Goal: Task Accomplishment & Management: Use online tool/utility

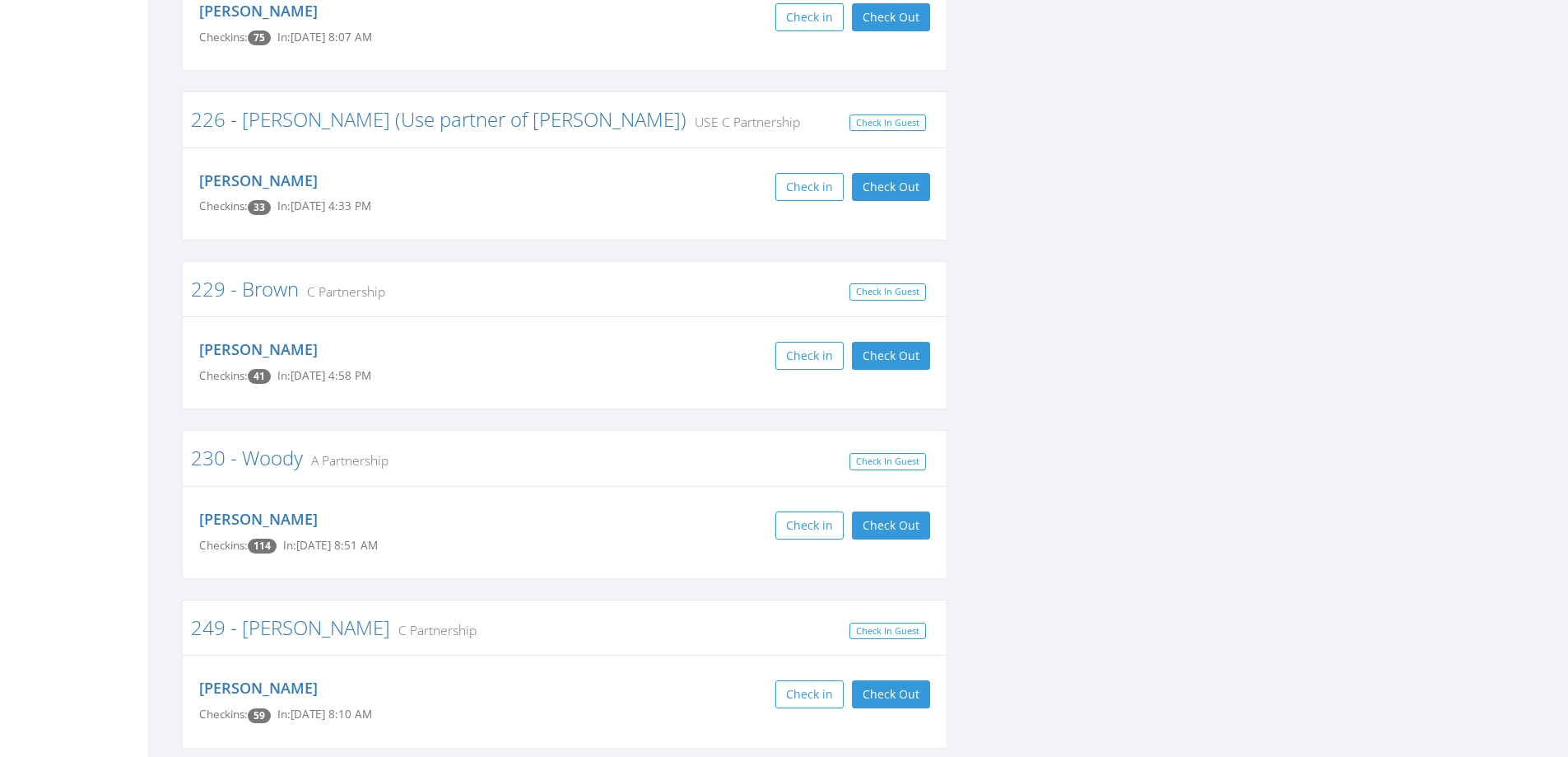
scroll to position [3460, 0]
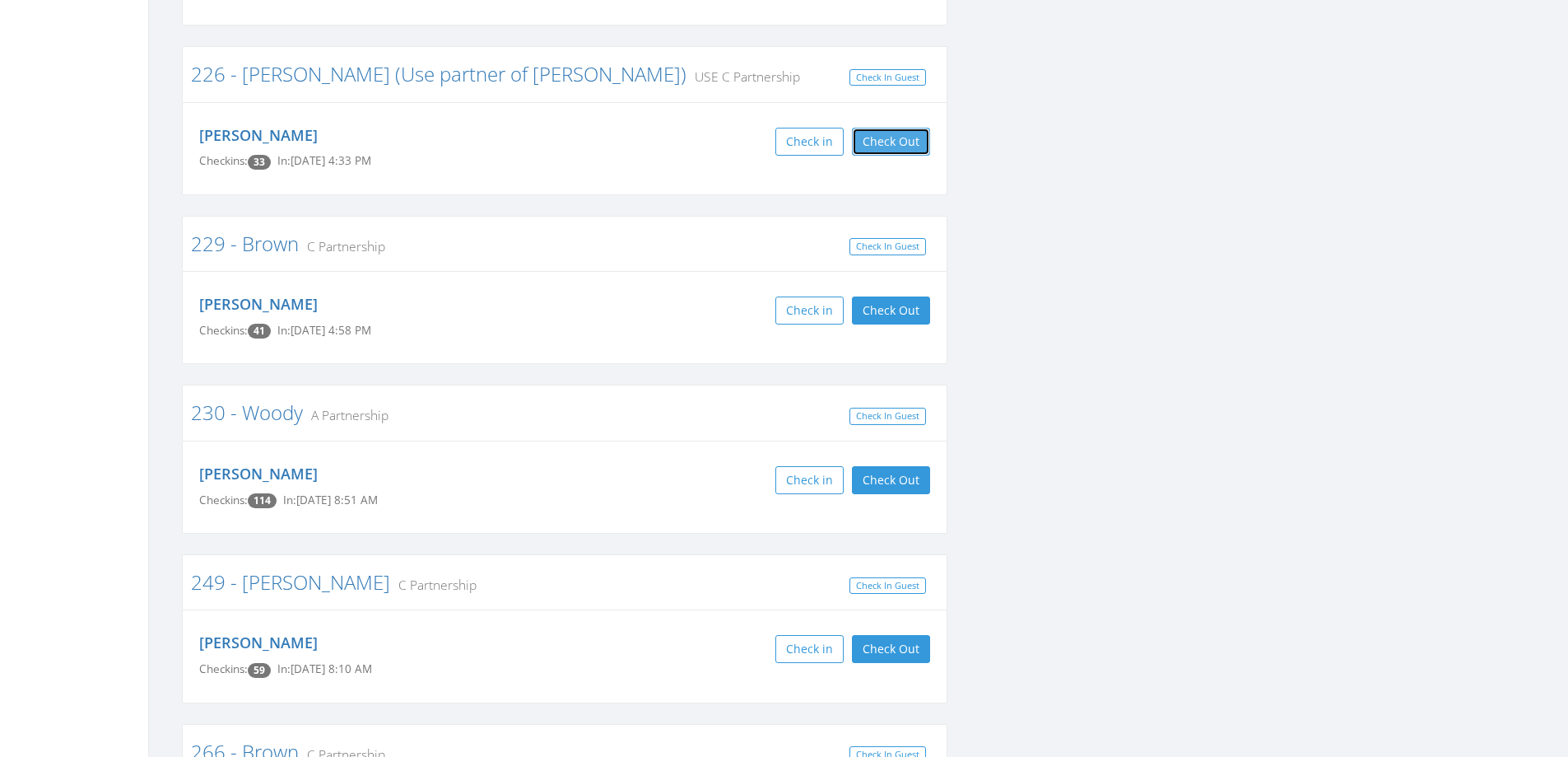
click at [902, 128] on button "Check Out" at bounding box center [891, 142] width 78 height 28
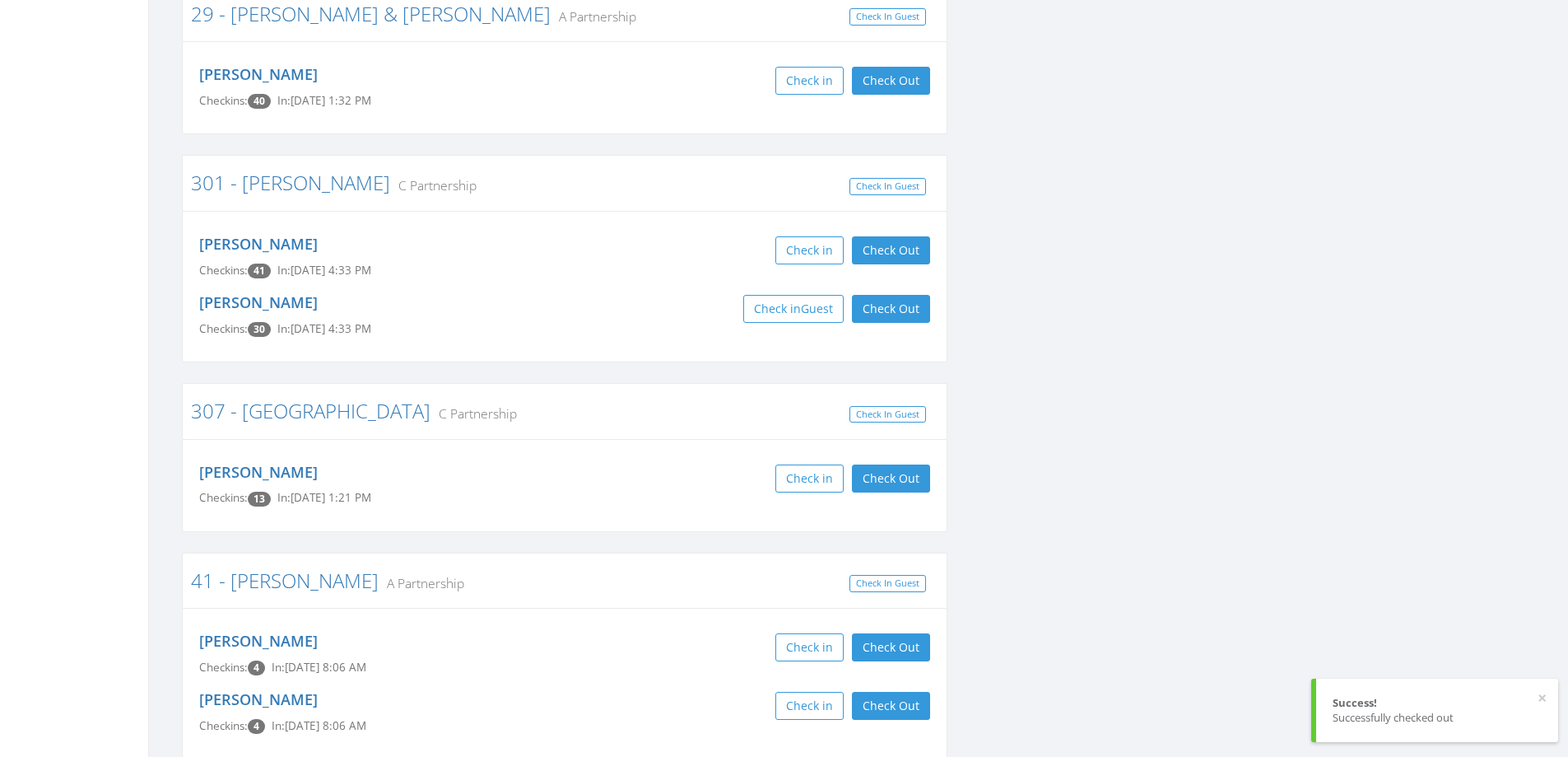
scroll to position [5519, 0]
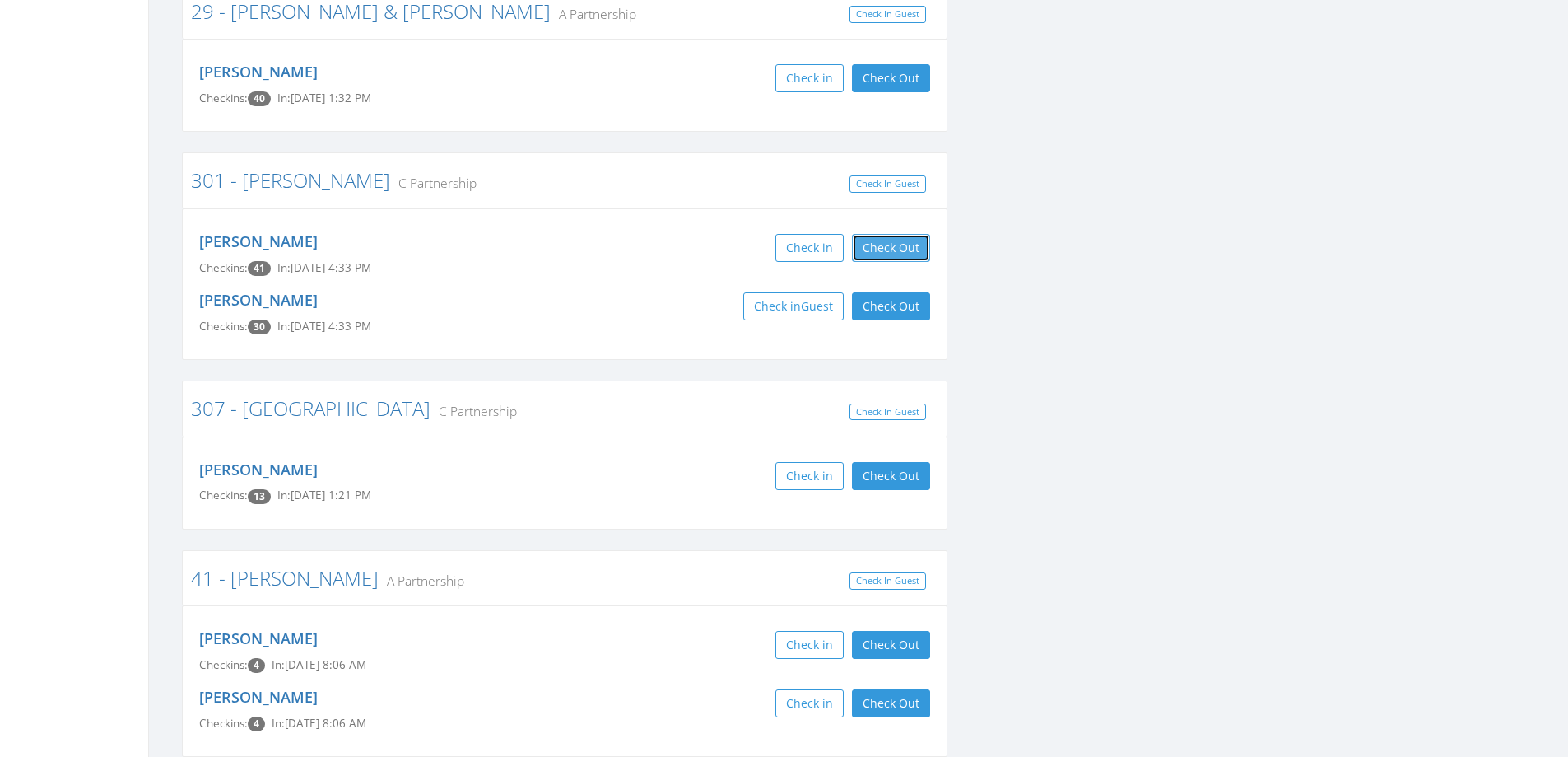
click at [877, 234] on button "Check Out" at bounding box center [891, 249] width 78 height 28
click at [880, 292] on button "Check Out" at bounding box center [891, 306] width 78 height 28
click at [629, 285] on div "DeDe Haiar Checkins: 30 Check in Guest" at bounding box center [564, 314] width 756 height 59
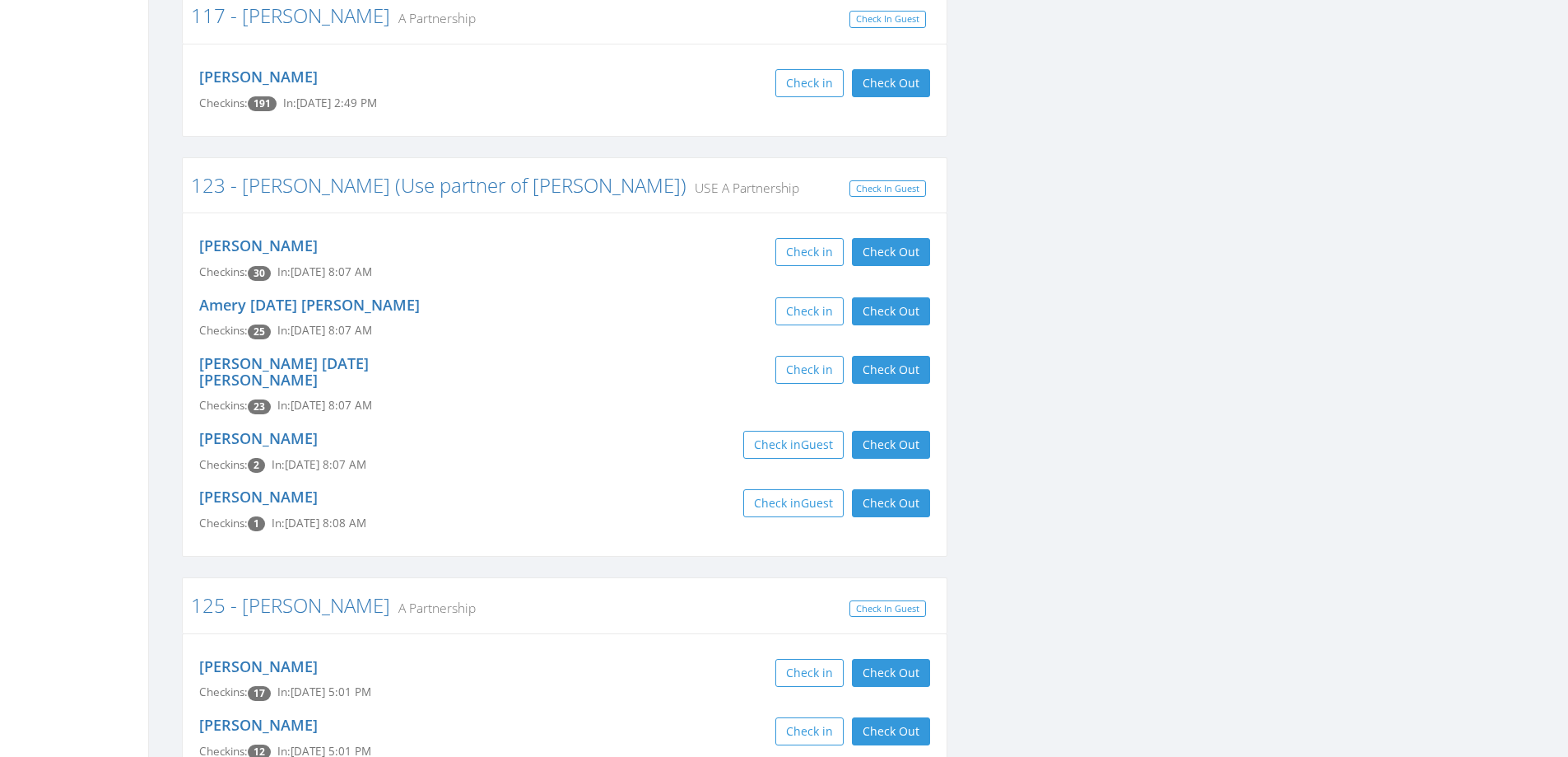
scroll to position [988, 0]
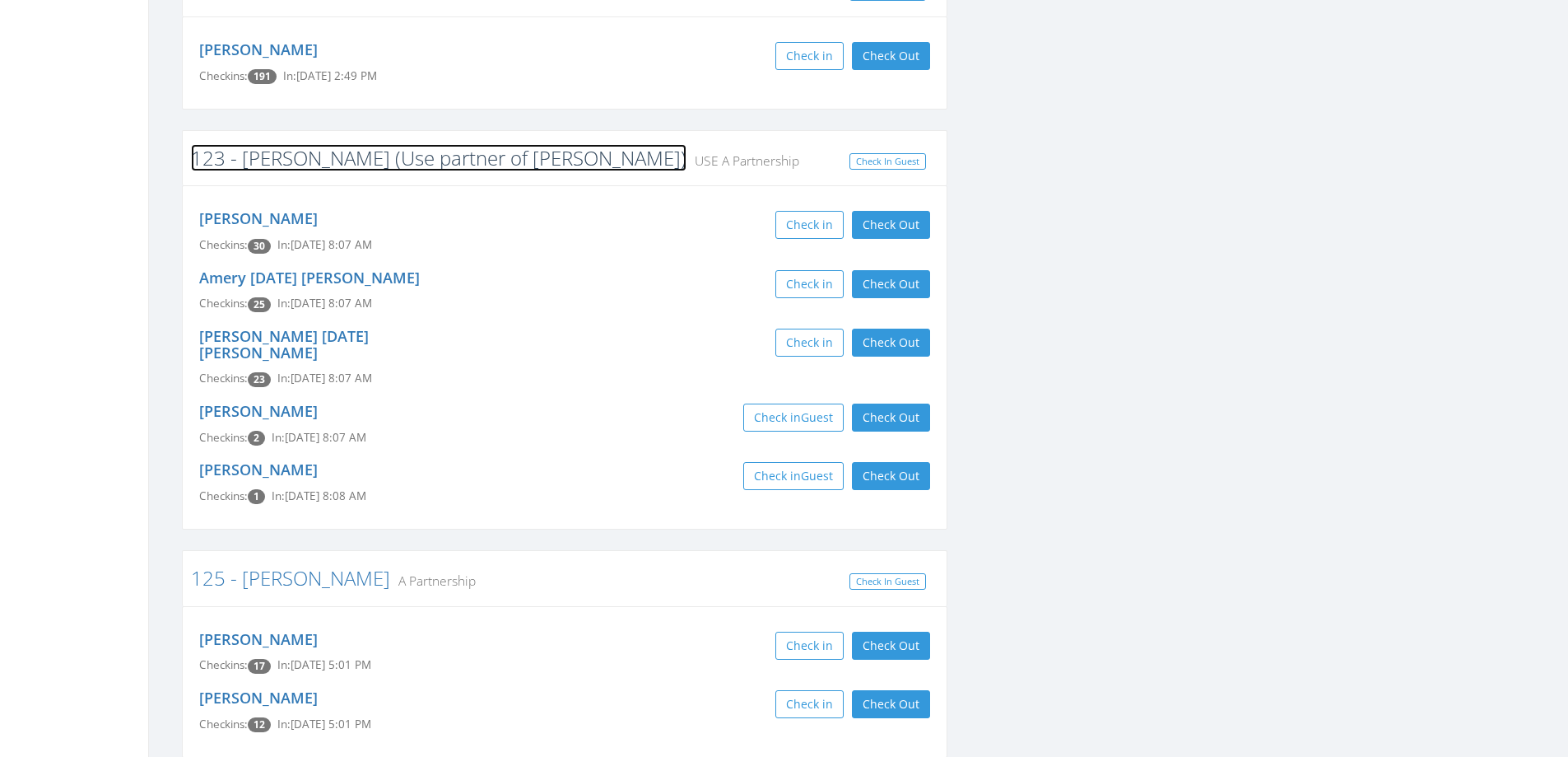
click at [262, 154] on link "123 - [PERSON_NAME] (Use partner of [PERSON_NAME])" at bounding box center [438, 157] width 496 height 28
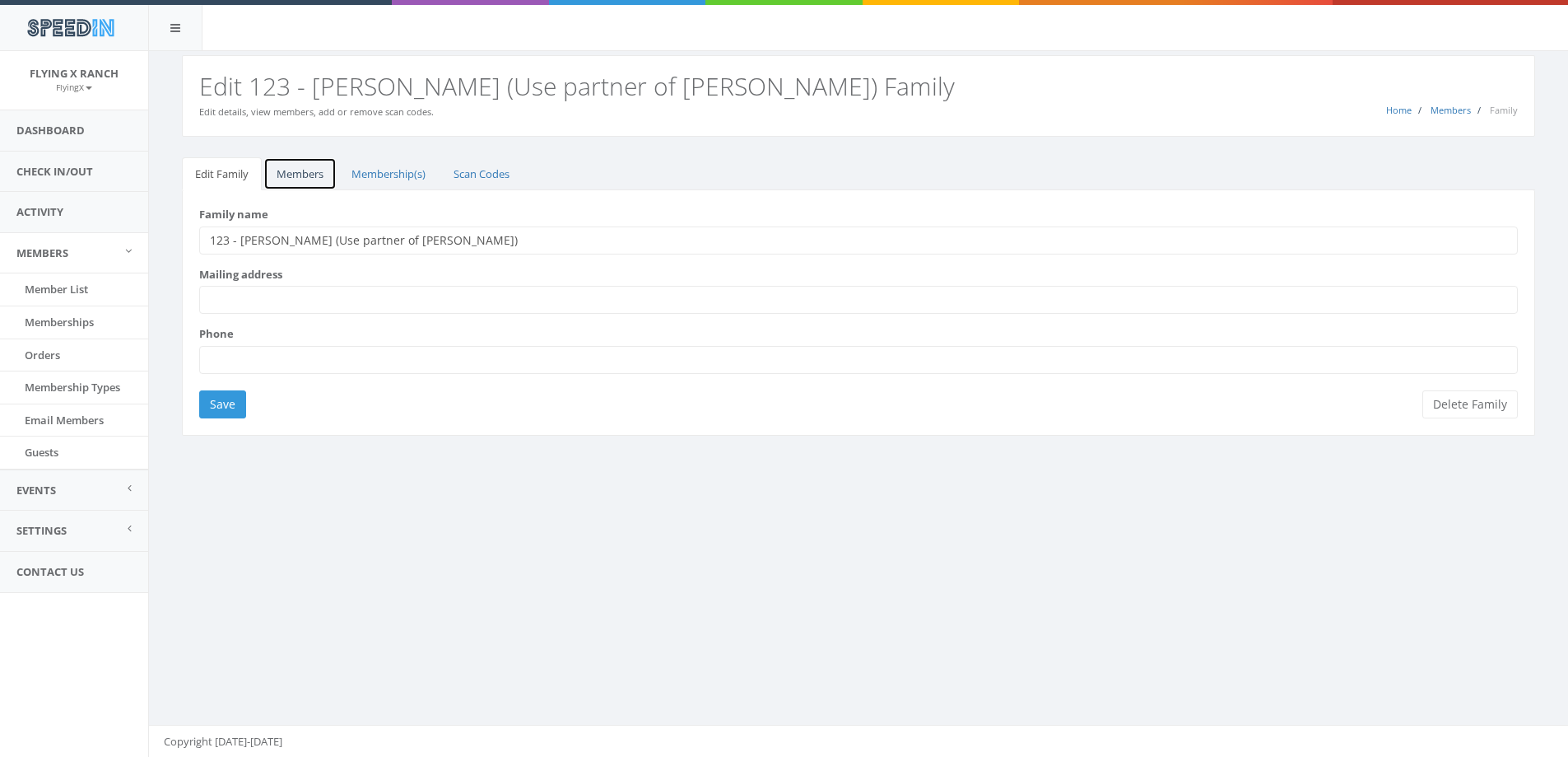
click at [298, 171] on link "Members" at bounding box center [300, 175] width 73 height 34
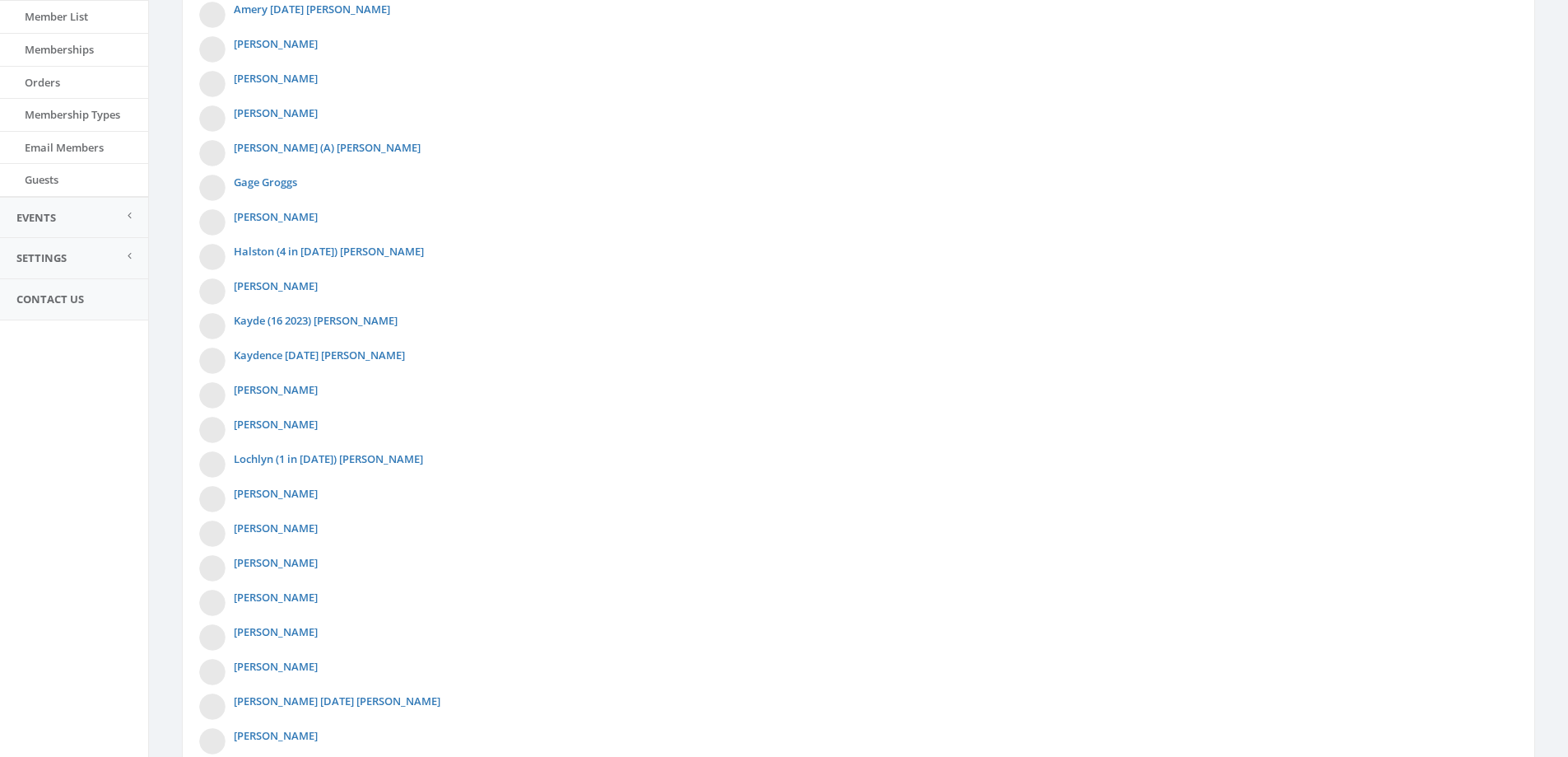
scroll to position [412, 0]
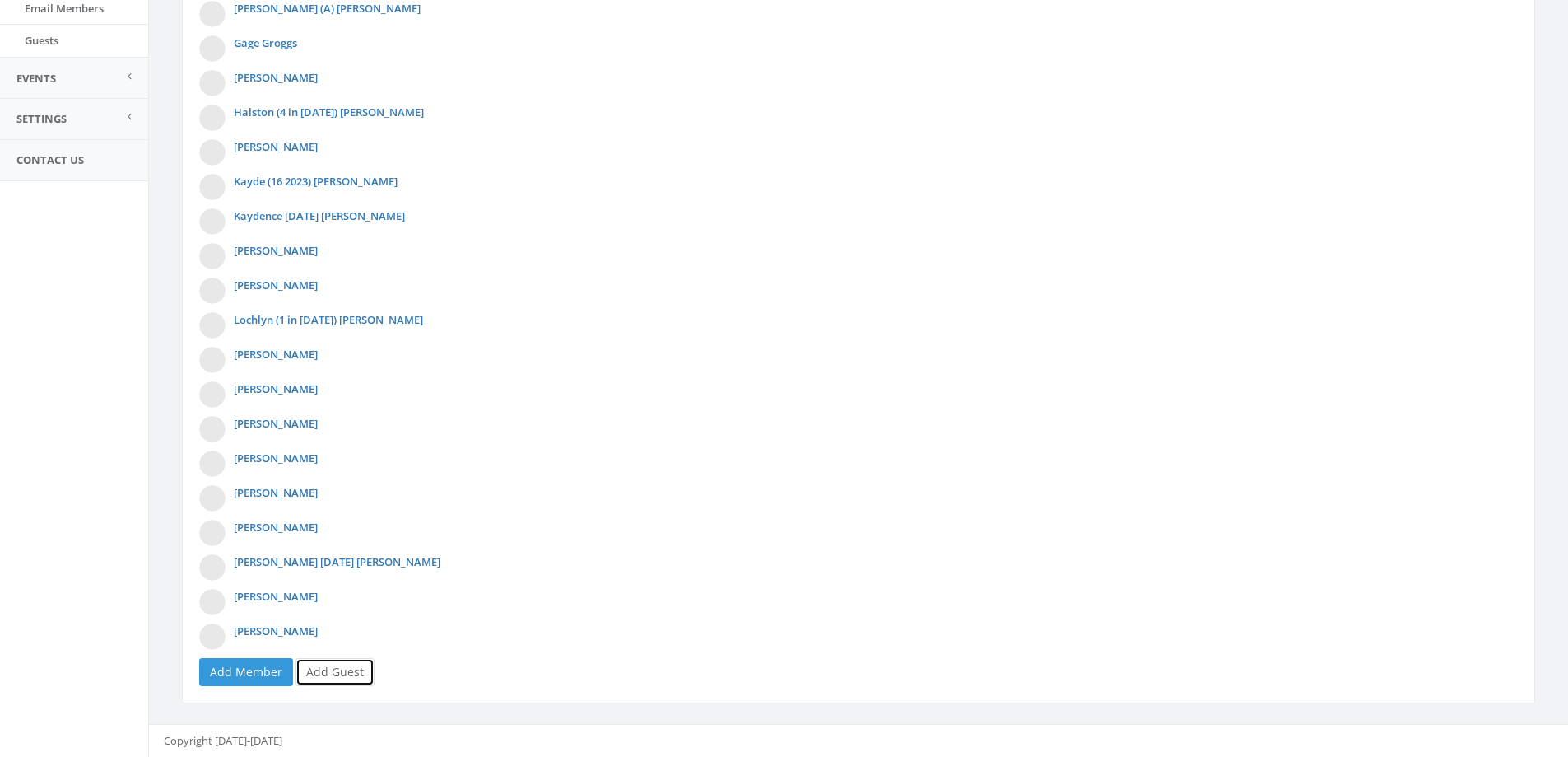
click at [326, 673] on link "Add Guest" at bounding box center [335, 673] width 79 height 28
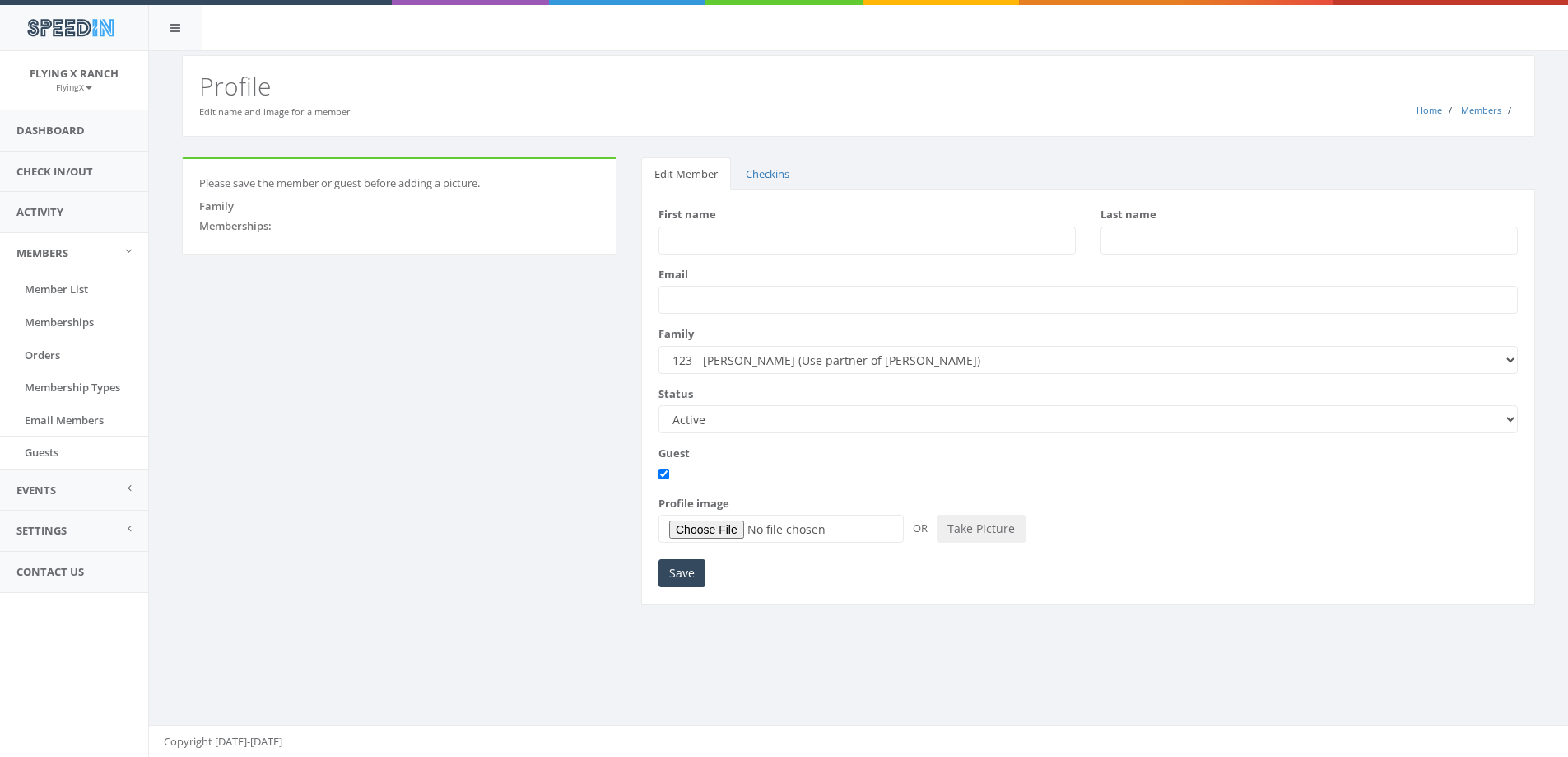
click at [691, 238] on input "First name" at bounding box center [867, 241] width 417 height 28
type input "Vanessa"
type input "Yeoman"
click at [679, 579] on input "Save" at bounding box center [682, 574] width 46 height 28
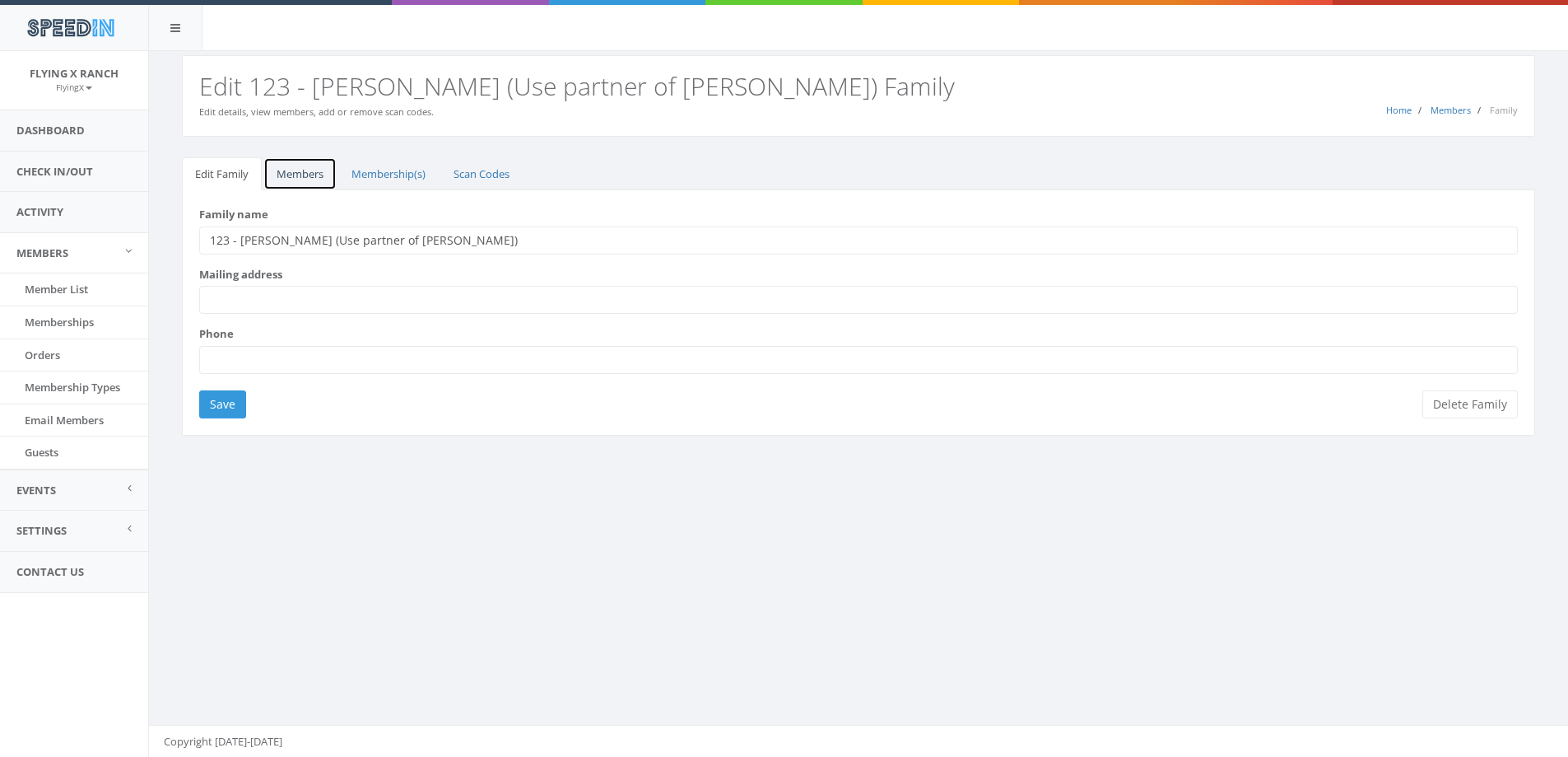
click at [300, 175] on link "Members" at bounding box center [300, 175] width 73 height 34
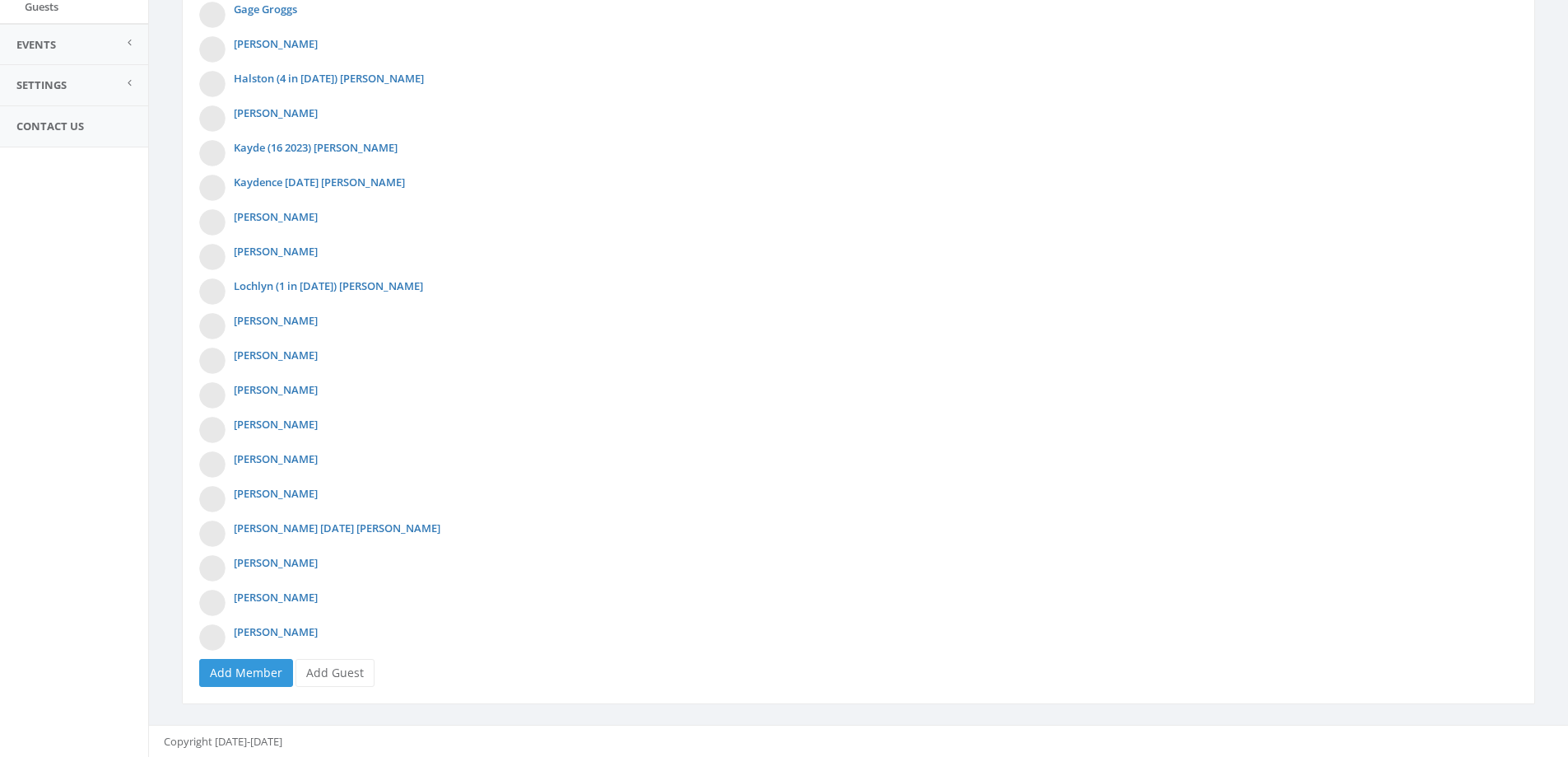
scroll to position [447, 0]
drag, startPoint x: 343, startPoint y: 667, endPoint x: 355, endPoint y: 661, distance: 13.4
click at [344, 667] on link "Add Guest" at bounding box center [335, 673] width 79 height 28
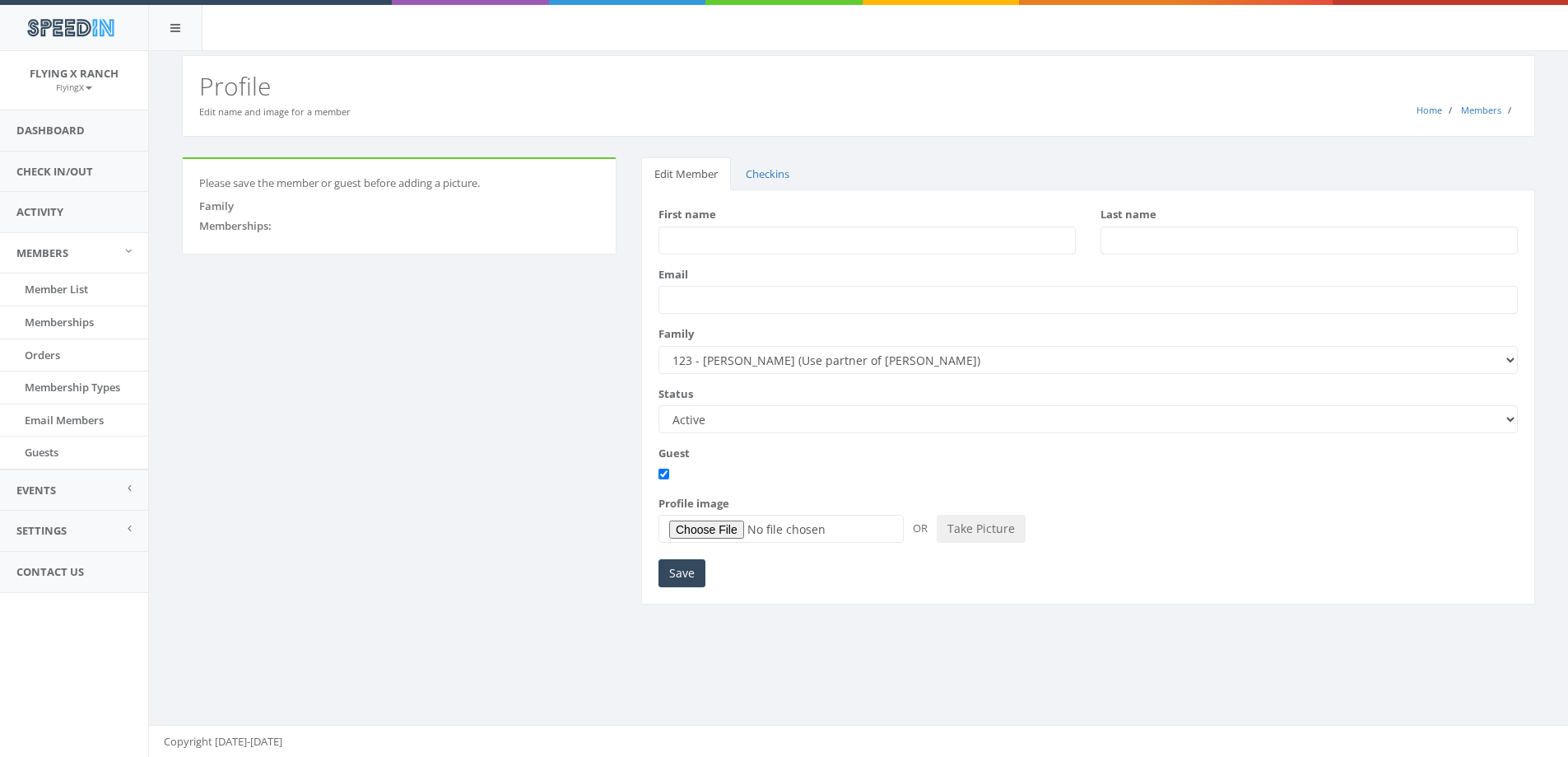
click at [706, 237] on input "First name" at bounding box center [867, 241] width 417 height 28
type input "Bowen"
type input "Goodrich"
click at [684, 571] on input "Save" at bounding box center [682, 574] width 46 height 28
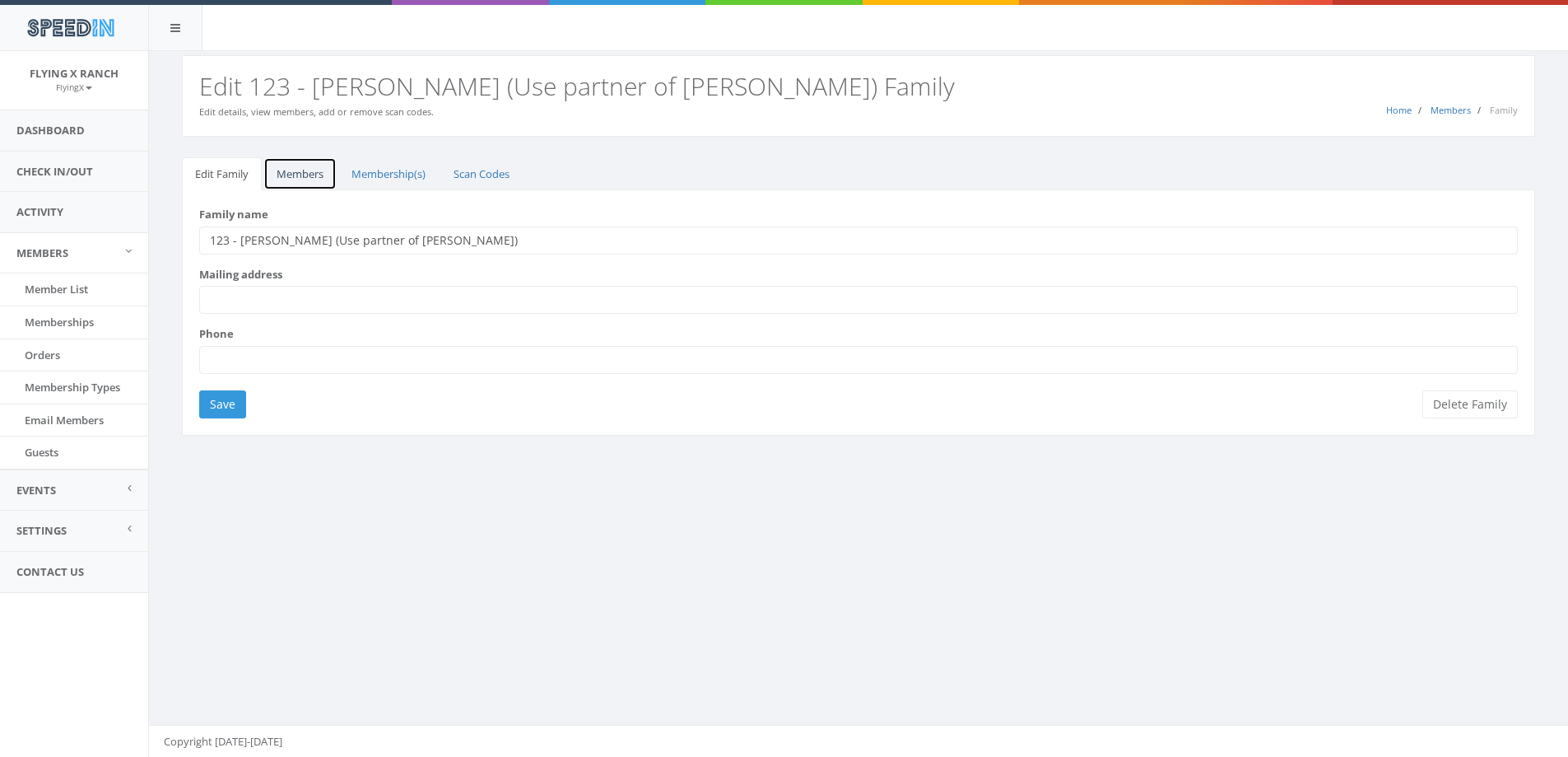
click at [307, 176] on link "Members" at bounding box center [300, 175] width 73 height 34
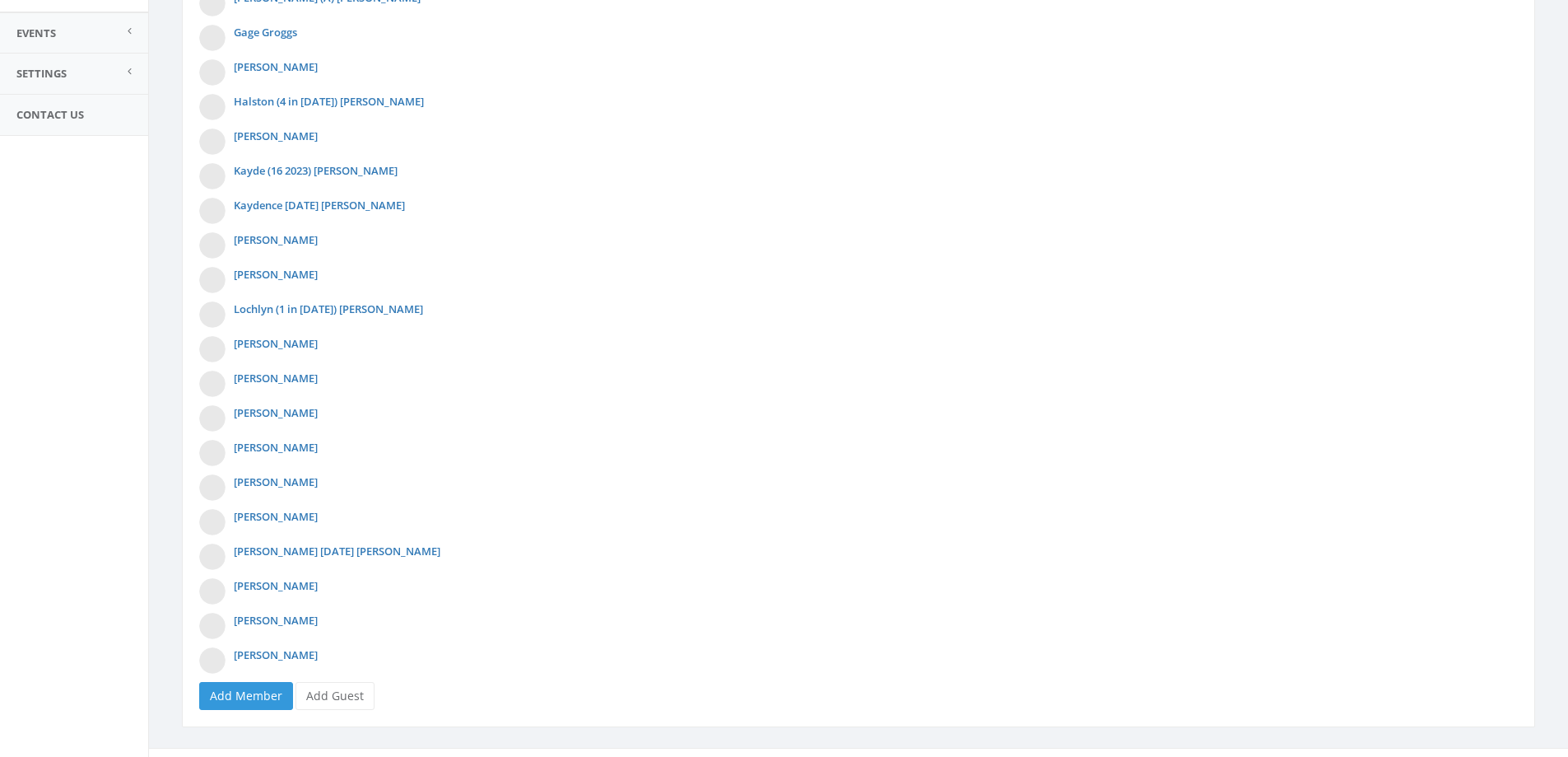
scroll to position [481, 0]
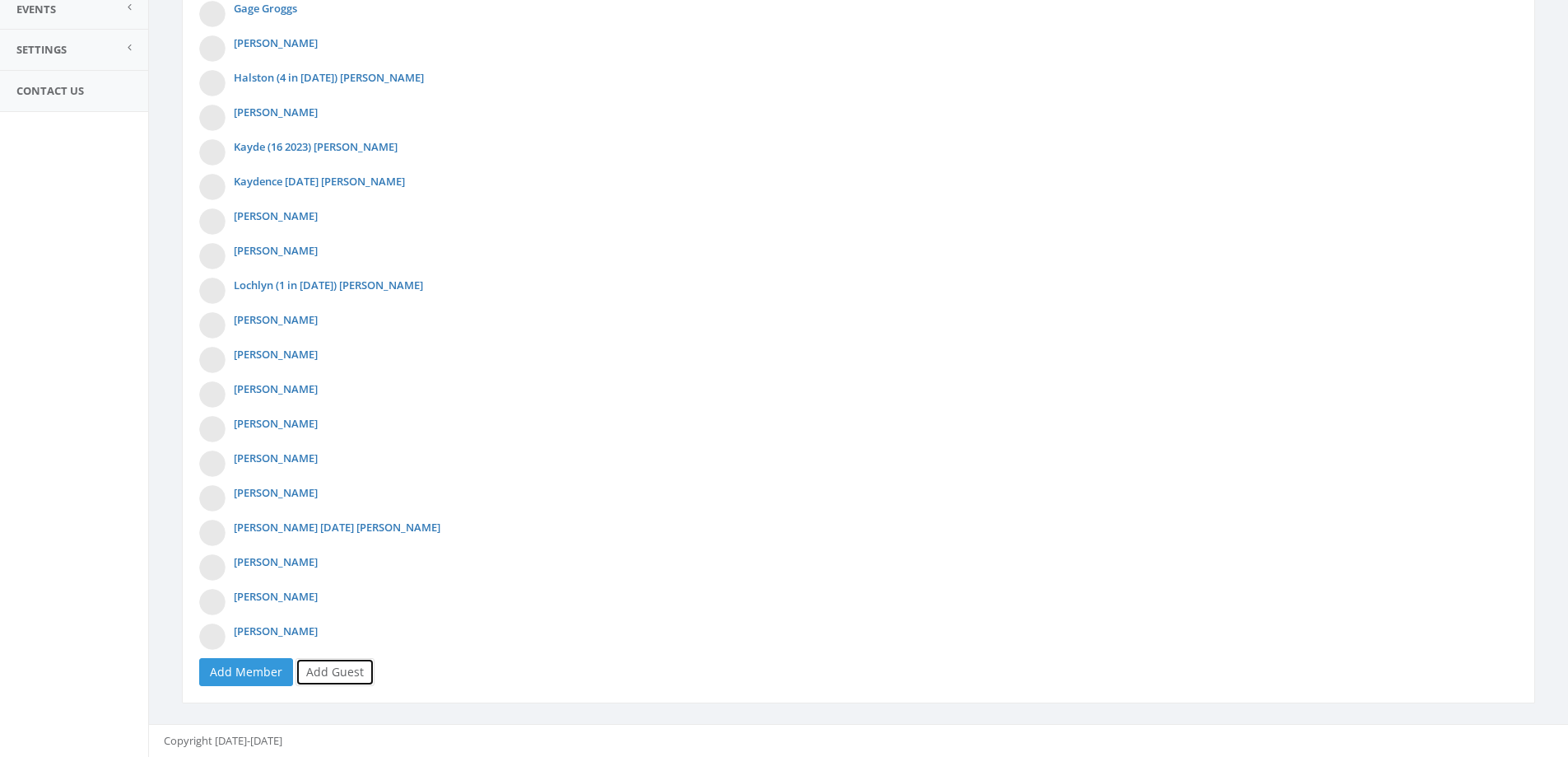
click at [336, 670] on link "Add Guest" at bounding box center [335, 673] width 79 height 28
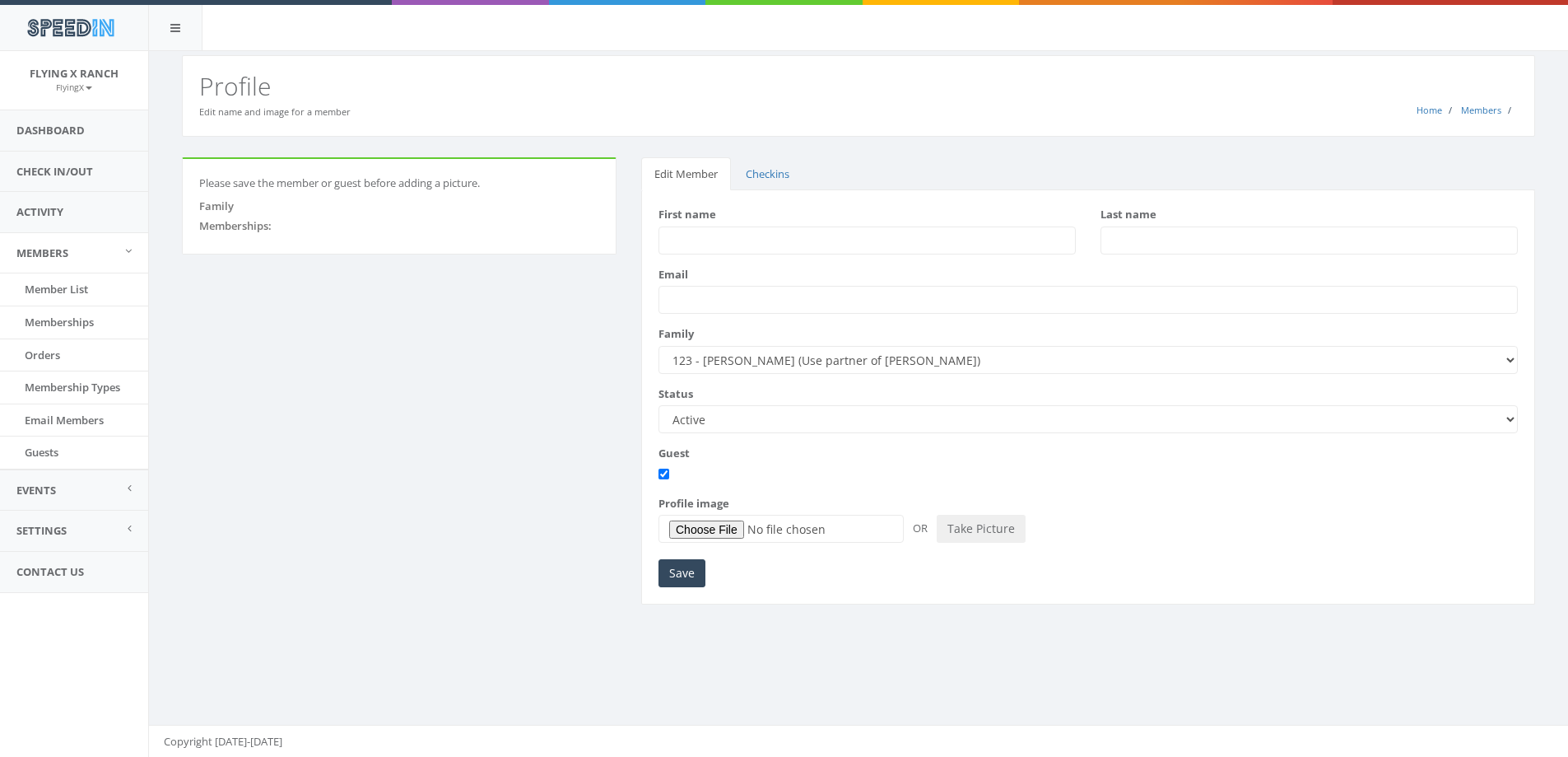
click at [720, 238] on input "First name" at bounding box center [867, 241] width 417 height 28
type input "[PERSON_NAME]"
type input "Yeoman"
click at [684, 573] on input "Save" at bounding box center [682, 574] width 46 height 28
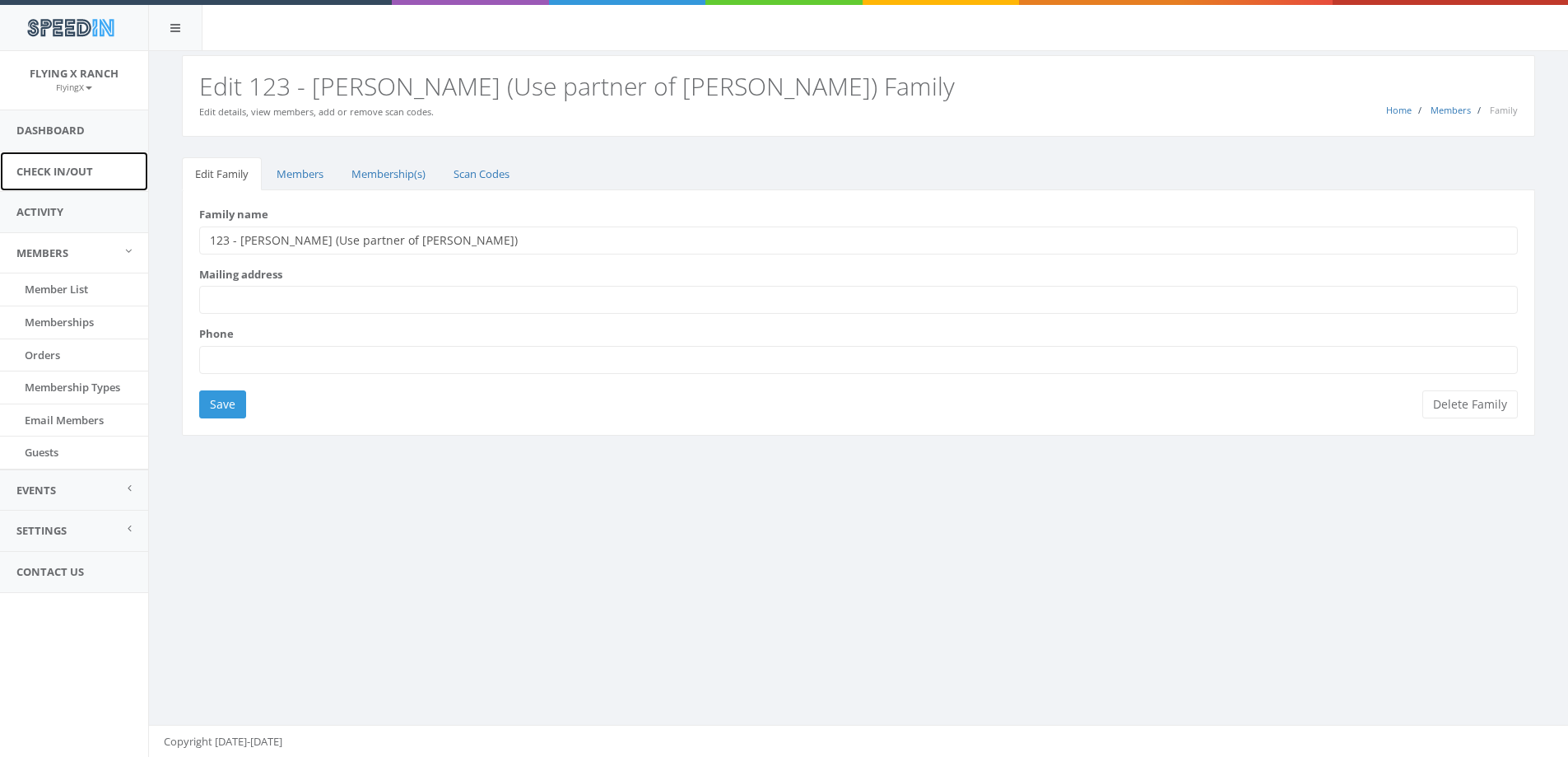
click at [60, 175] on link "Check In/Out" at bounding box center [74, 172] width 148 height 41
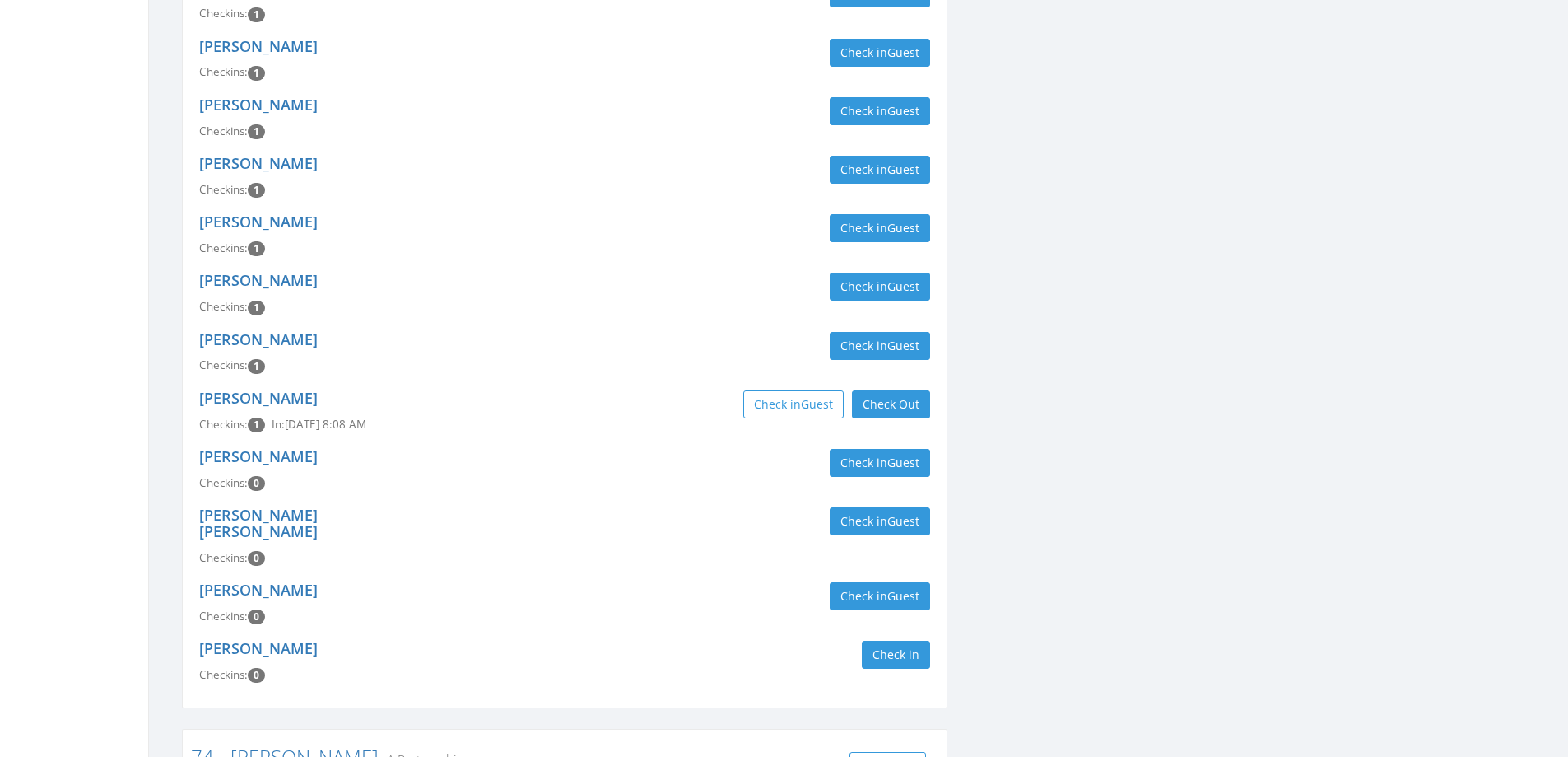
scroll to position [1977, 0]
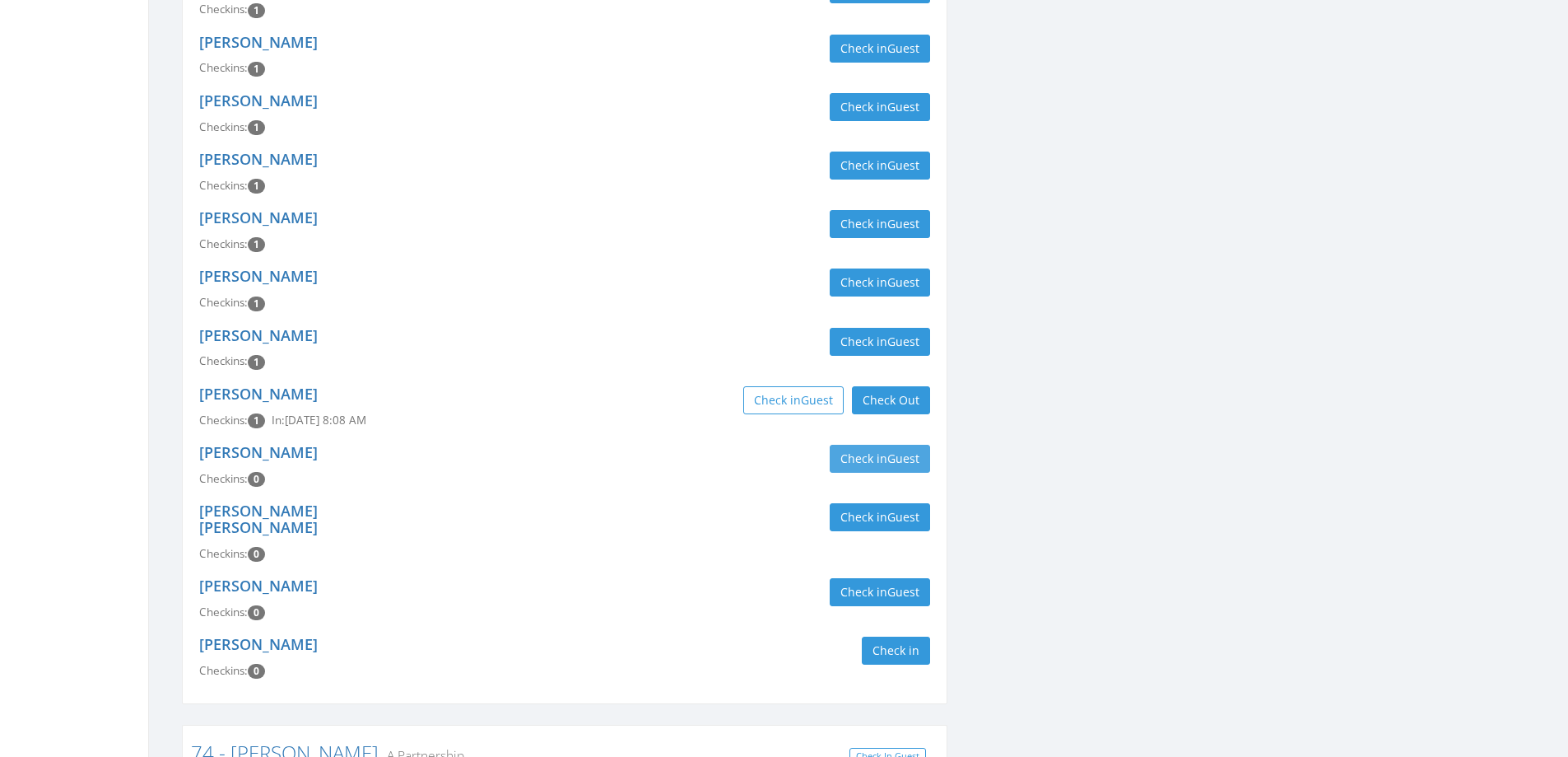
type input "vanzee"
click at [855, 445] on button "Check in Guest" at bounding box center [880, 459] width 100 height 28
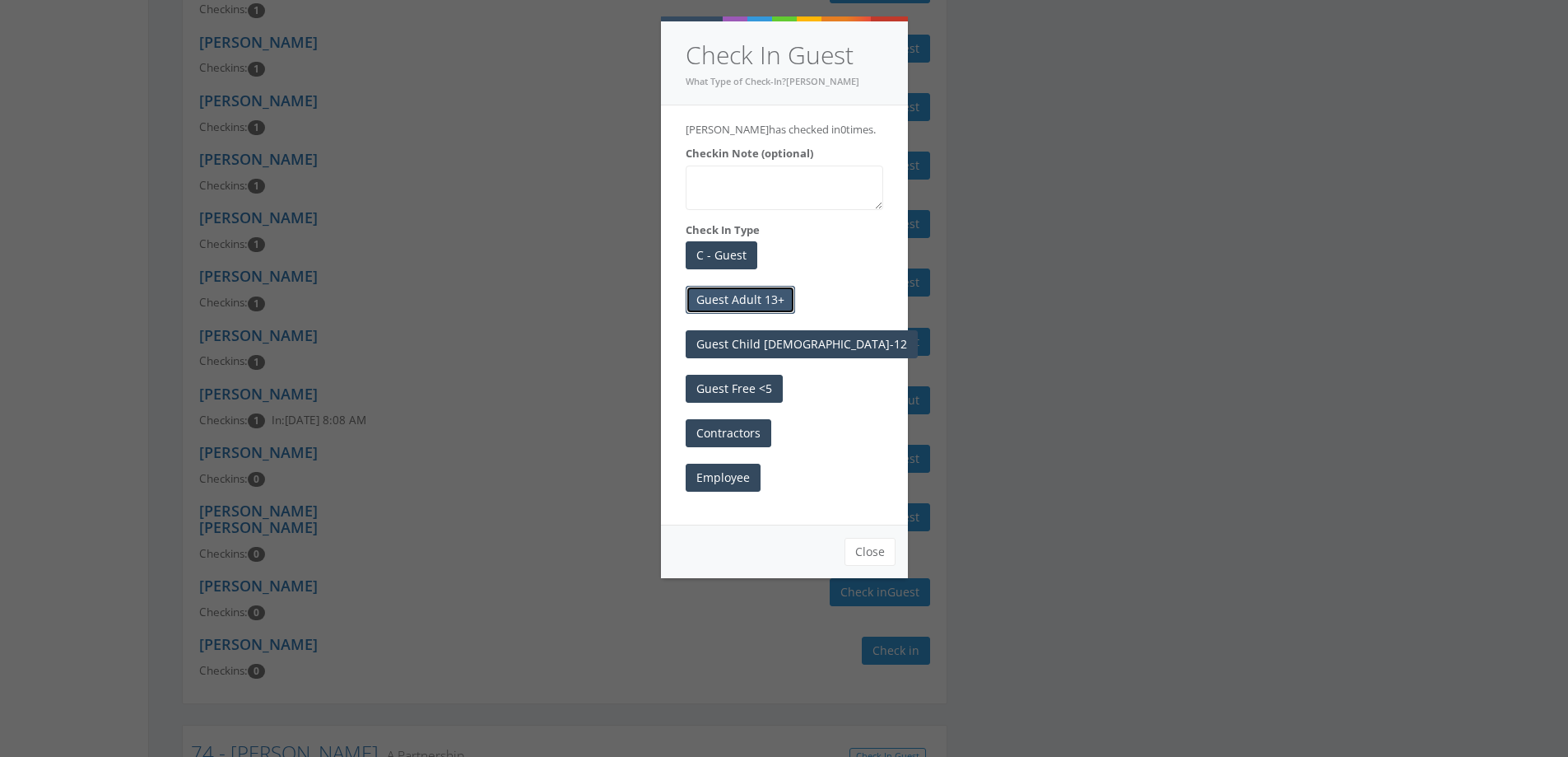
click at [755, 314] on button "Guest Adult 13+" at bounding box center [739, 300] width 109 height 28
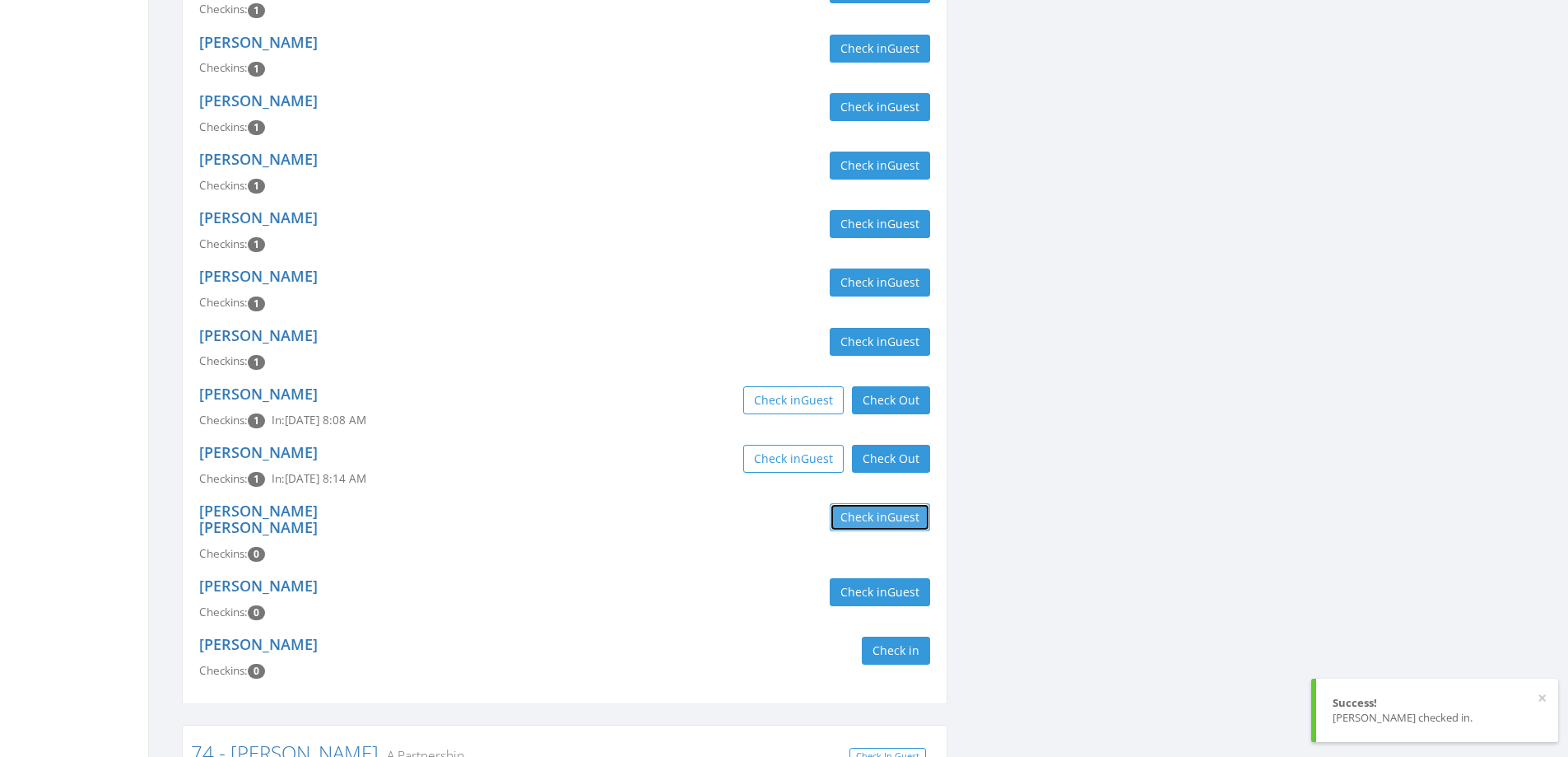
click at [841, 504] on button "Check in Guest" at bounding box center [880, 518] width 100 height 28
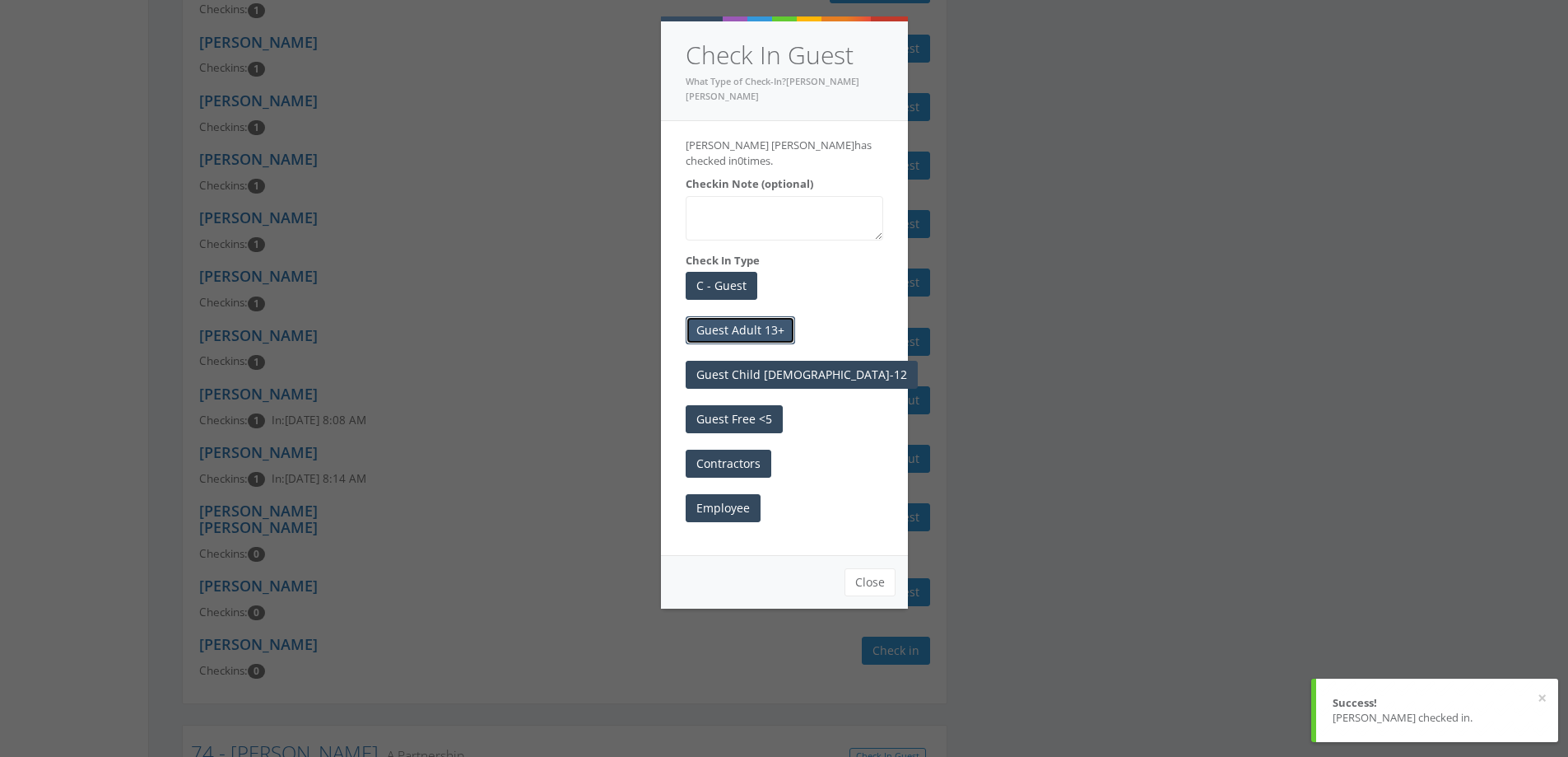
click at [775, 316] on button "Guest Adult 13+" at bounding box center [739, 330] width 109 height 28
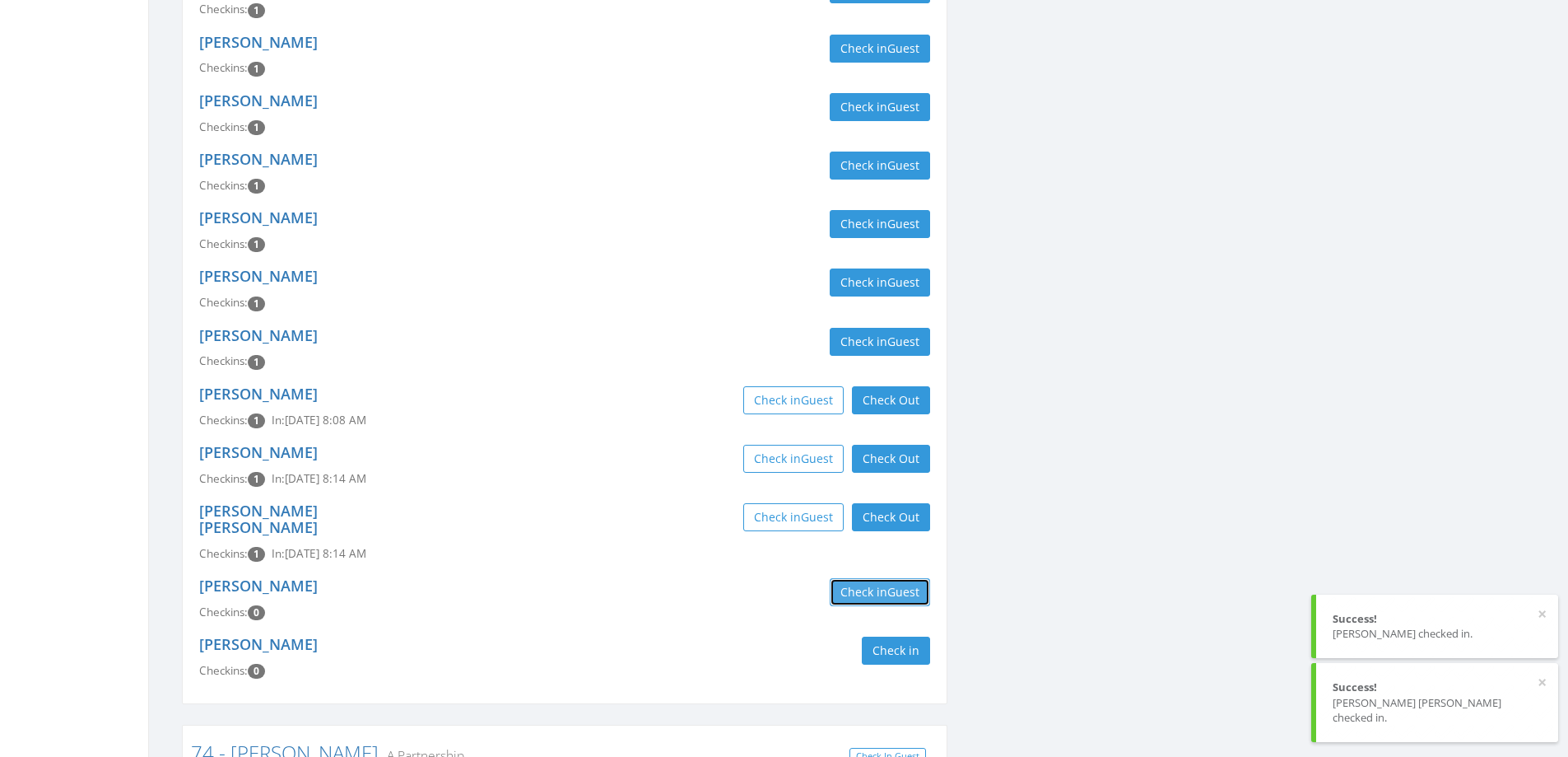
click at [862, 579] on button "Check in Guest" at bounding box center [880, 593] width 100 height 28
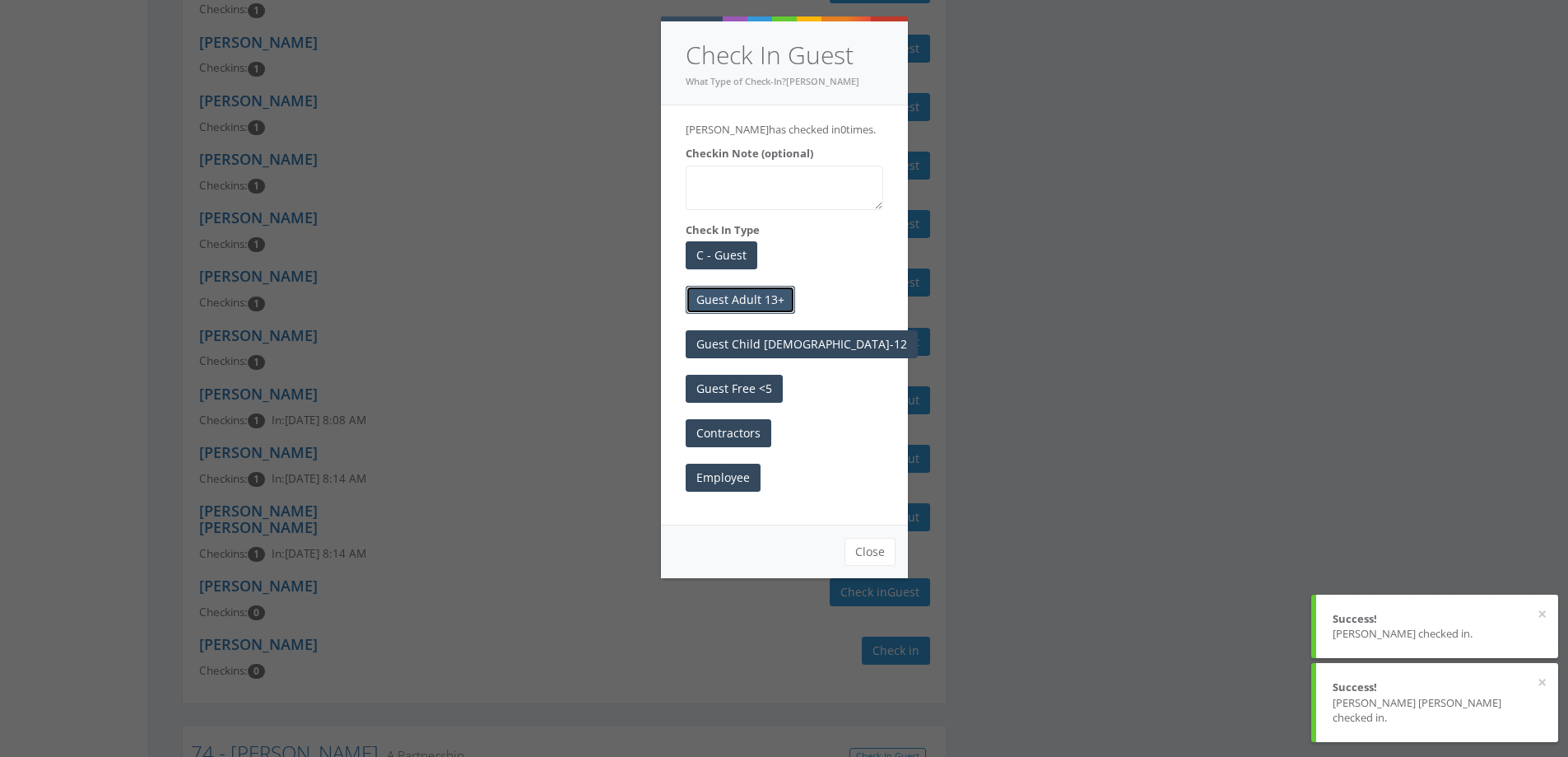
click at [781, 314] on button "Guest Adult 13+" at bounding box center [739, 300] width 109 height 28
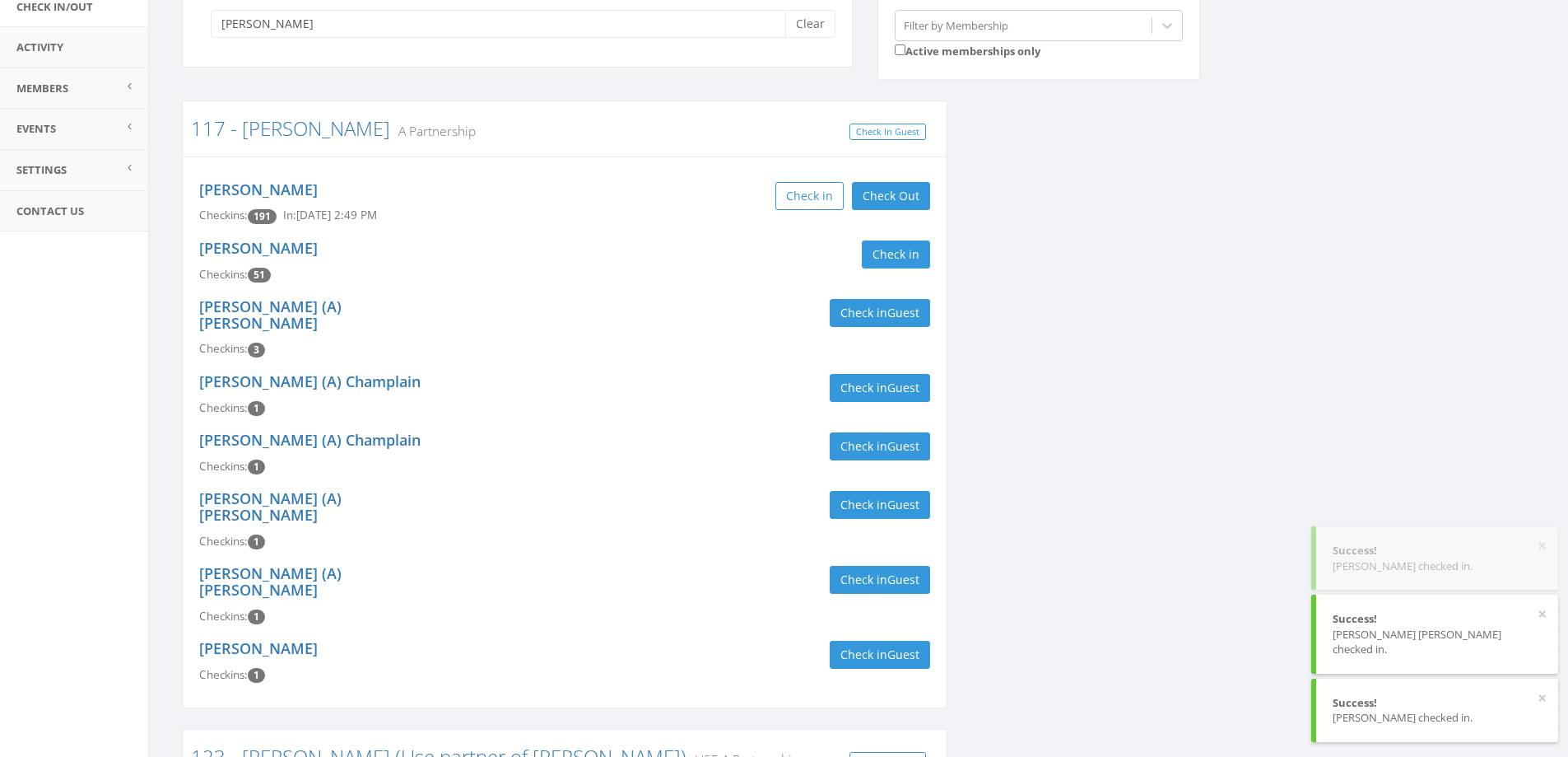
scroll to position [0, 0]
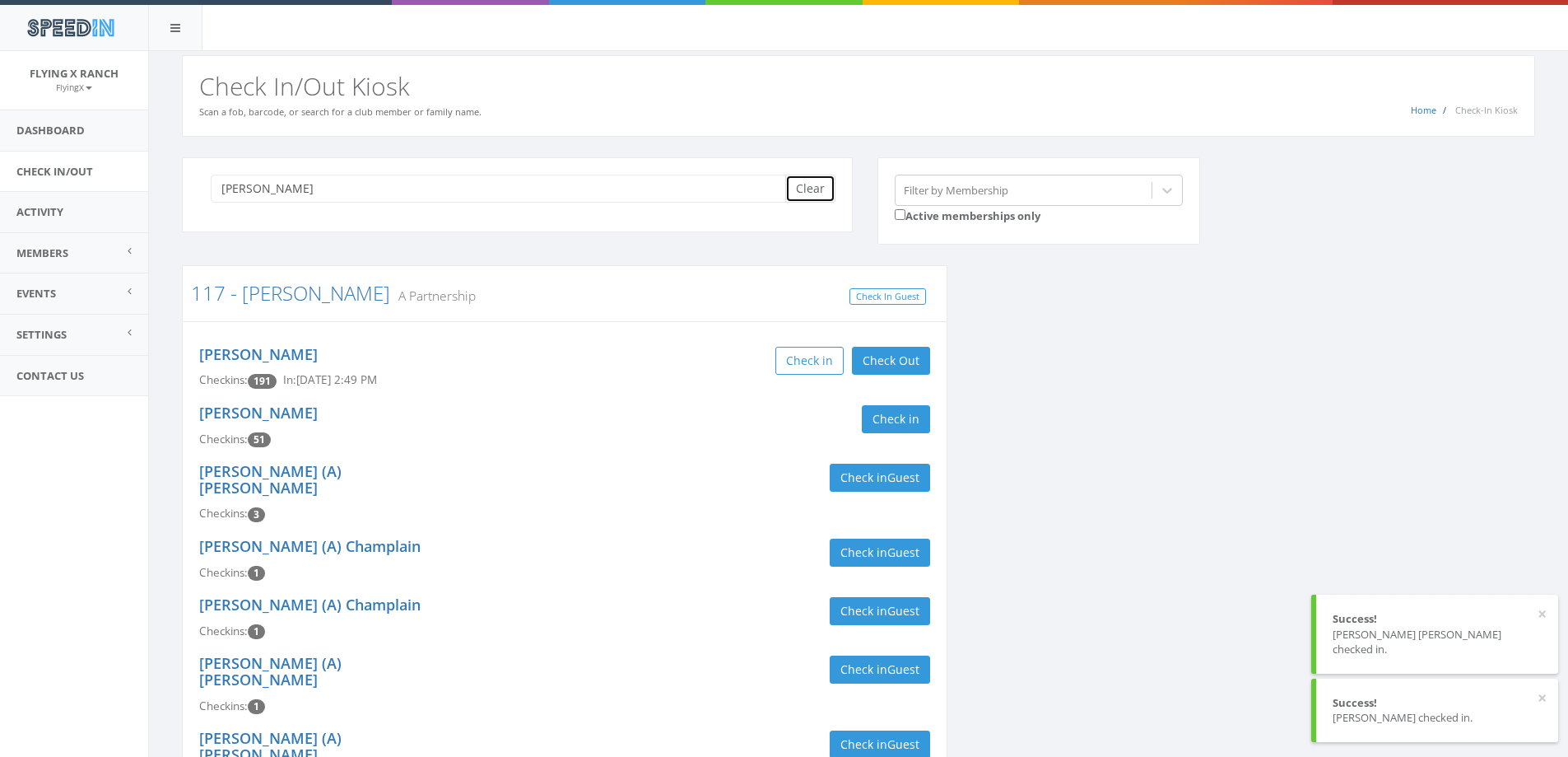
click at [820, 186] on button "Clear" at bounding box center [810, 189] width 50 height 28
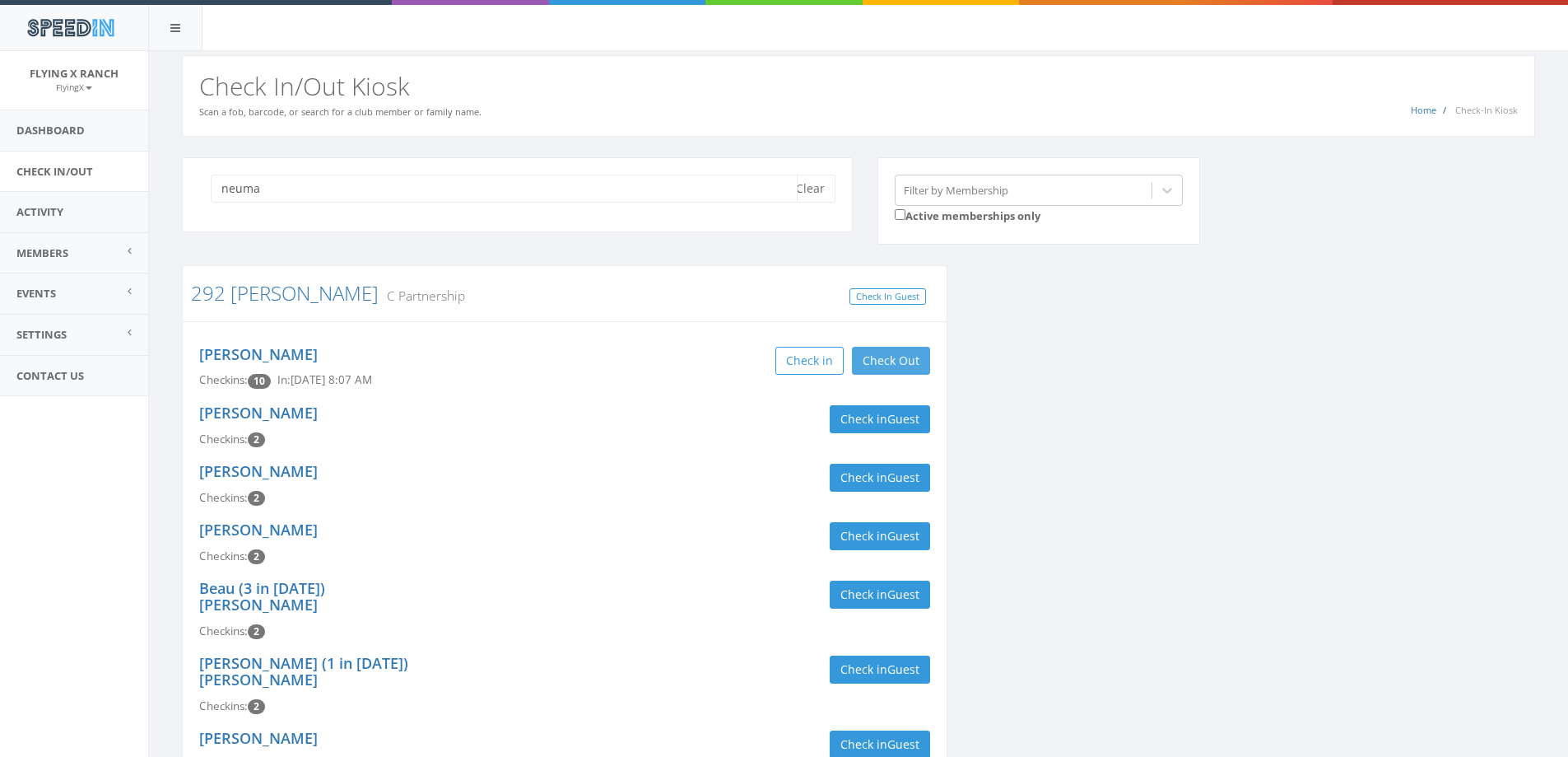
type input "neuma"
click at [899, 360] on button "Check Out" at bounding box center [891, 361] width 78 height 28
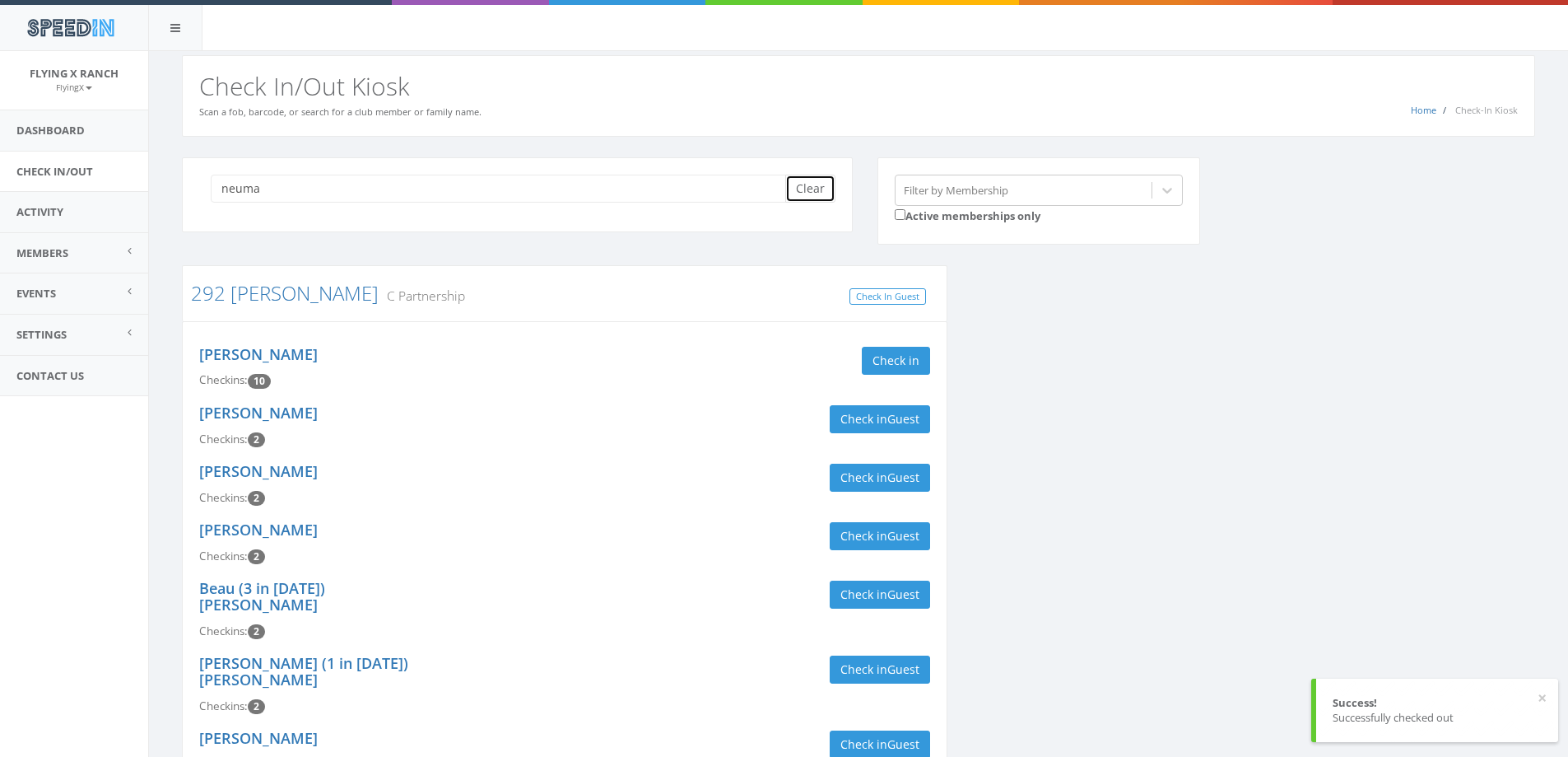
click at [812, 189] on button "Clear" at bounding box center [810, 189] width 50 height 28
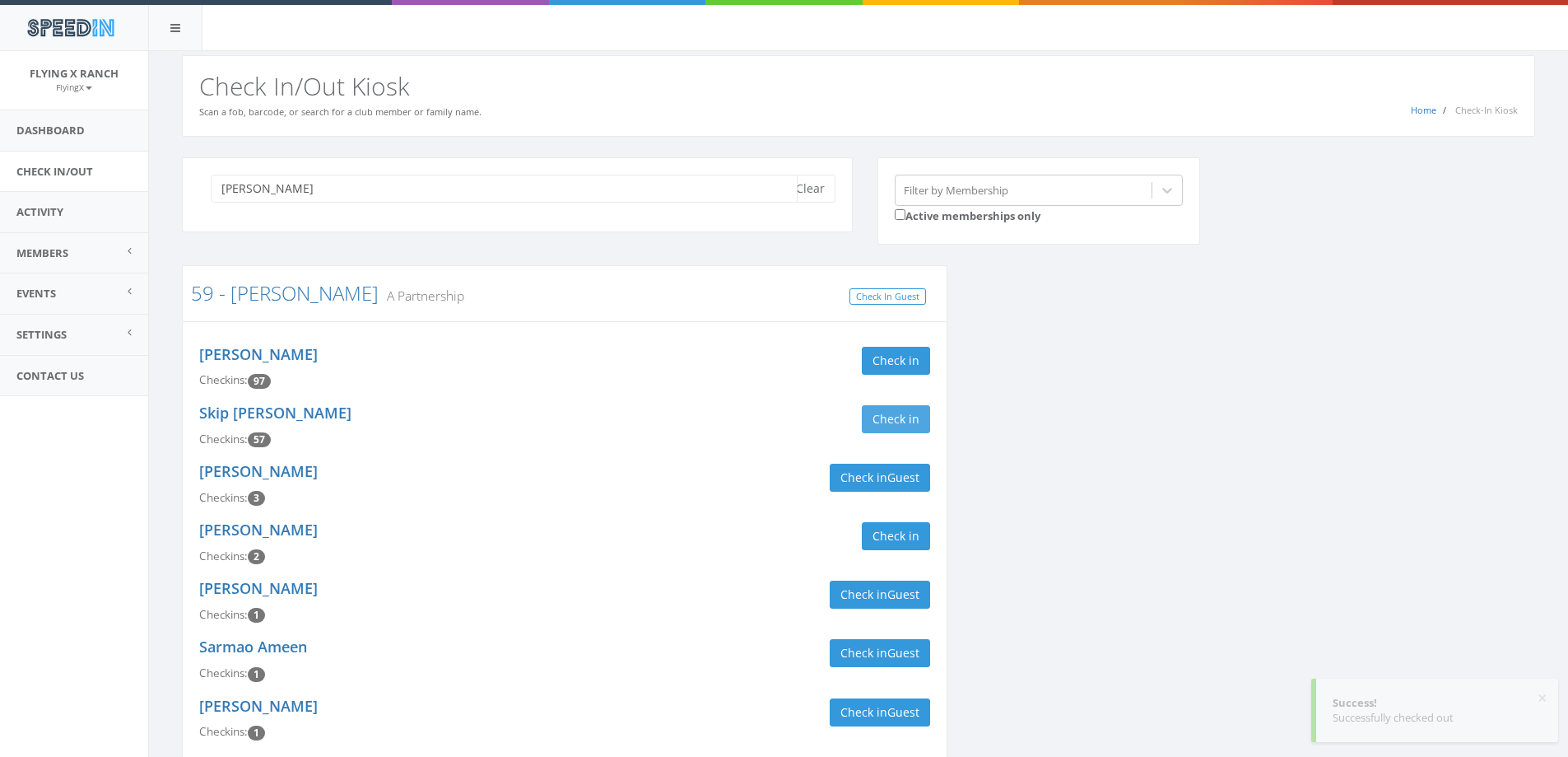
type input "jansma"
click at [868, 417] on button "Check in" at bounding box center [896, 419] width 68 height 28
click at [799, 193] on button "Clear" at bounding box center [810, 189] width 50 height 28
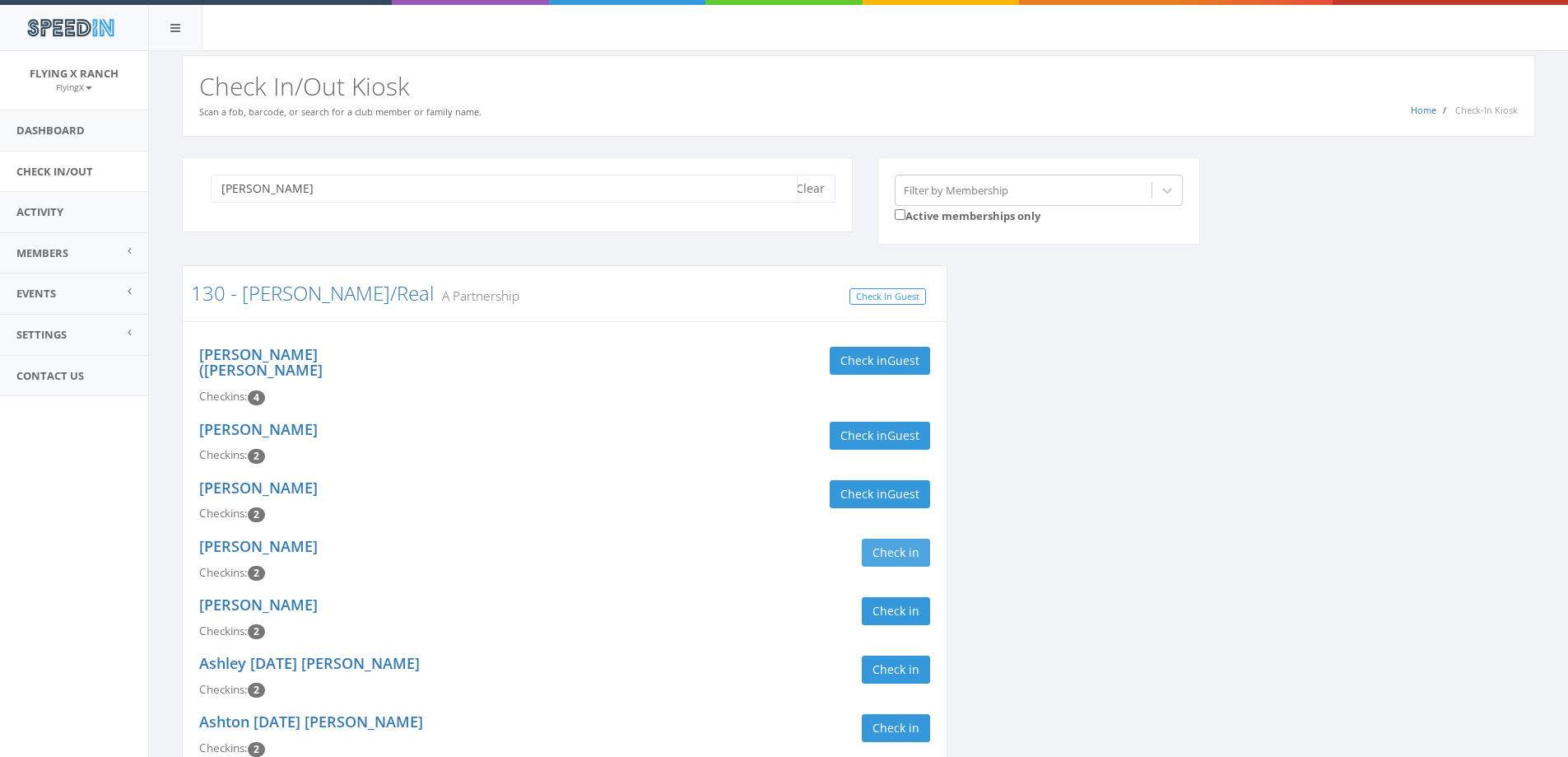
type input "ruiz"
click at [879, 539] on button "Check in" at bounding box center [896, 553] width 68 height 28
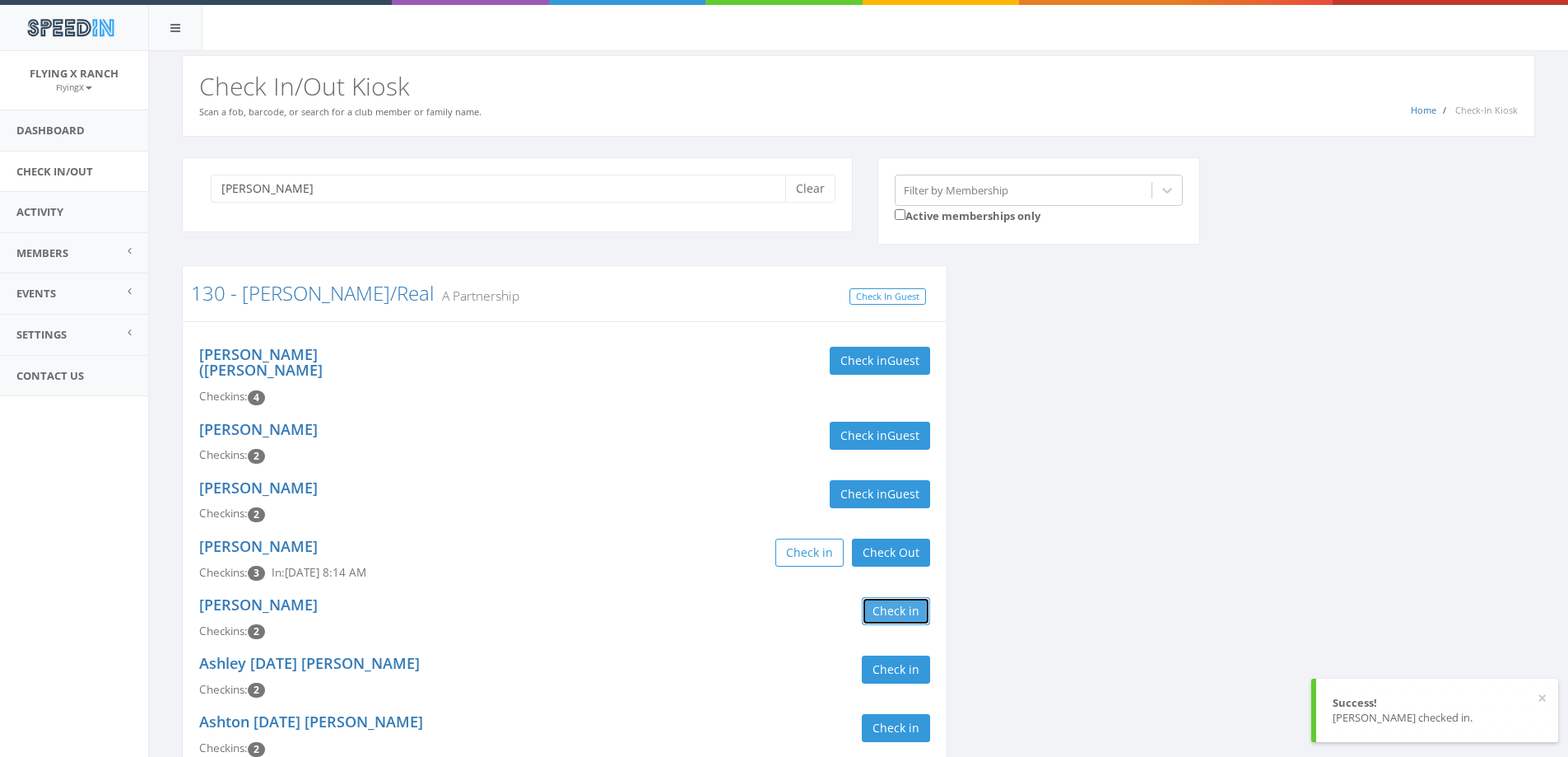
click at [903, 598] on button "Check in" at bounding box center [896, 612] width 68 height 28
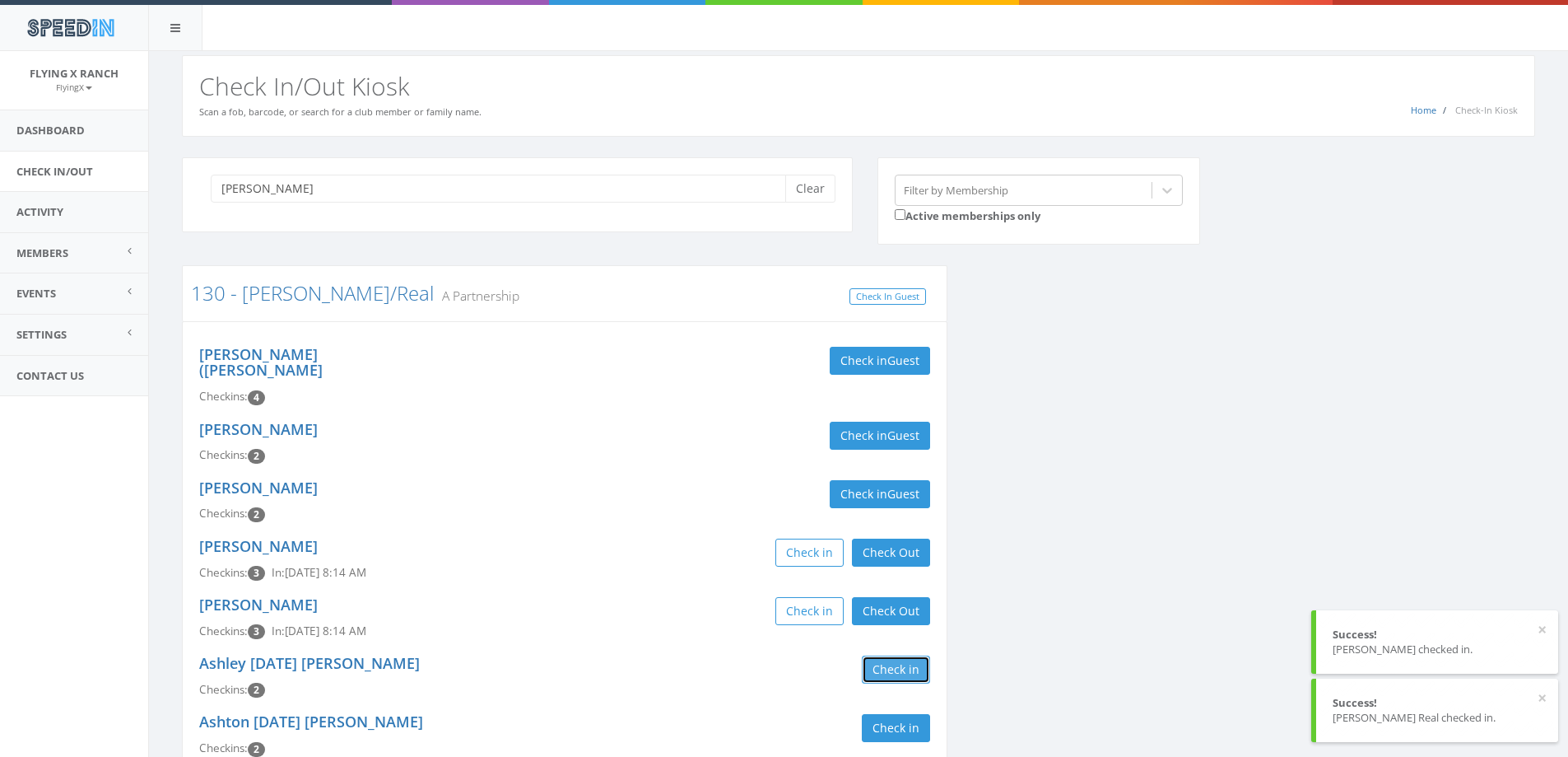
click at [889, 655] on button "Check in" at bounding box center [896, 670] width 68 height 28
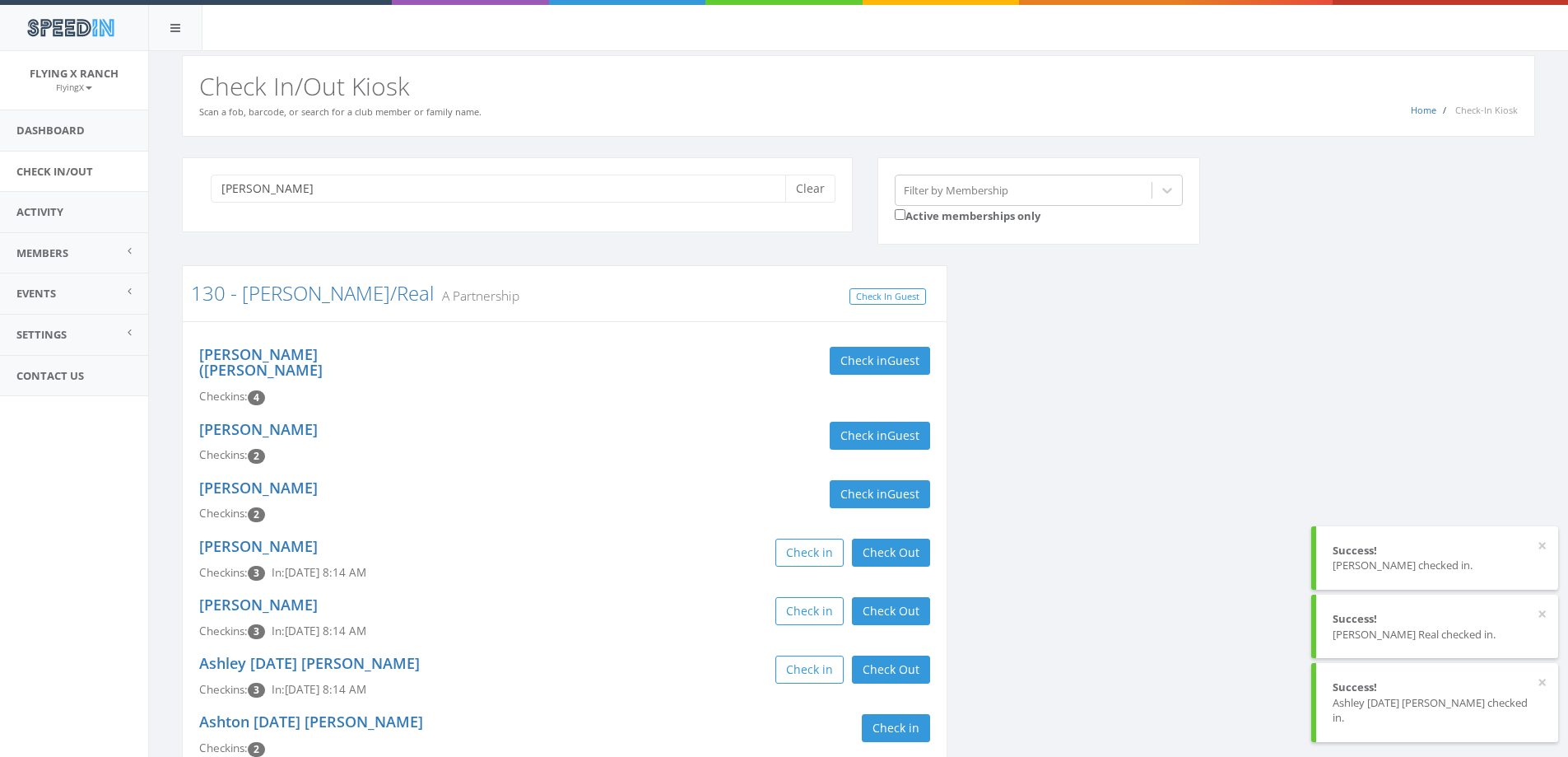
click at [665, 598] on div "Check in Check Out Check Out" at bounding box center [754, 612] width 354 height 28
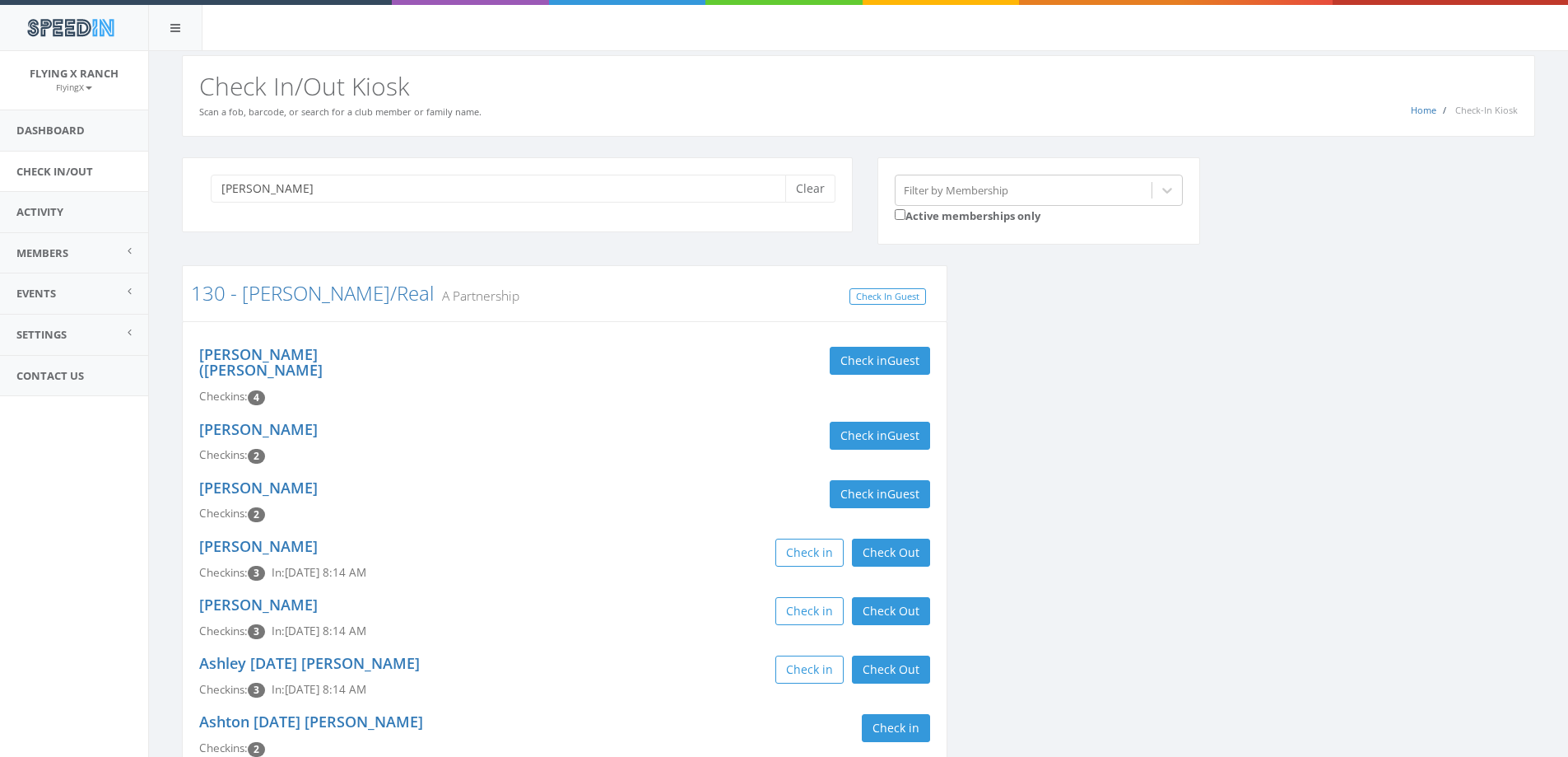
click at [468, 438] on div "Kenneth Ruiz Checkins: 2 Check in Guest" at bounding box center [564, 443] width 756 height 59
click at [880, 428] on button "Check in Guest" at bounding box center [880, 436] width 100 height 28
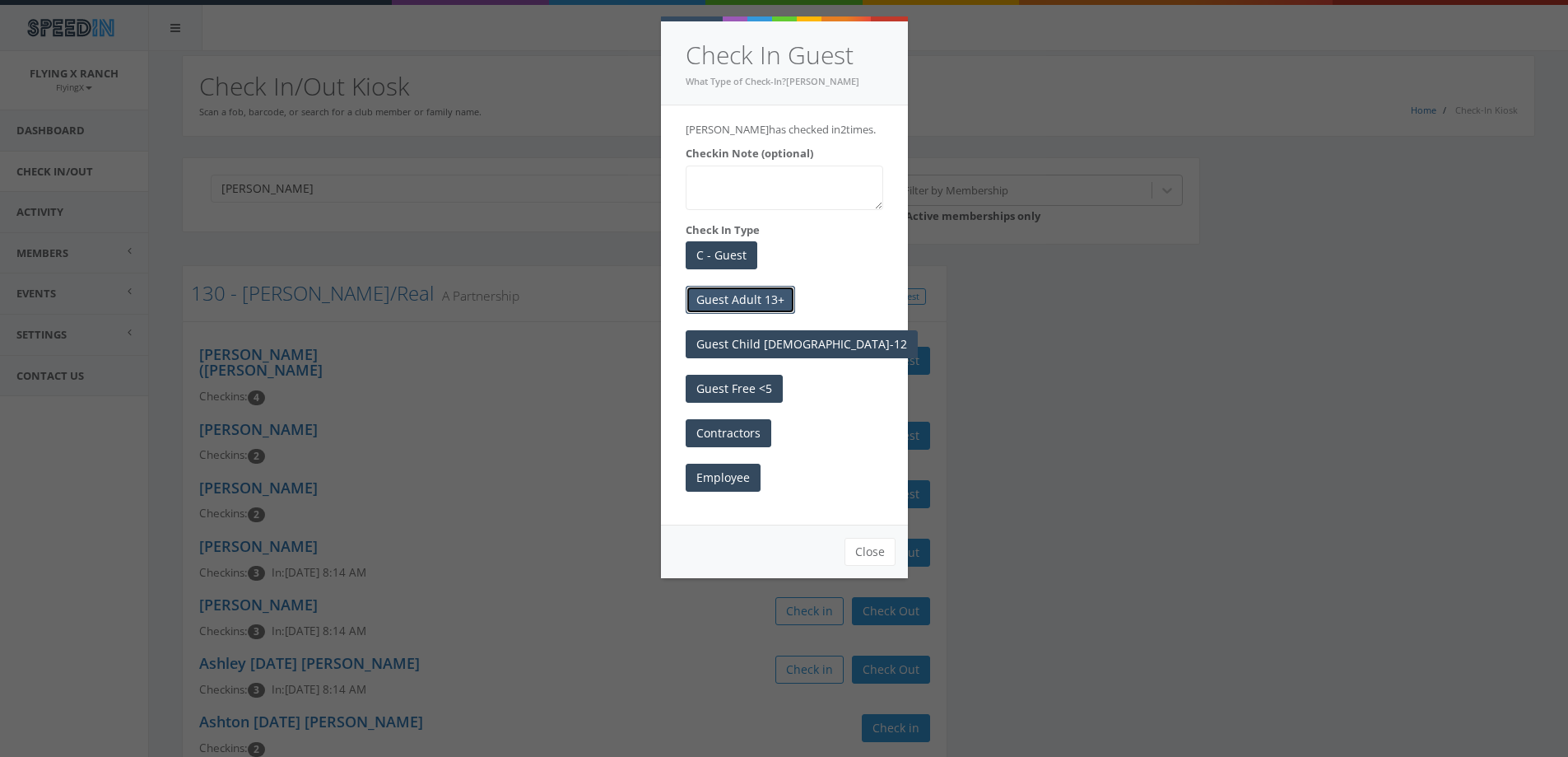
click at [756, 296] on button "Guest Adult 13+" at bounding box center [739, 300] width 109 height 28
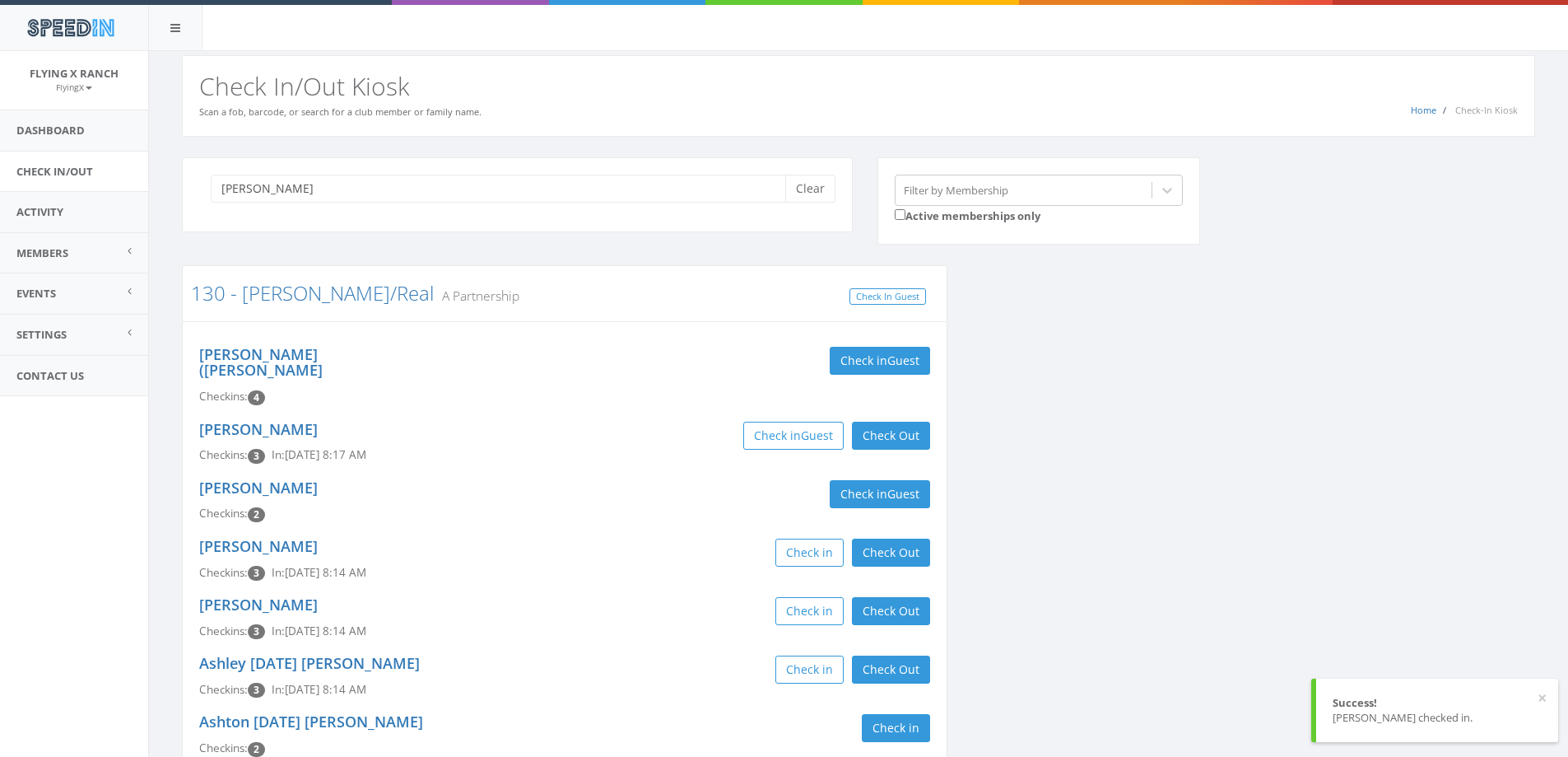
click at [684, 396] on div "Edwin (A) Ruiz Checkins: 4 Check in Guest" at bounding box center [564, 376] width 756 height 75
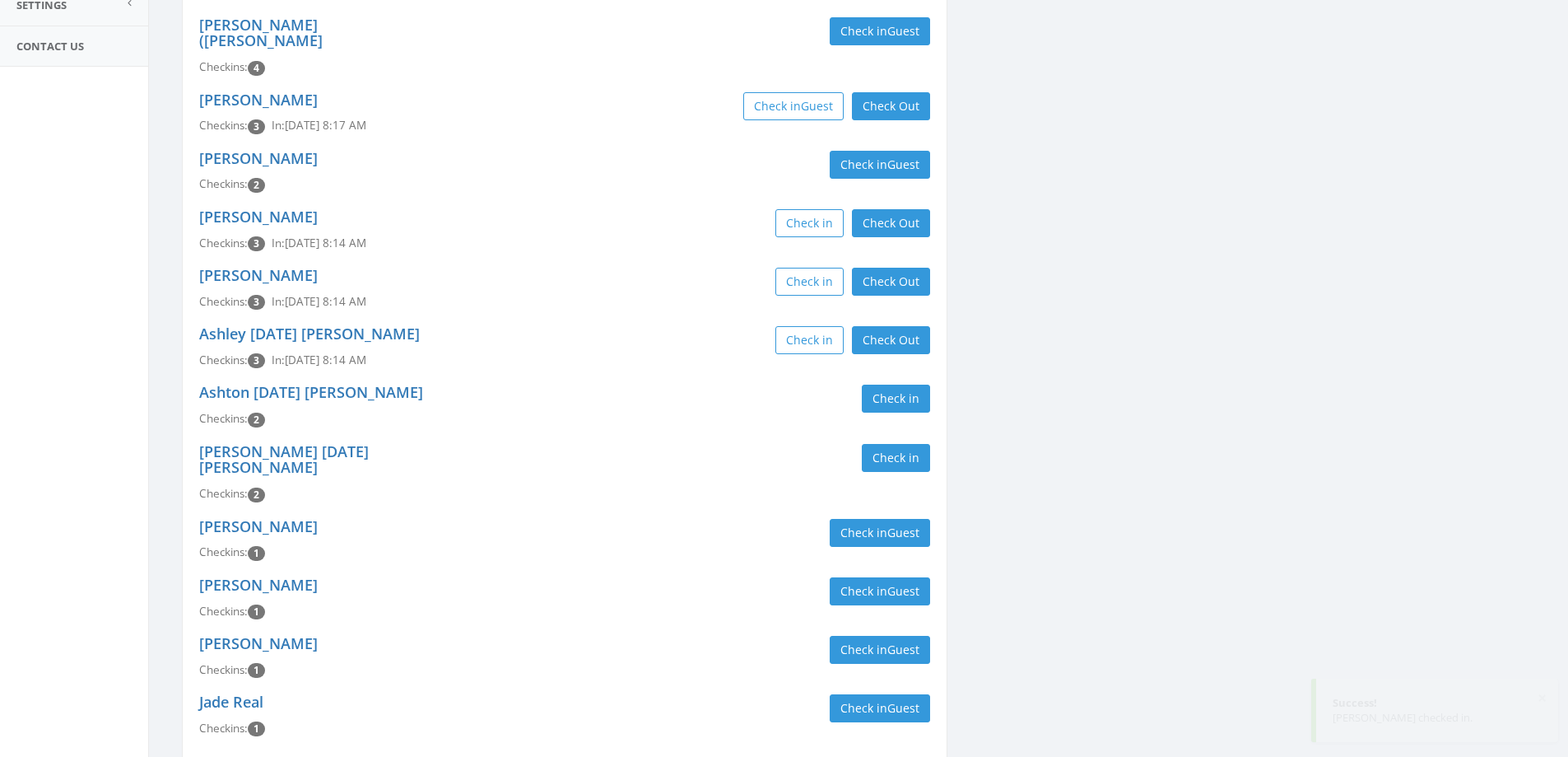
scroll to position [248, 0]
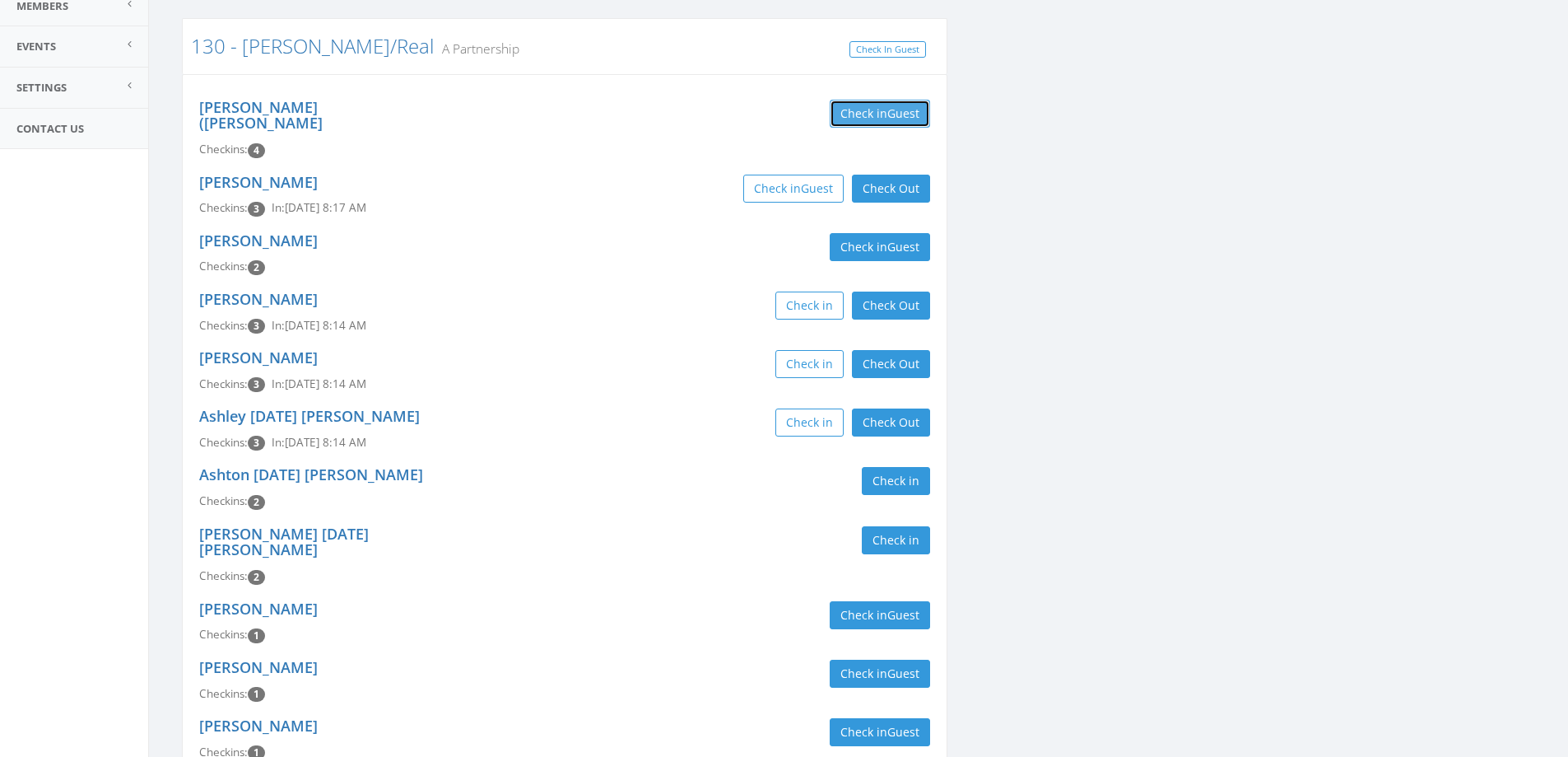
click at [842, 118] on button "Check in Guest" at bounding box center [880, 114] width 100 height 28
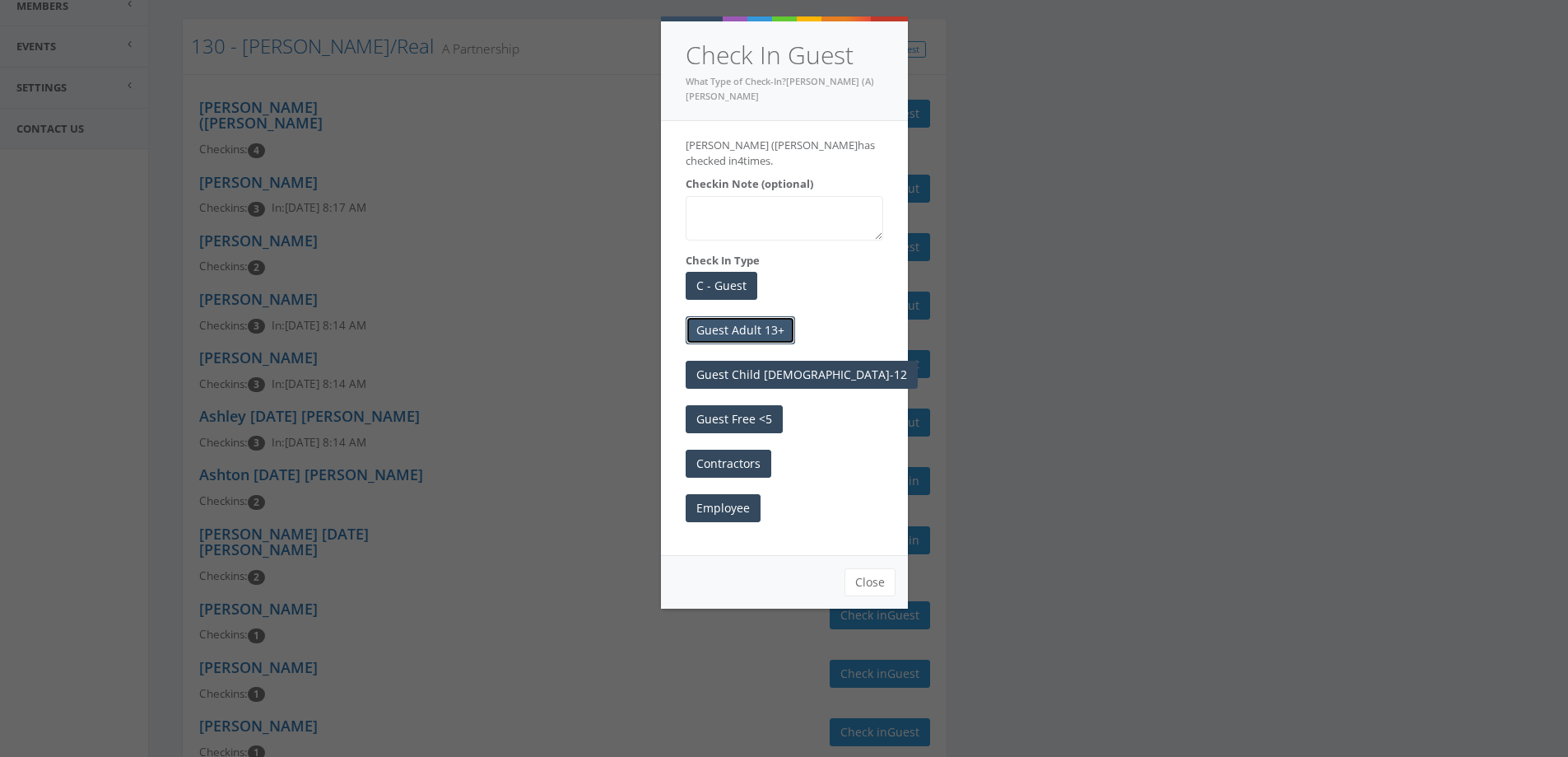
click at [771, 316] on button "Guest Adult 13+" at bounding box center [739, 330] width 109 height 28
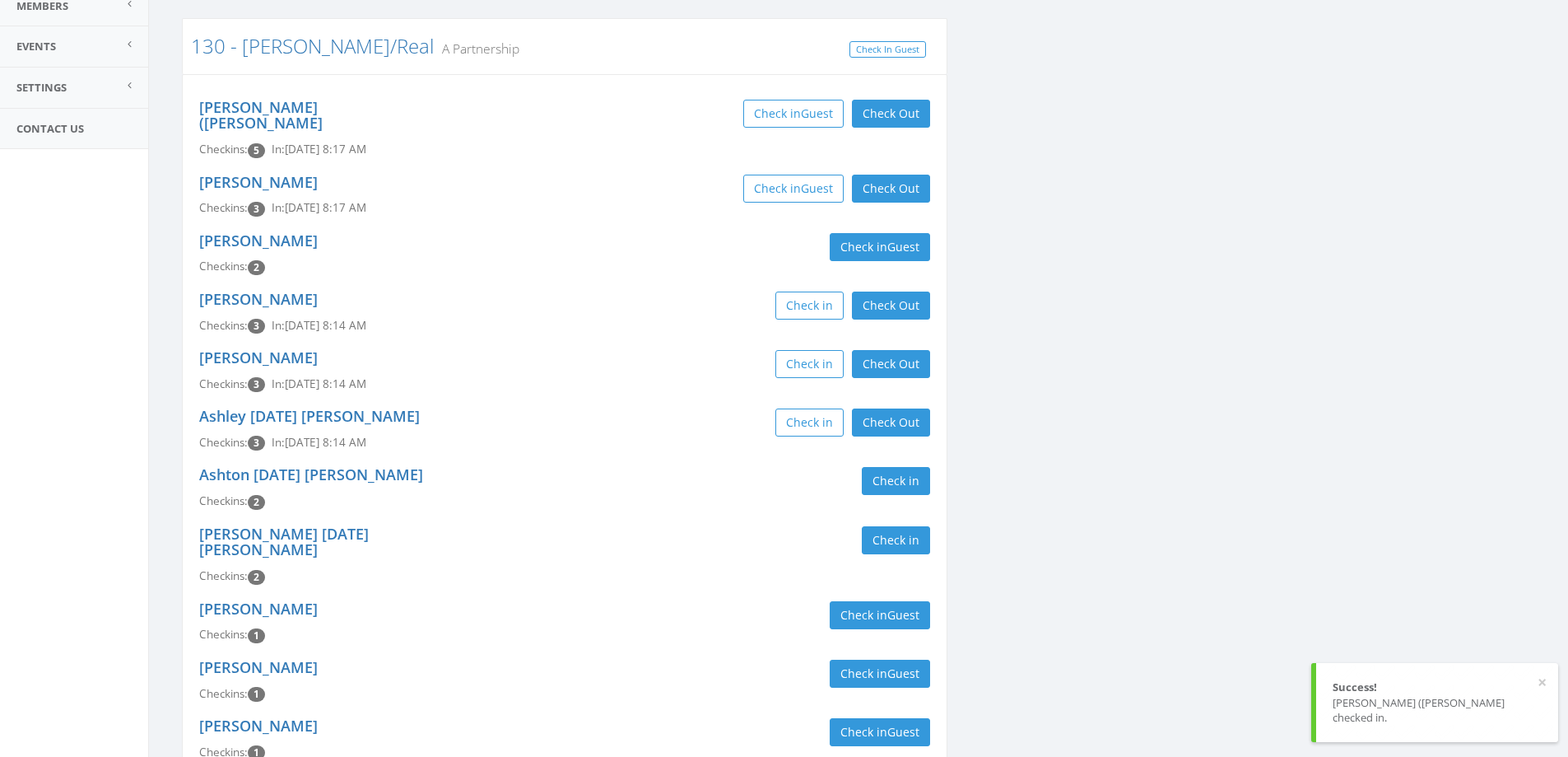
click at [556, 237] on div "Socorro Ovalle Checkins: 2 Check in Guest" at bounding box center [564, 254] width 756 height 59
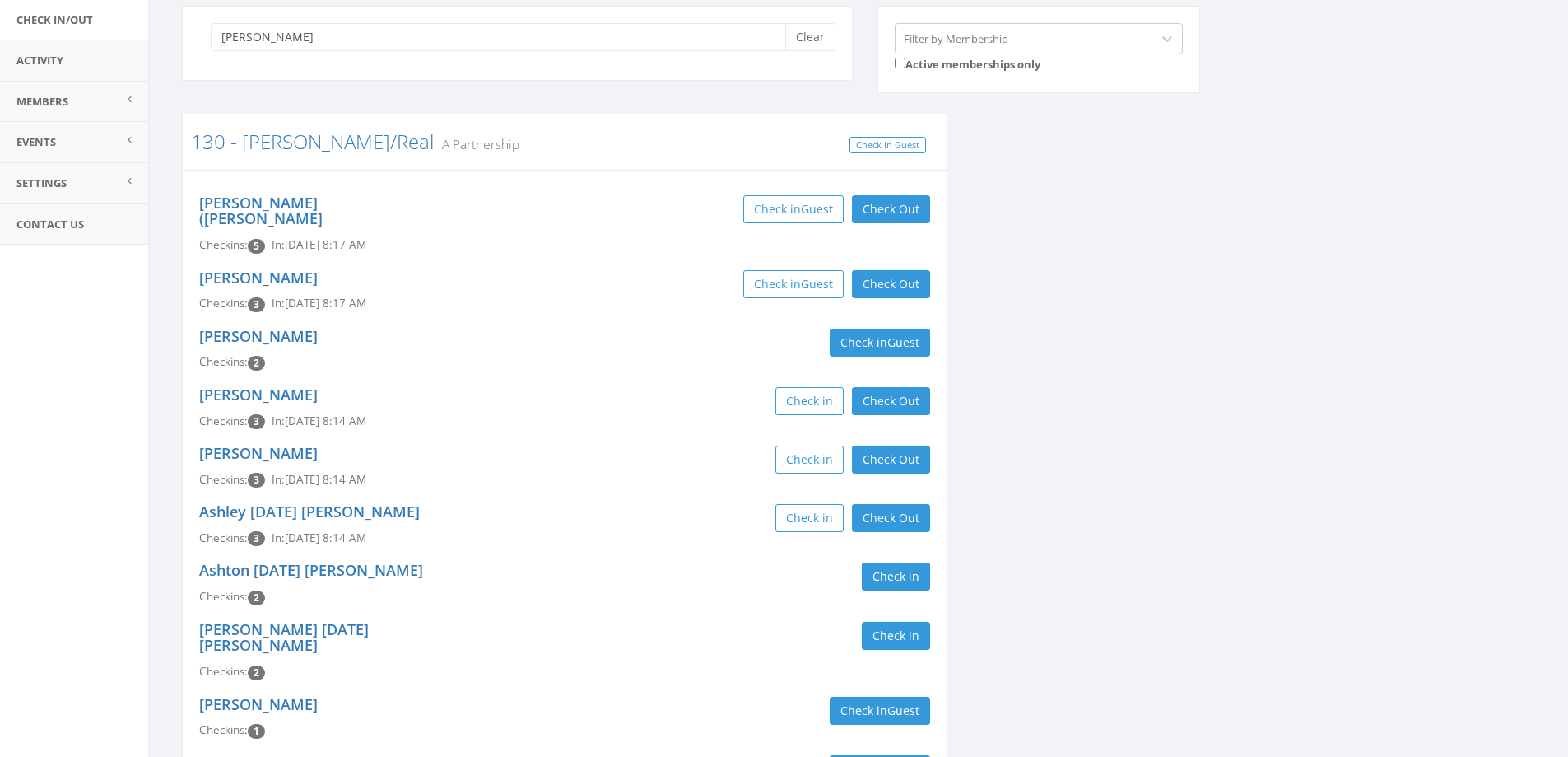
scroll to position [0, 0]
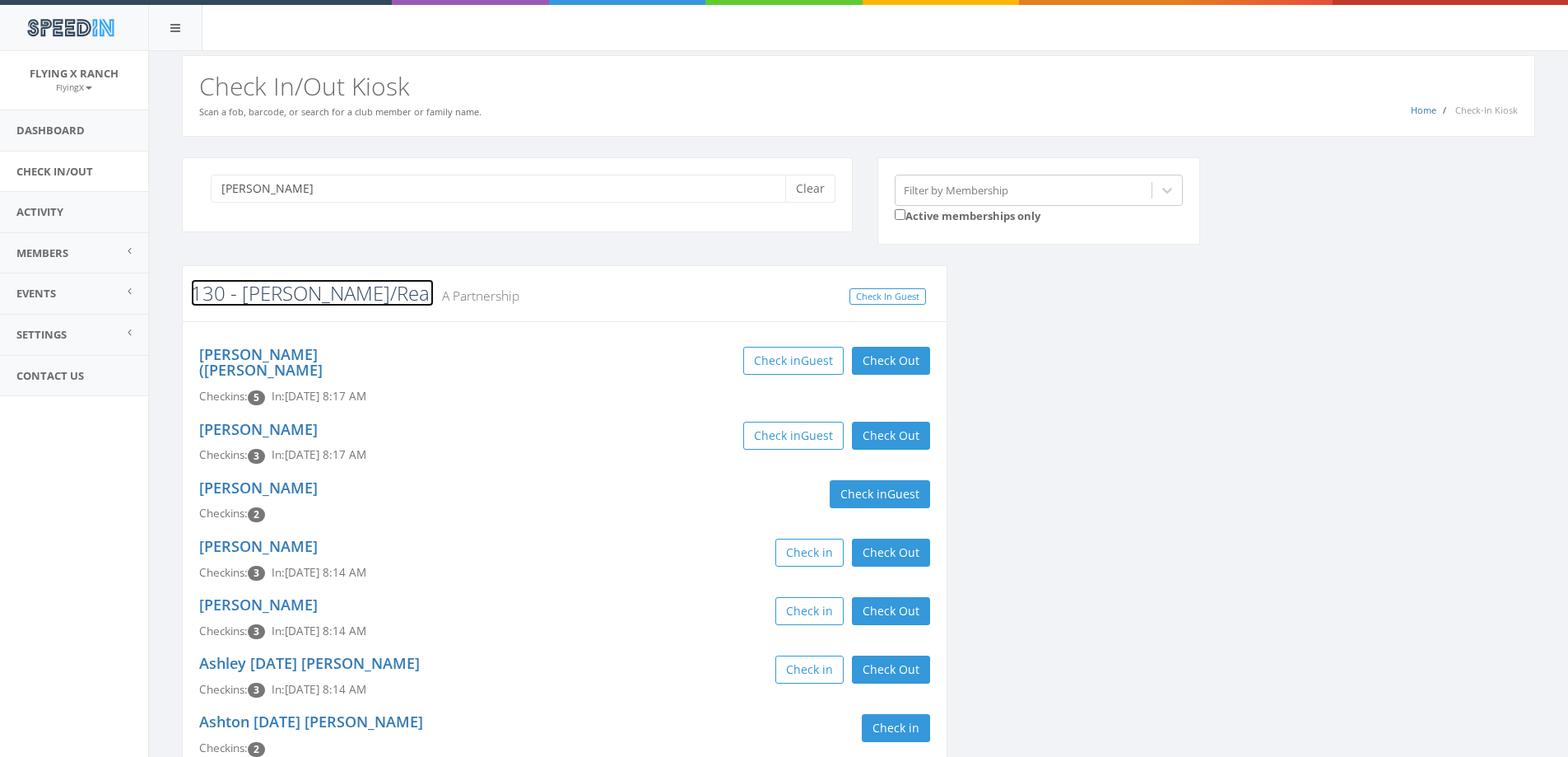
click at [262, 297] on link "130 - [PERSON_NAME]/Real" at bounding box center [312, 292] width 243 height 28
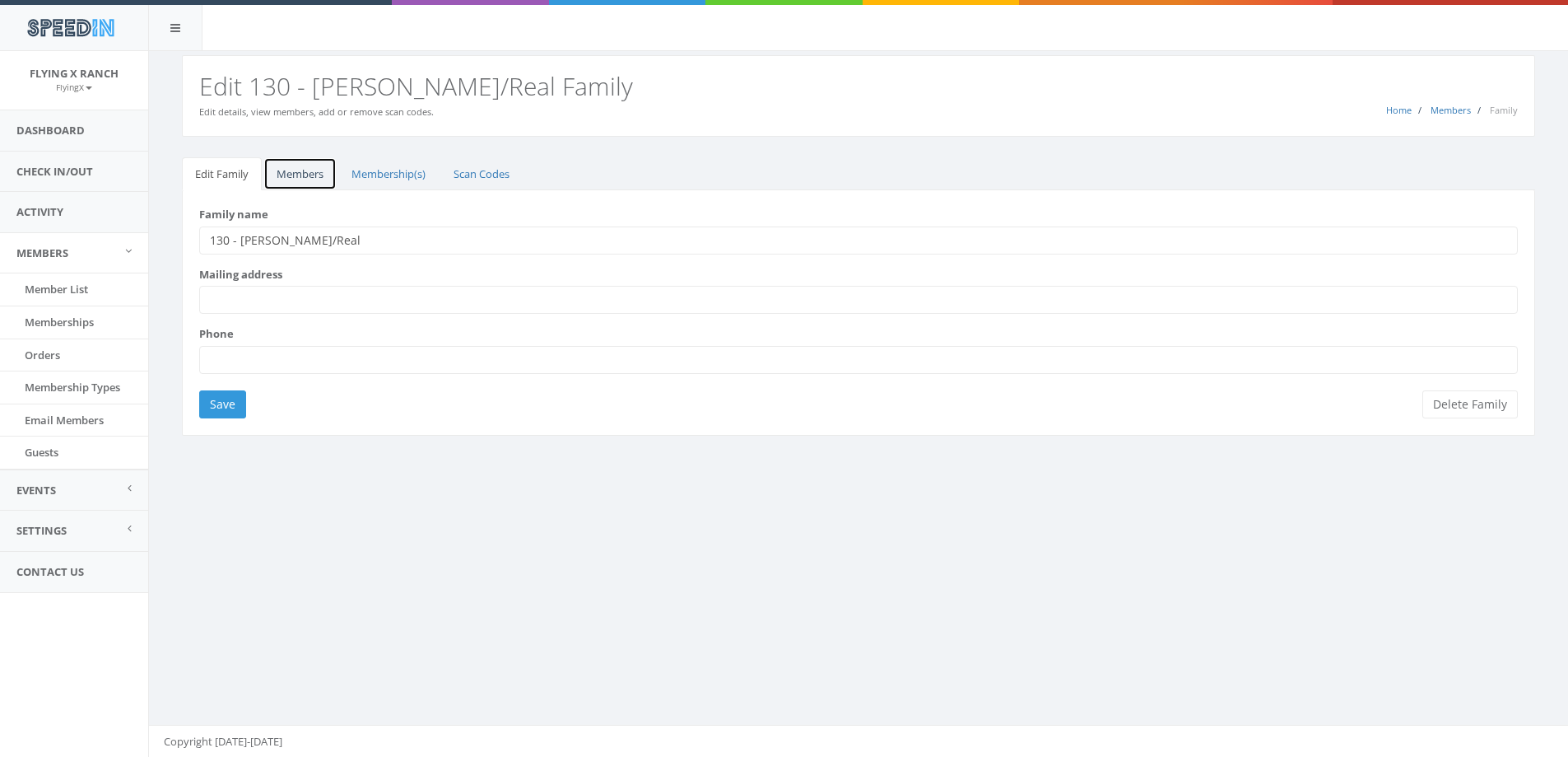
click at [310, 178] on link "Members" at bounding box center [300, 175] width 73 height 34
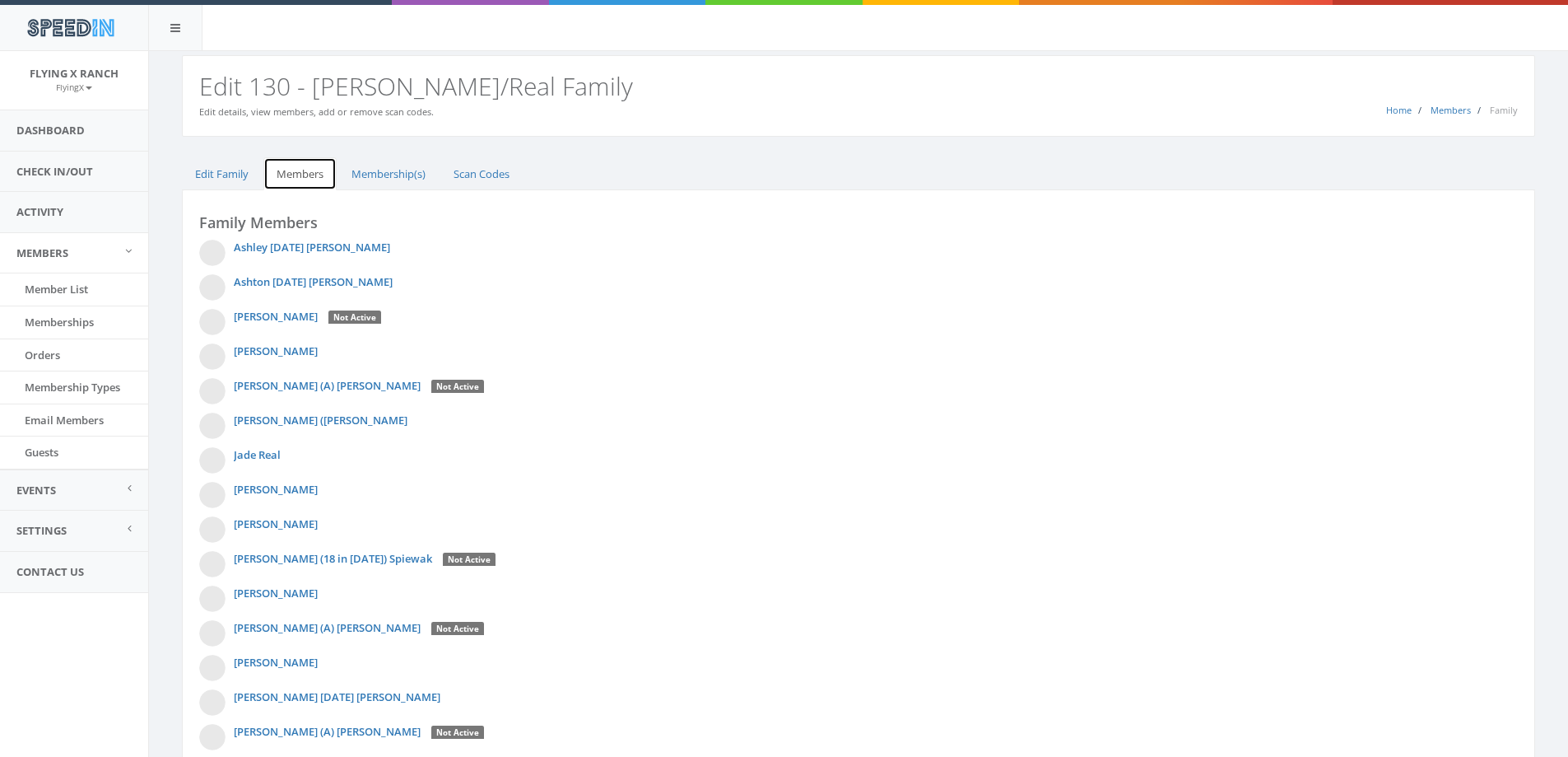
scroll to position [239, 0]
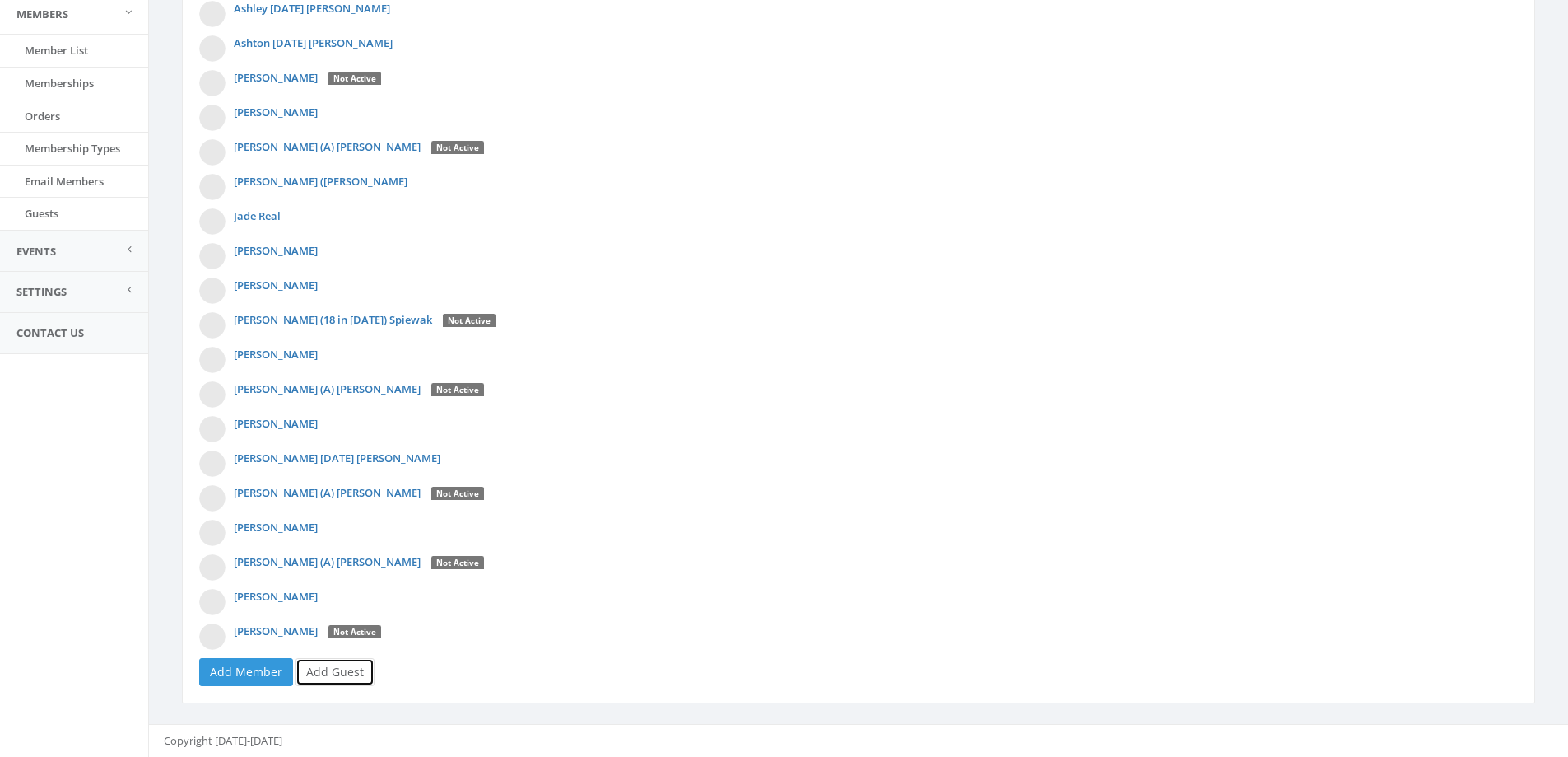
click at [343, 673] on link "Add Guest" at bounding box center [335, 673] width 79 height 28
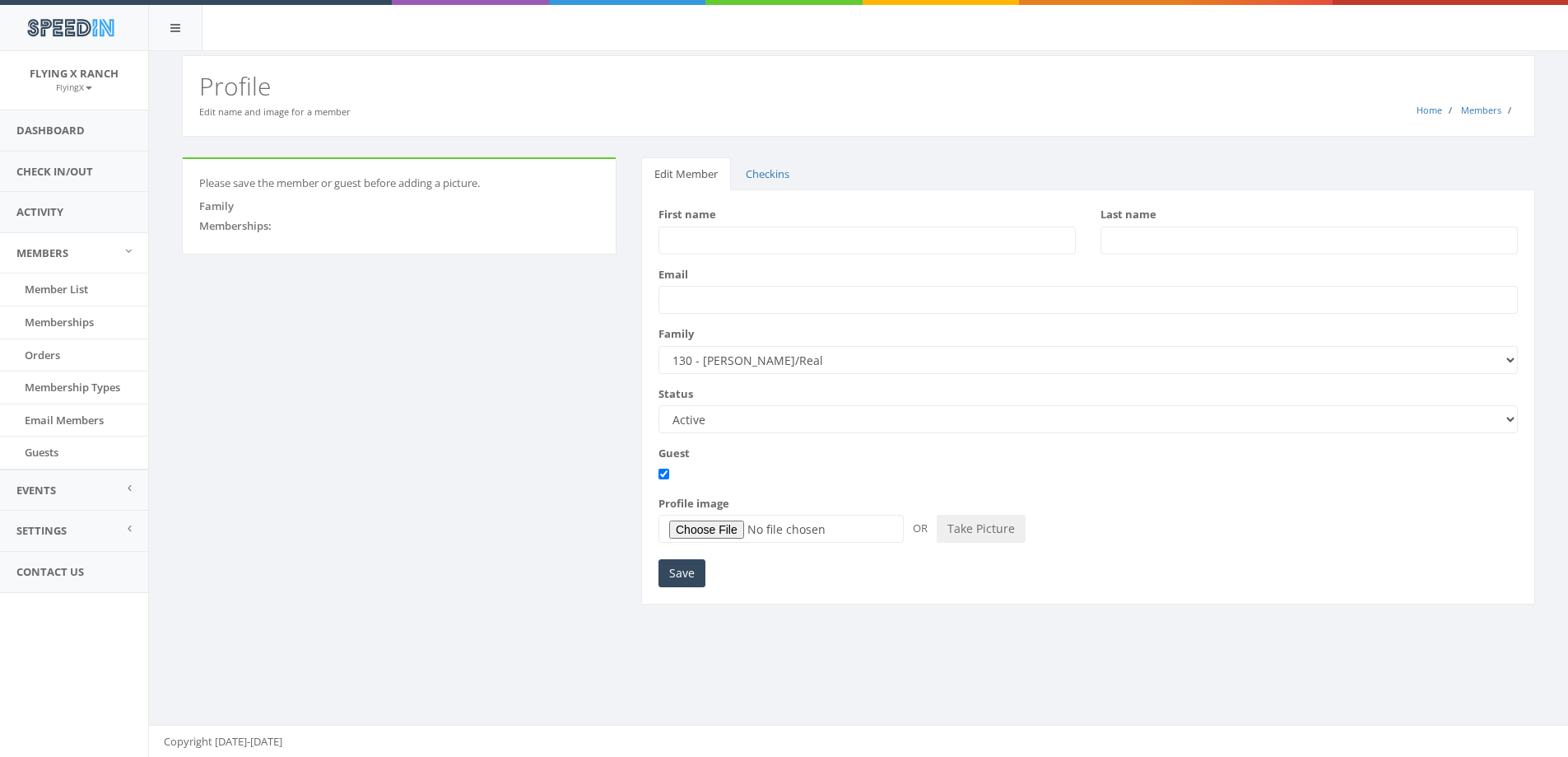
click at [687, 237] on input "First name" at bounding box center [867, 241] width 417 height 28
type input "Gina"
type input "Baron"
click at [668, 580] on input "Save" at bounding box center [682, 574] width 46 height 28
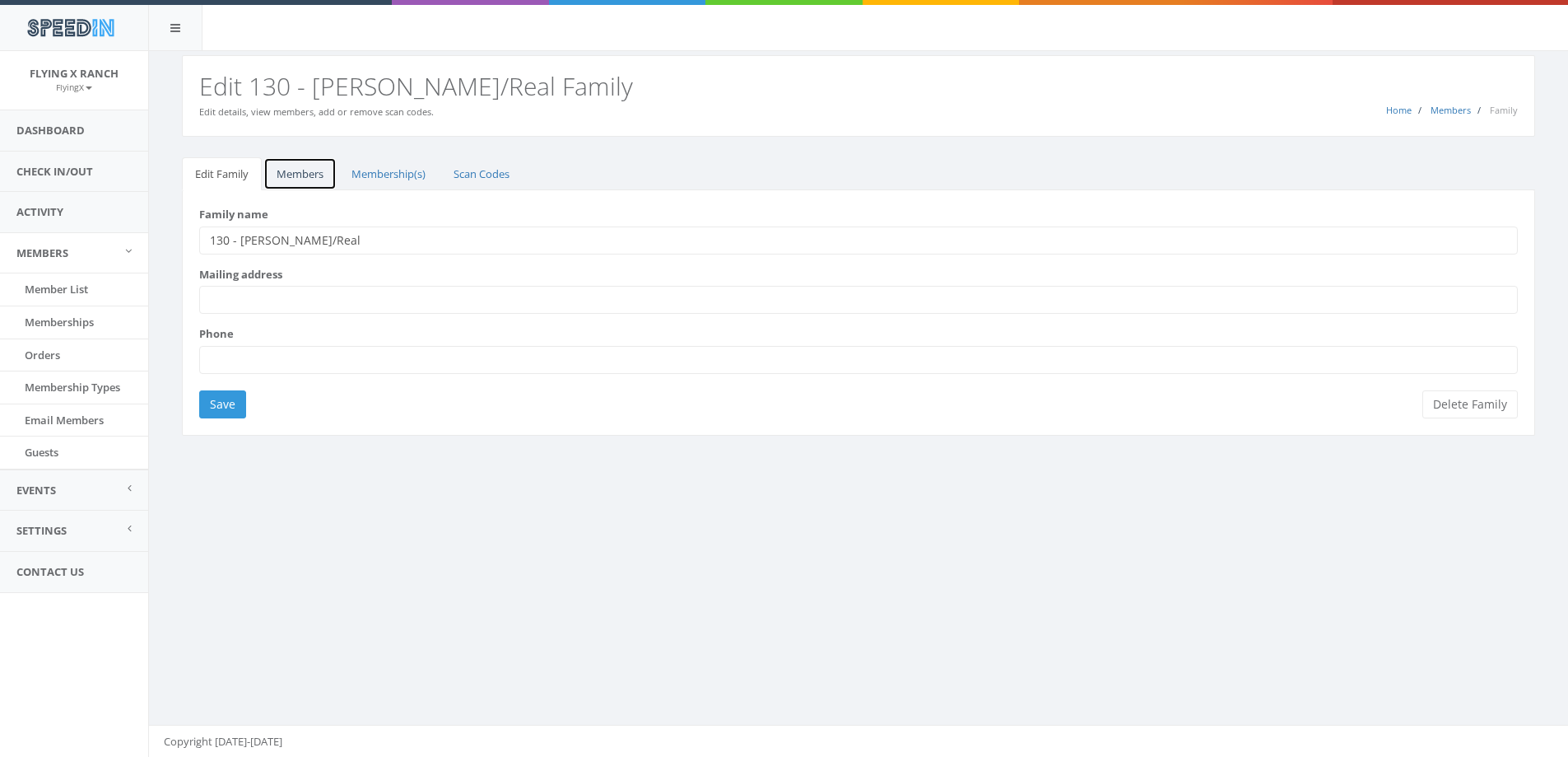
click at [283, 177] on link "Members" at bounding box center [300, 175] width 73 height 34
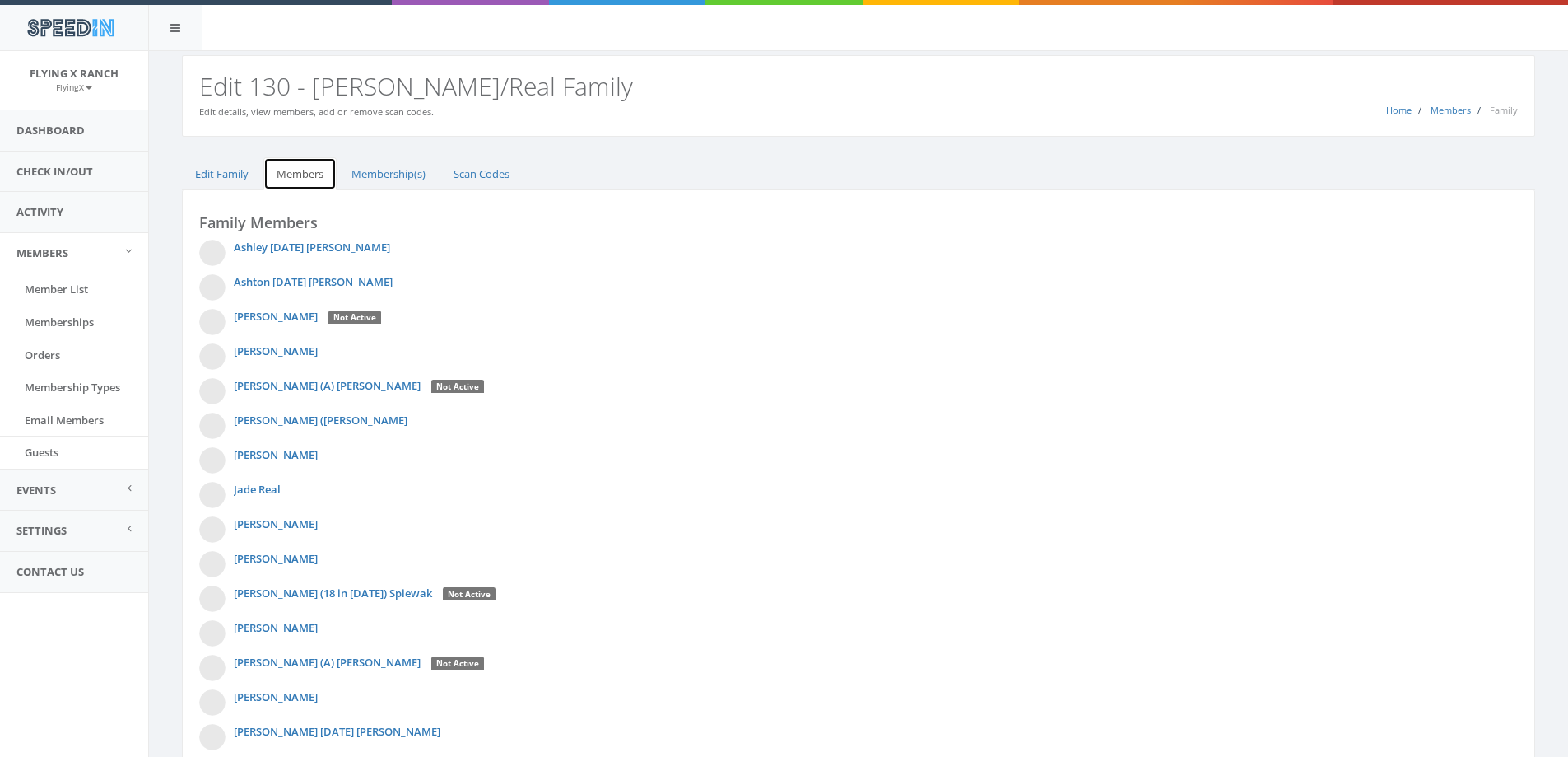
scroll to position [273, 0]
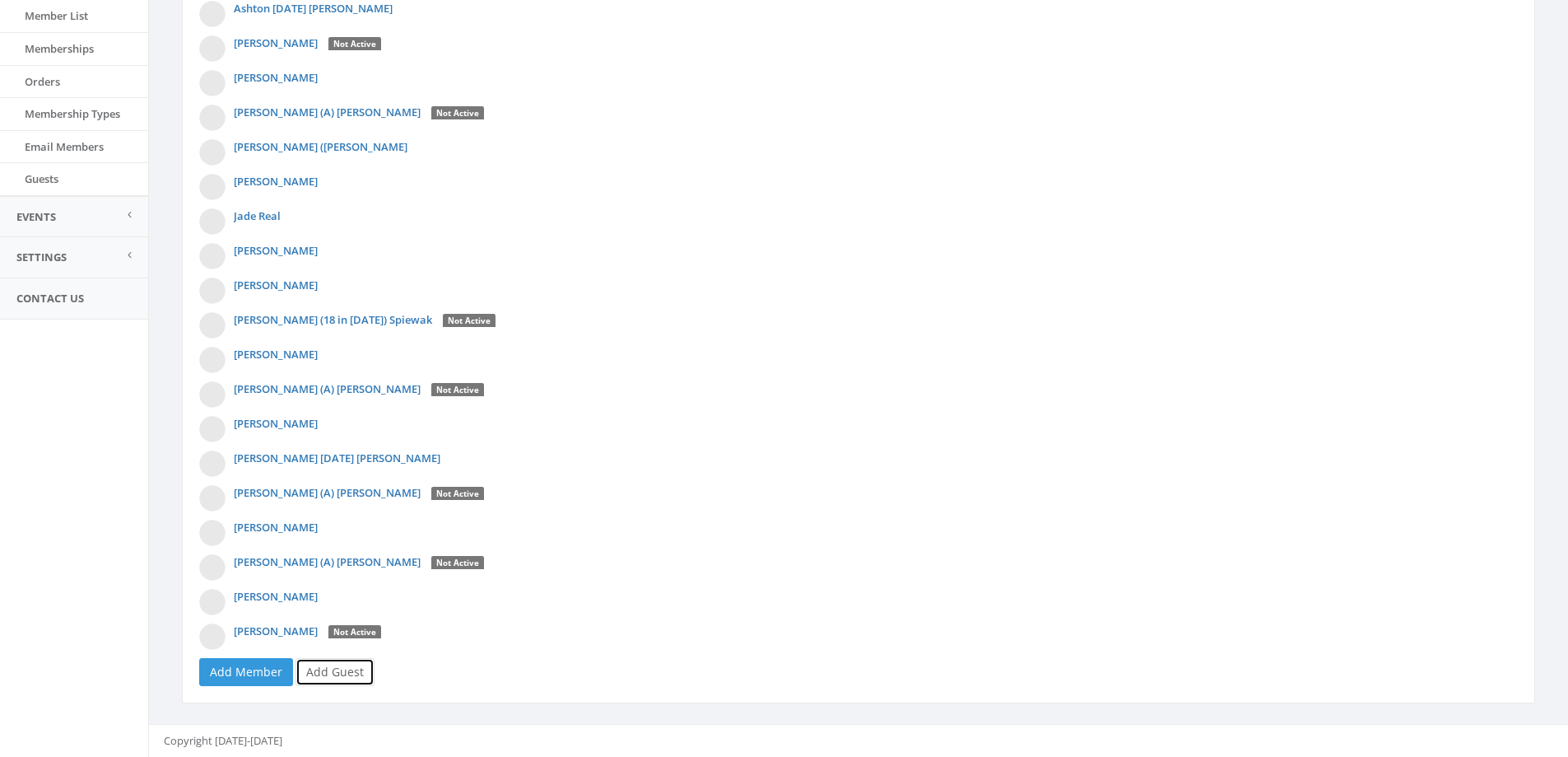
click at [341, 667] on link "Add Guest" at bounding box center [335, 673] width 79 height 28
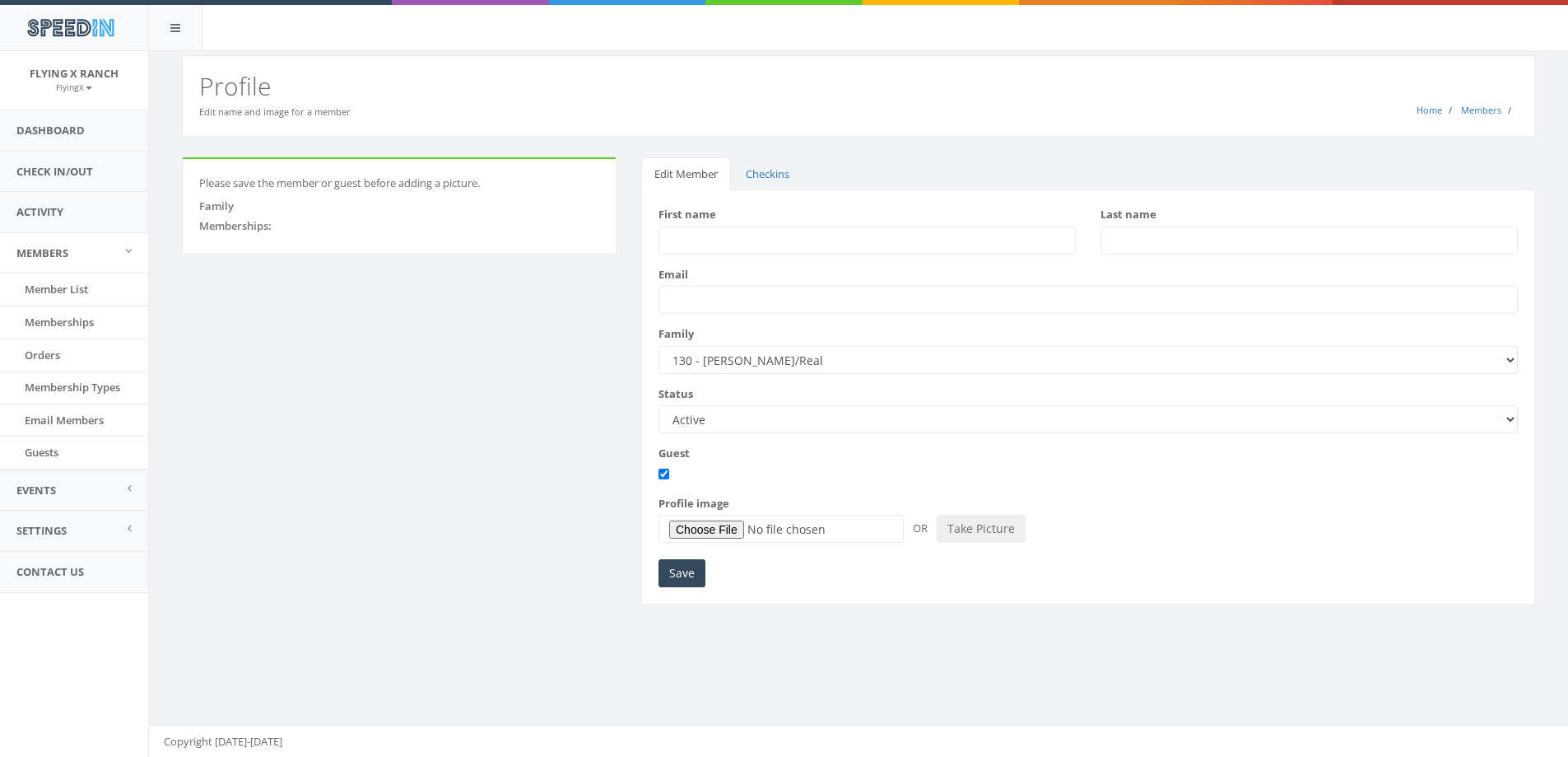
click at [721, 241] on input "First name" at bounding box center [867, 241] width 417 height 28
type input "Blas"
type input "Romero"
click at [679, 579] on input "Save" at bounding box center [682, 574] width 46 height 28
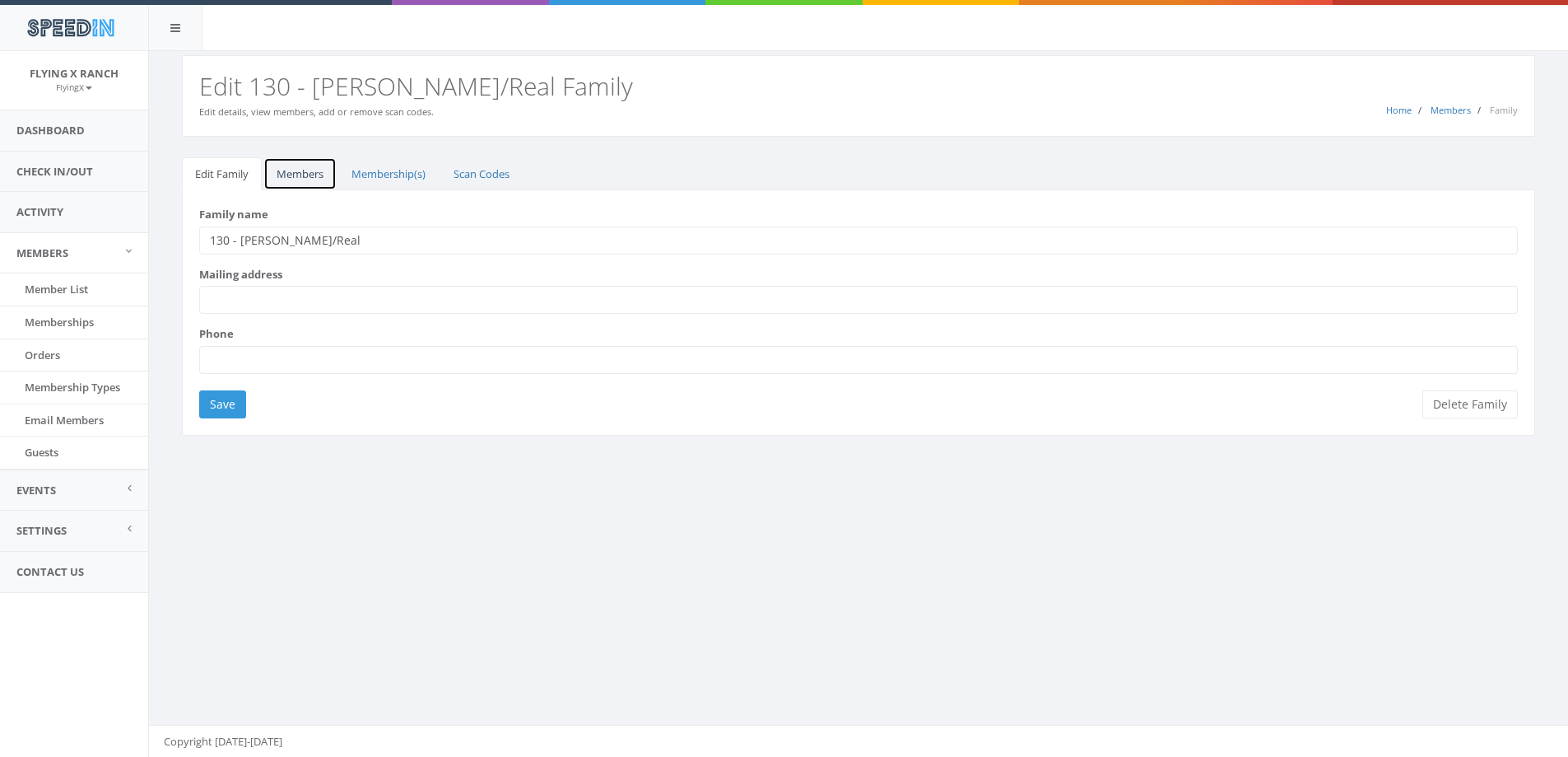
click at [294, 172] on link "Members" at bounding box center [300, 175] width 73 height 34
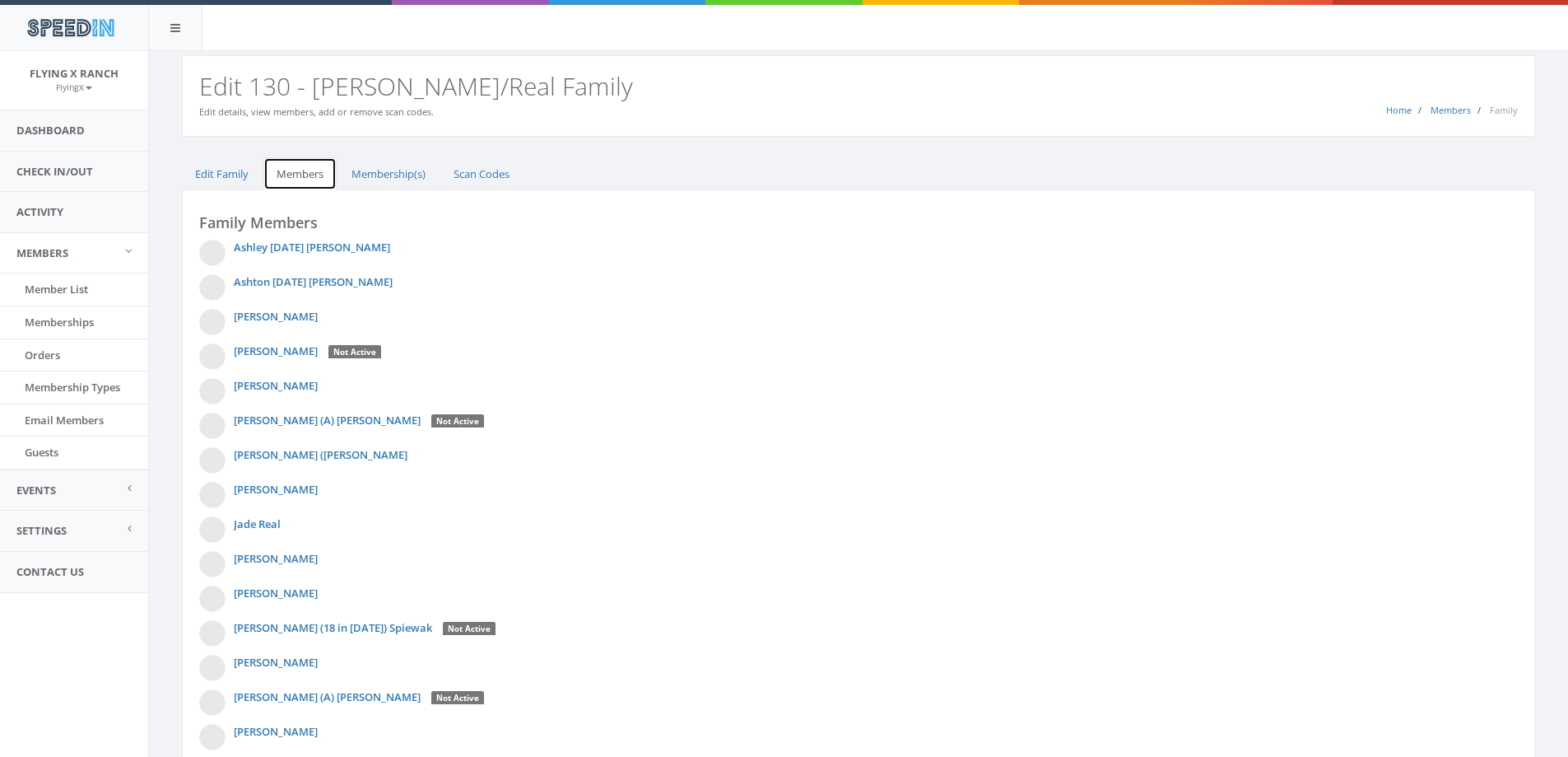
scroll to position [308, 0]
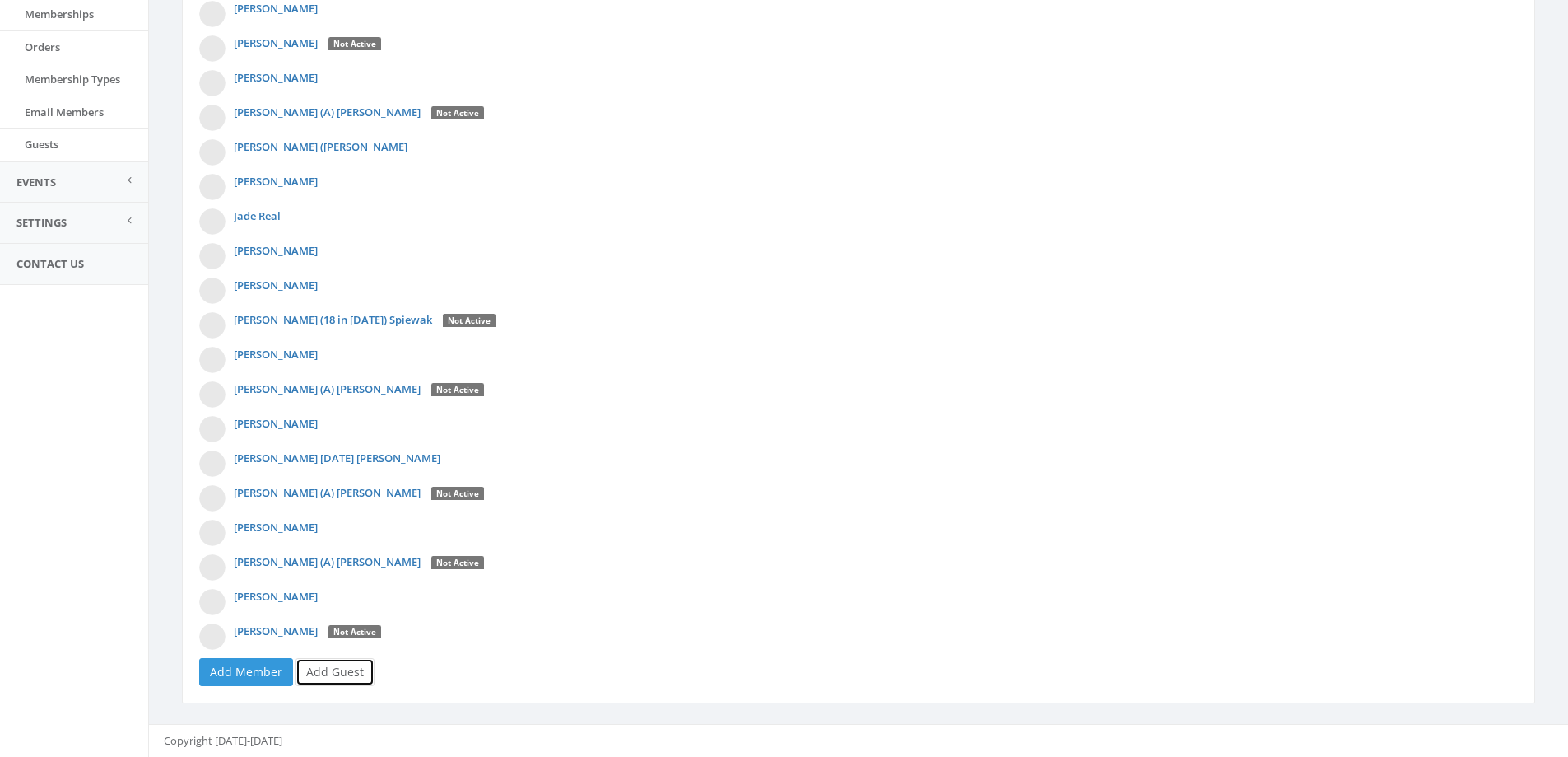
click at [356, 678] on link "Add Guest" at bounding box center [335, 673] width 79 height 28
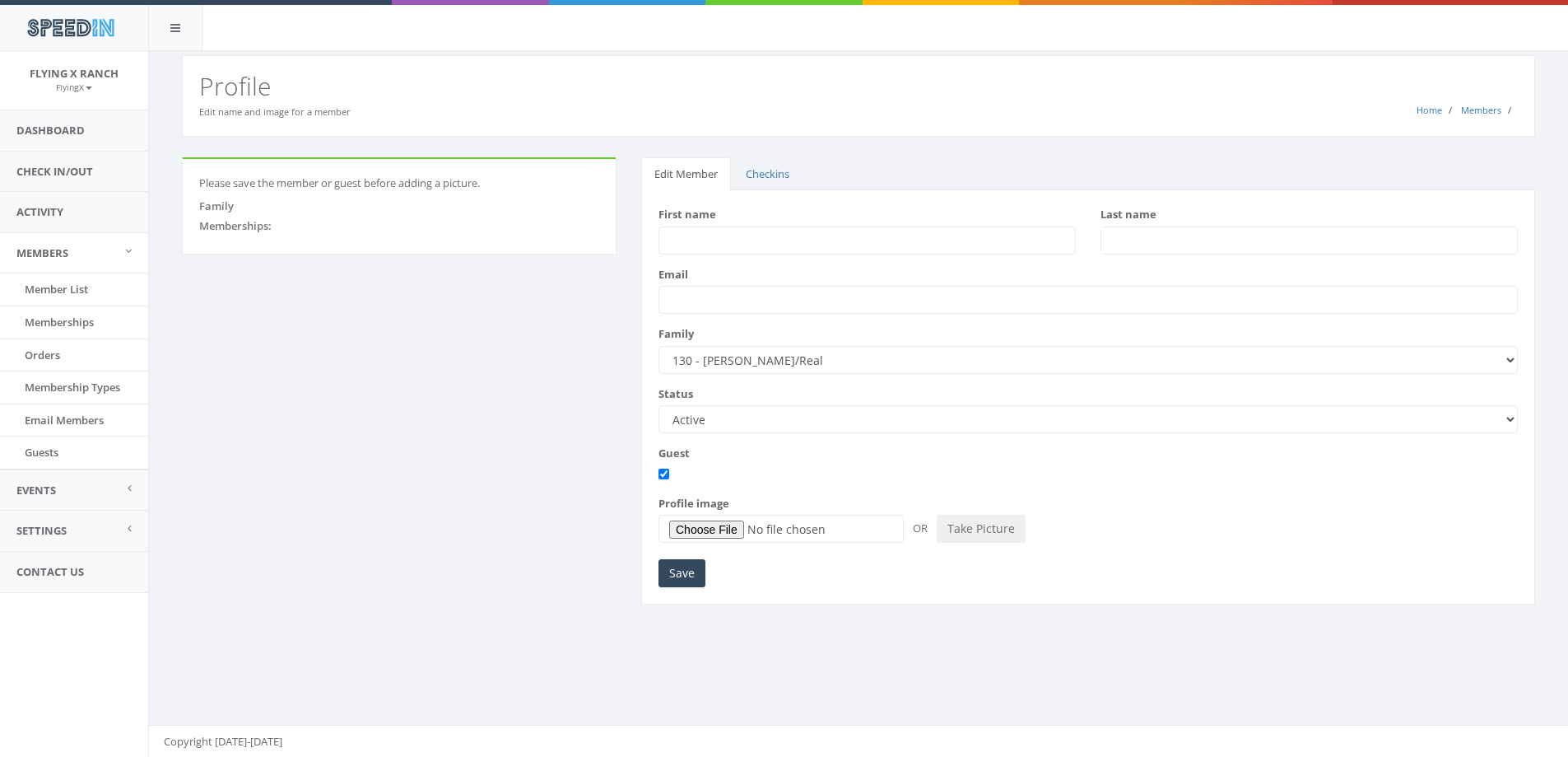
click at [690, 248] on input "First name" at bounding box center [867, 241] width 417 height 28
type input "Jothcara"
type input "Romero"
click at [761, 242] on input "Jothcara" at bounding box center [867, 241] width 417 height 28
type input "Jothcara (12 in 2025)"
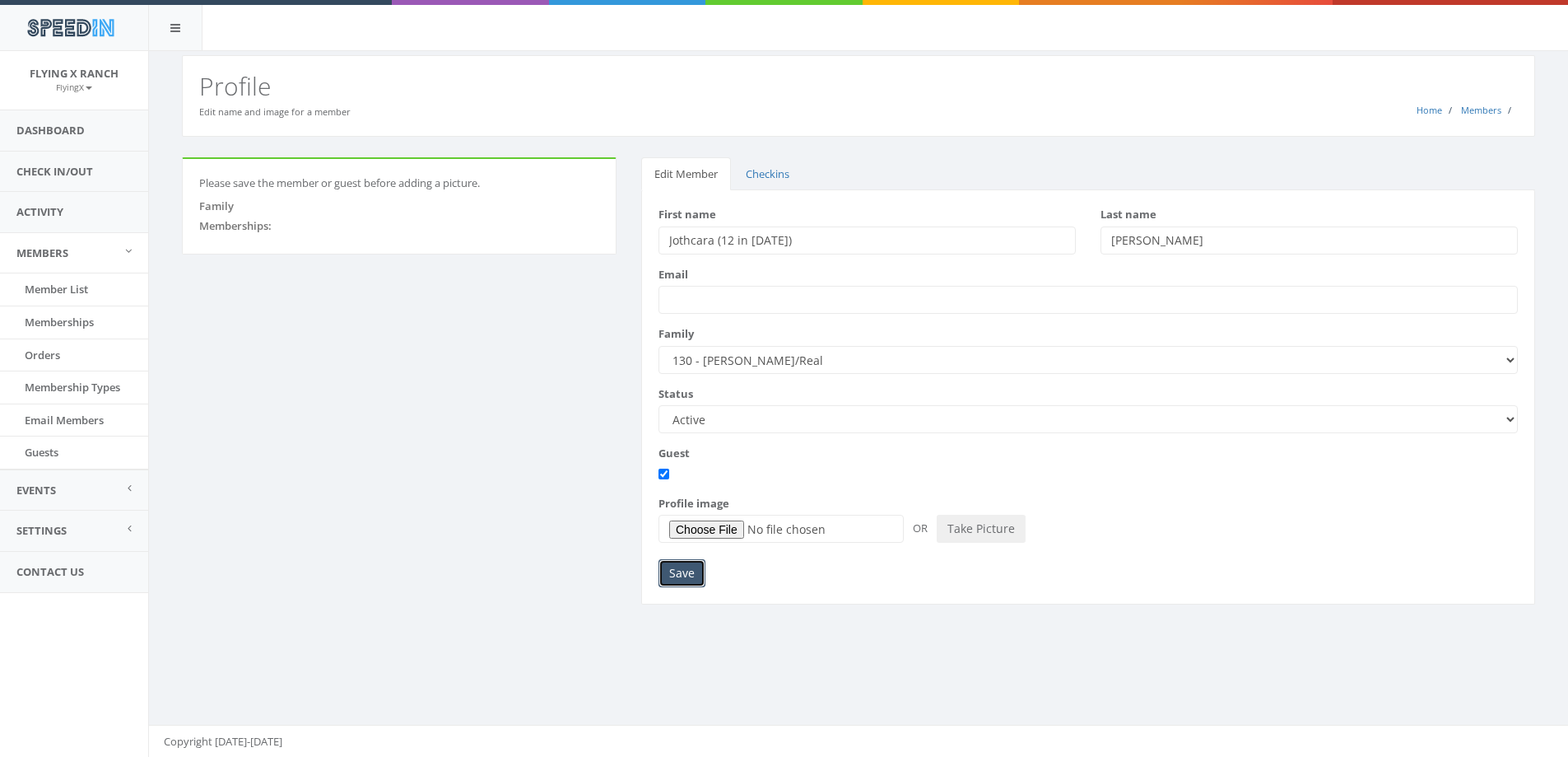
click at [684, 579] on input "Save" at bounding box center [682, 574] width 46 height 28
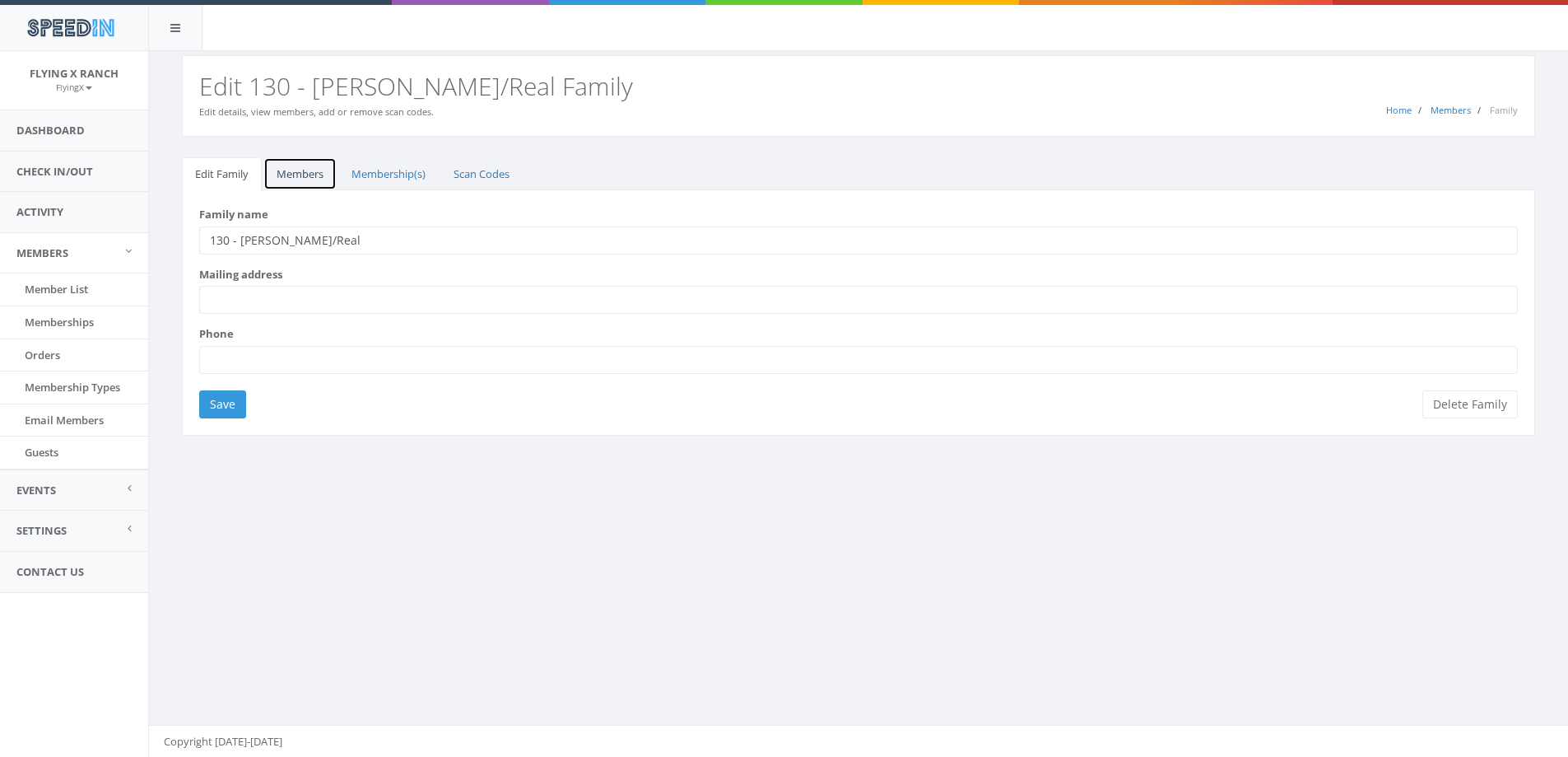
click at [301, 174] on link "Members" at bounding box center [300, 175] width 73 height 34
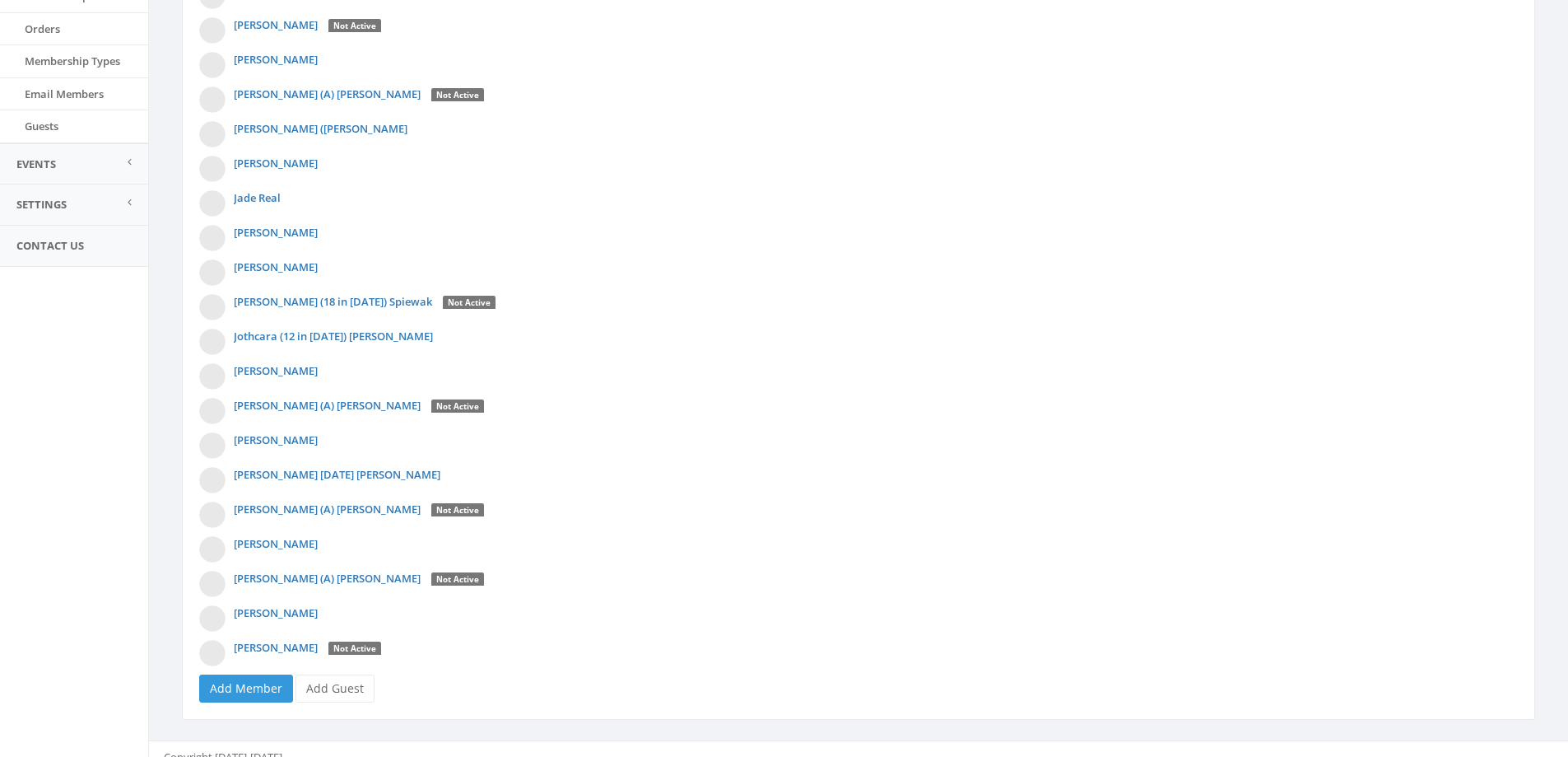
scroll to position [342, 0]
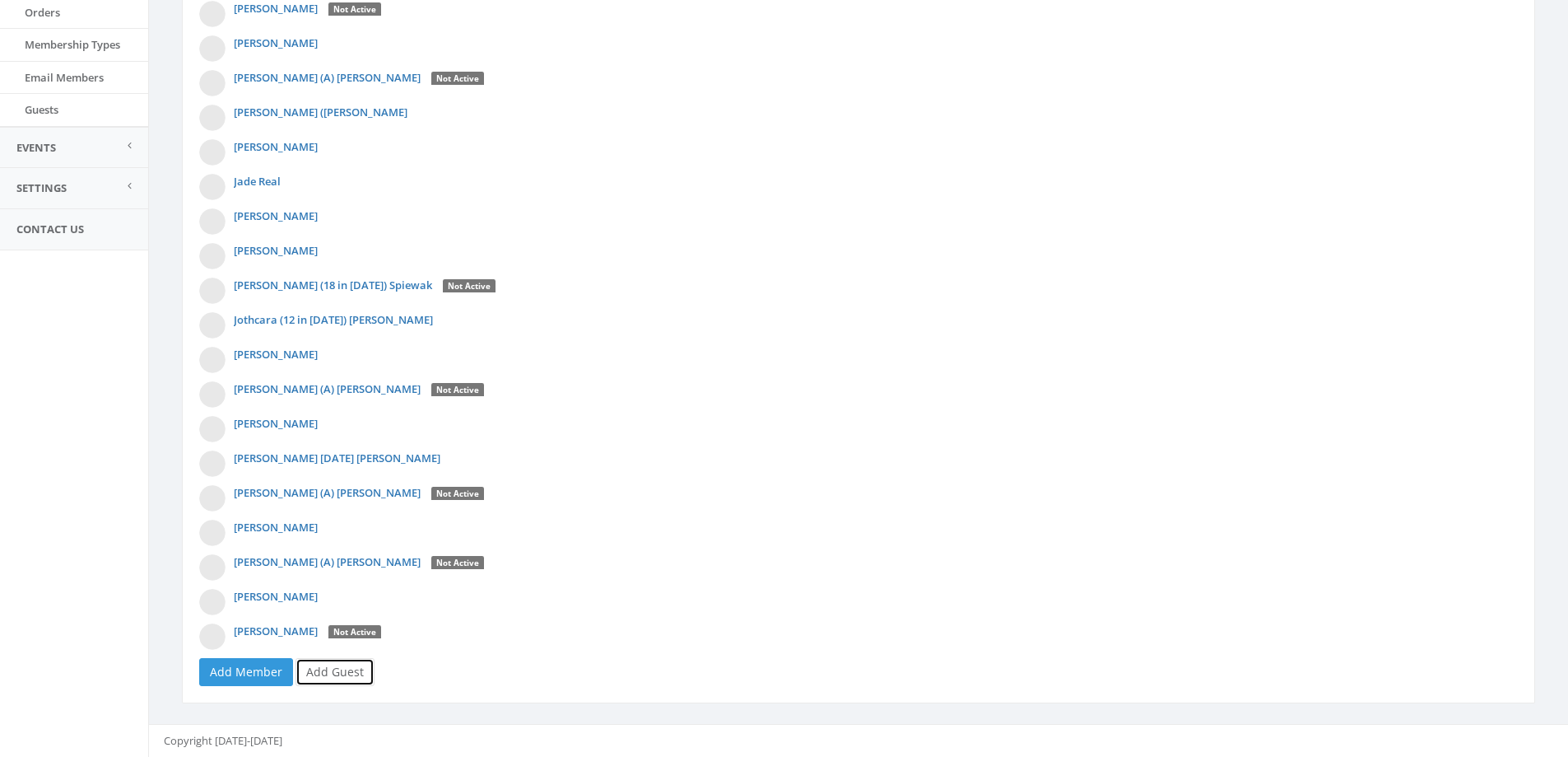
click at [341, 673] on link "Add Guest" at bounding box center [335, 673] width 79 height 28
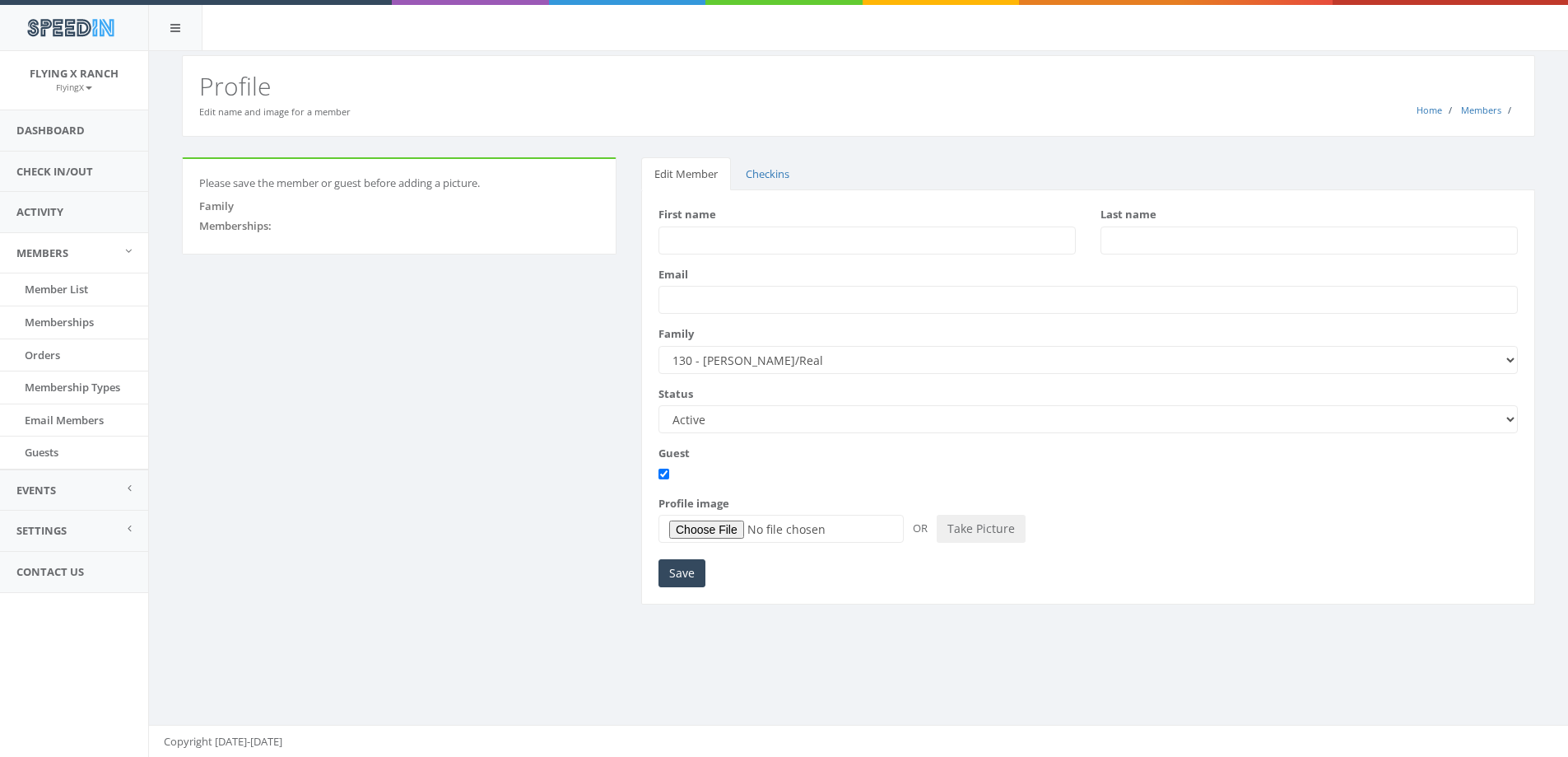
click at [673, 244] on input "First name" at bounding box center [867, 241] width 417 height 28
type input "Elizabeth"
type input "Romero"
click at [675, 573] on input "Save" at bounding box center [682, 574] width 46 height 28
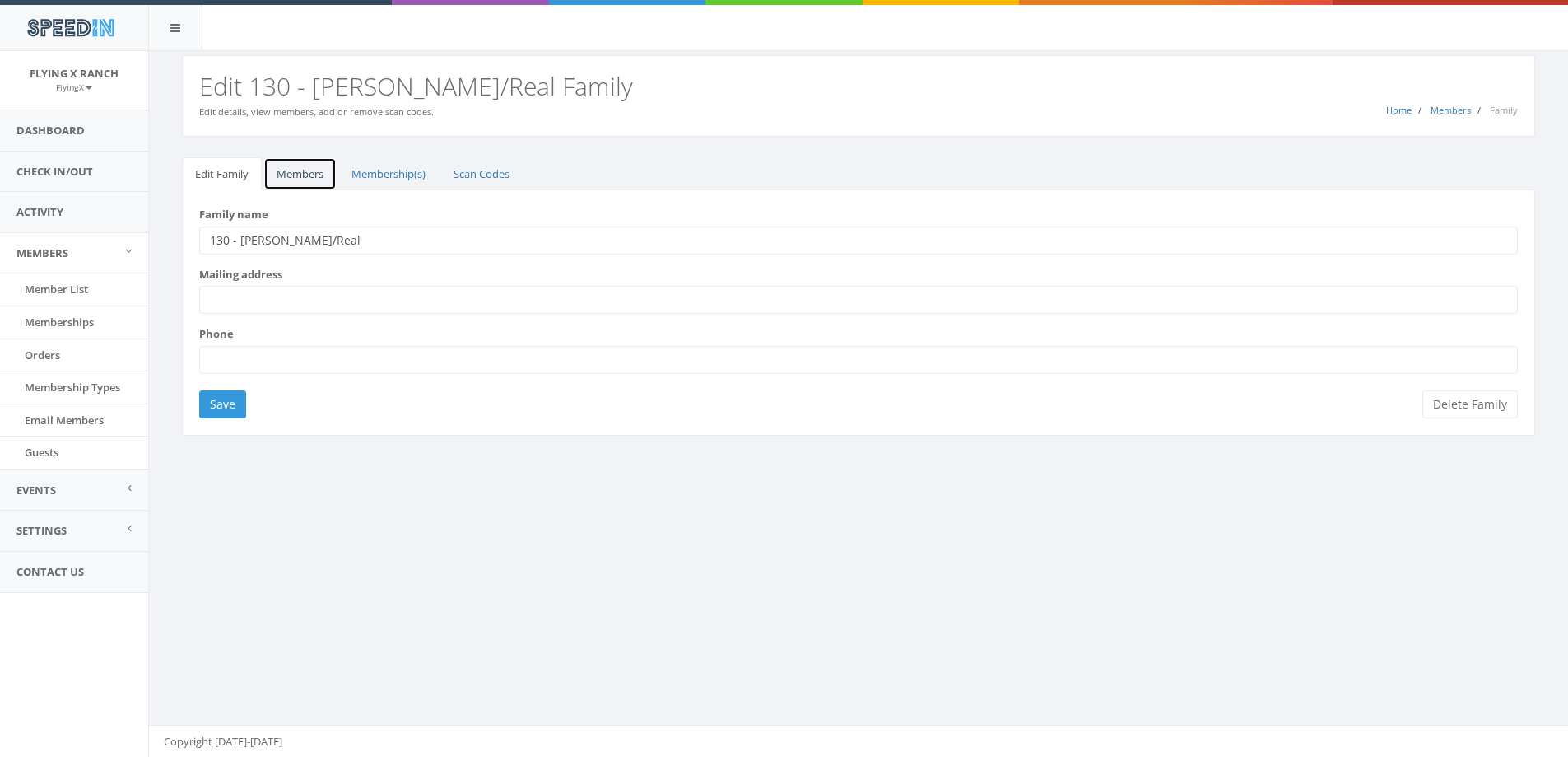
click at [322, 174] on link "Members" at bounding box center [300, 175] width 73 height 34
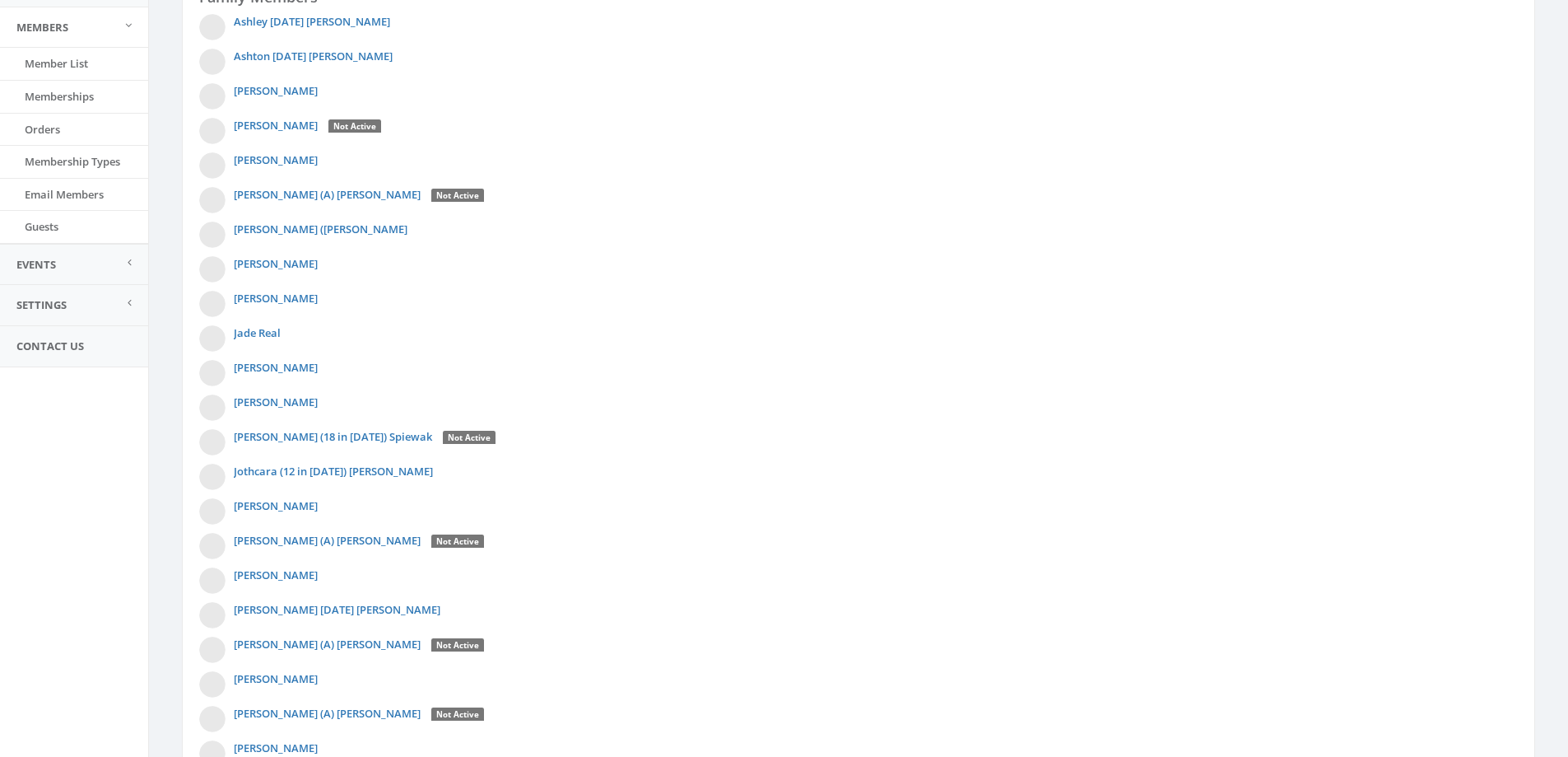
scroll to position [378, 0]
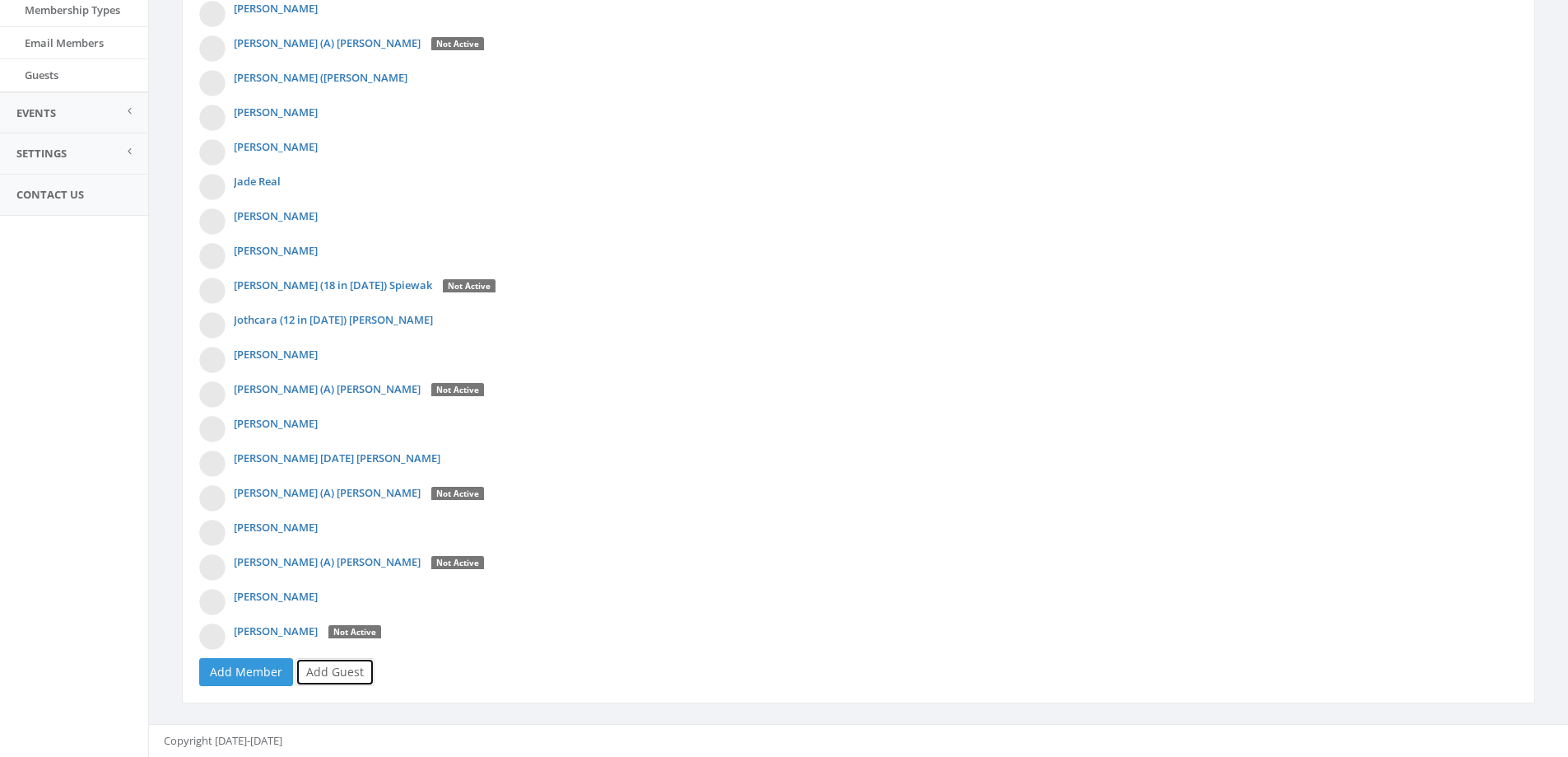
click at [328, 673] on link "Add Guest" at bounding box center [335, 673] width 79 height 28
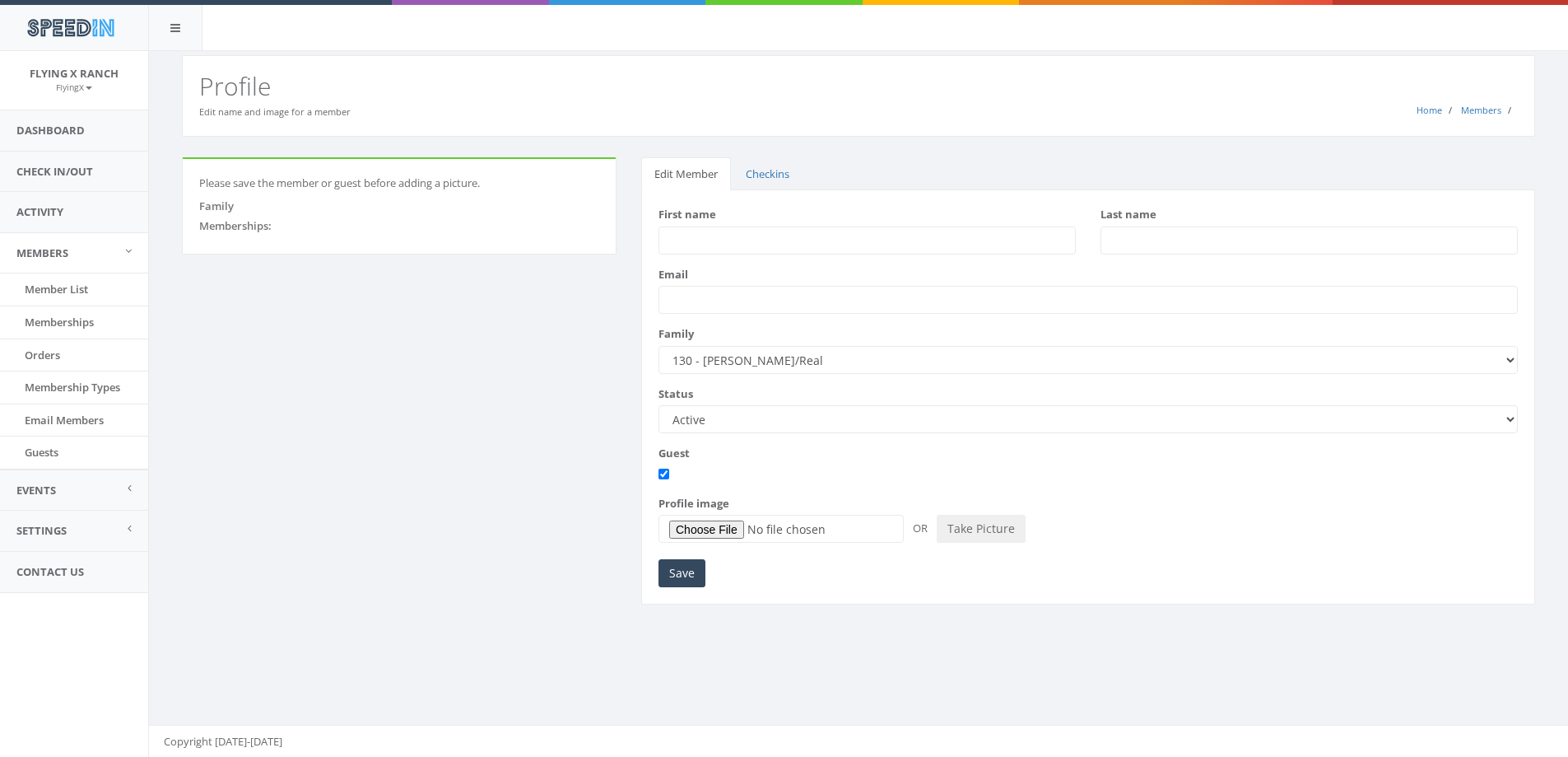
click at [740, 239] on input "First name" at bounding box center [867, 241] width 417 height 28
type input "[PERSON_NAME]"
click at [678, 579] on input "Save" at bounding box center [682, 574] width 46 height 28
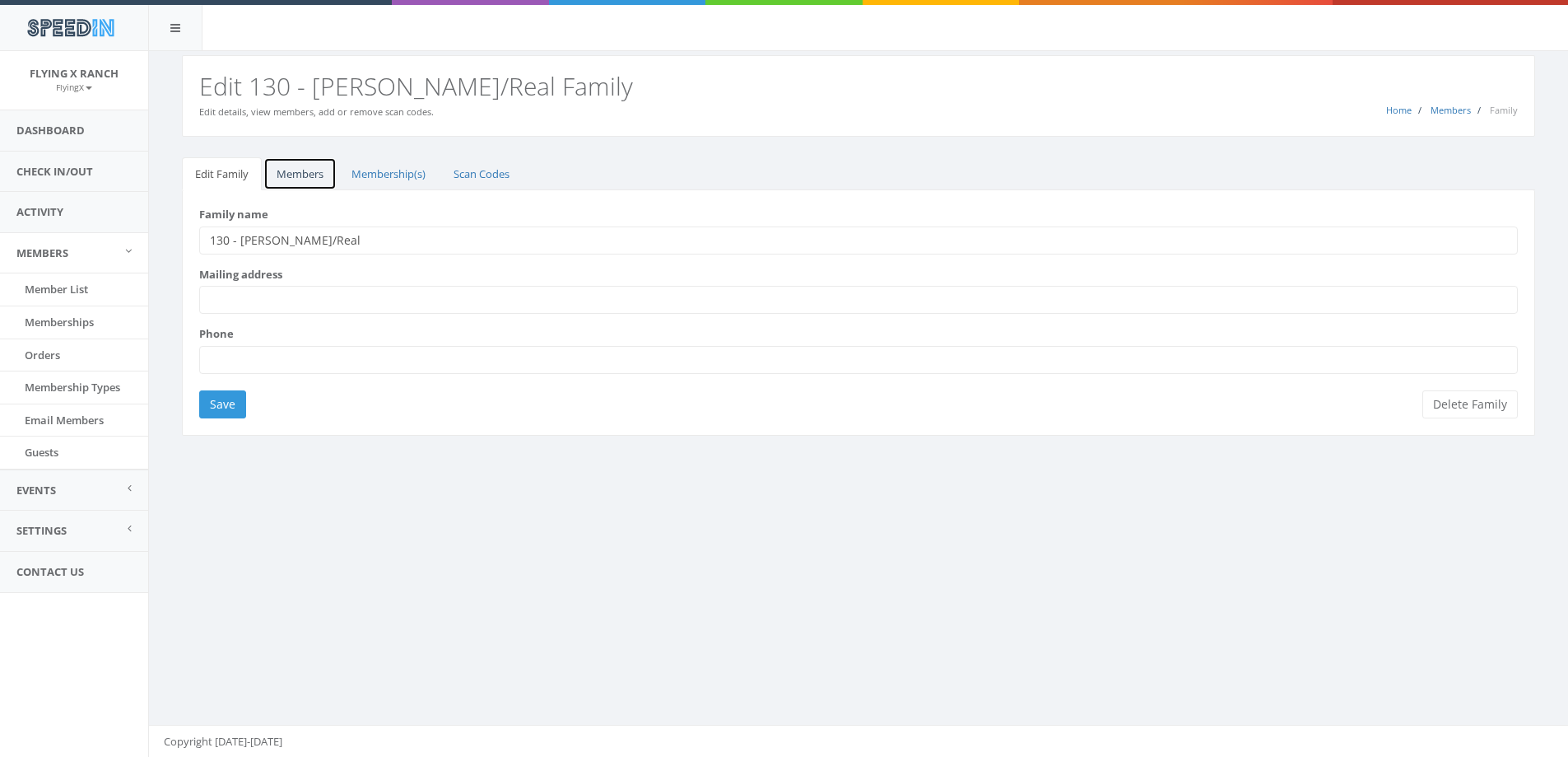
click at [287, 182] on link "Members" at bounding box center [300, 175] width 73 height 34
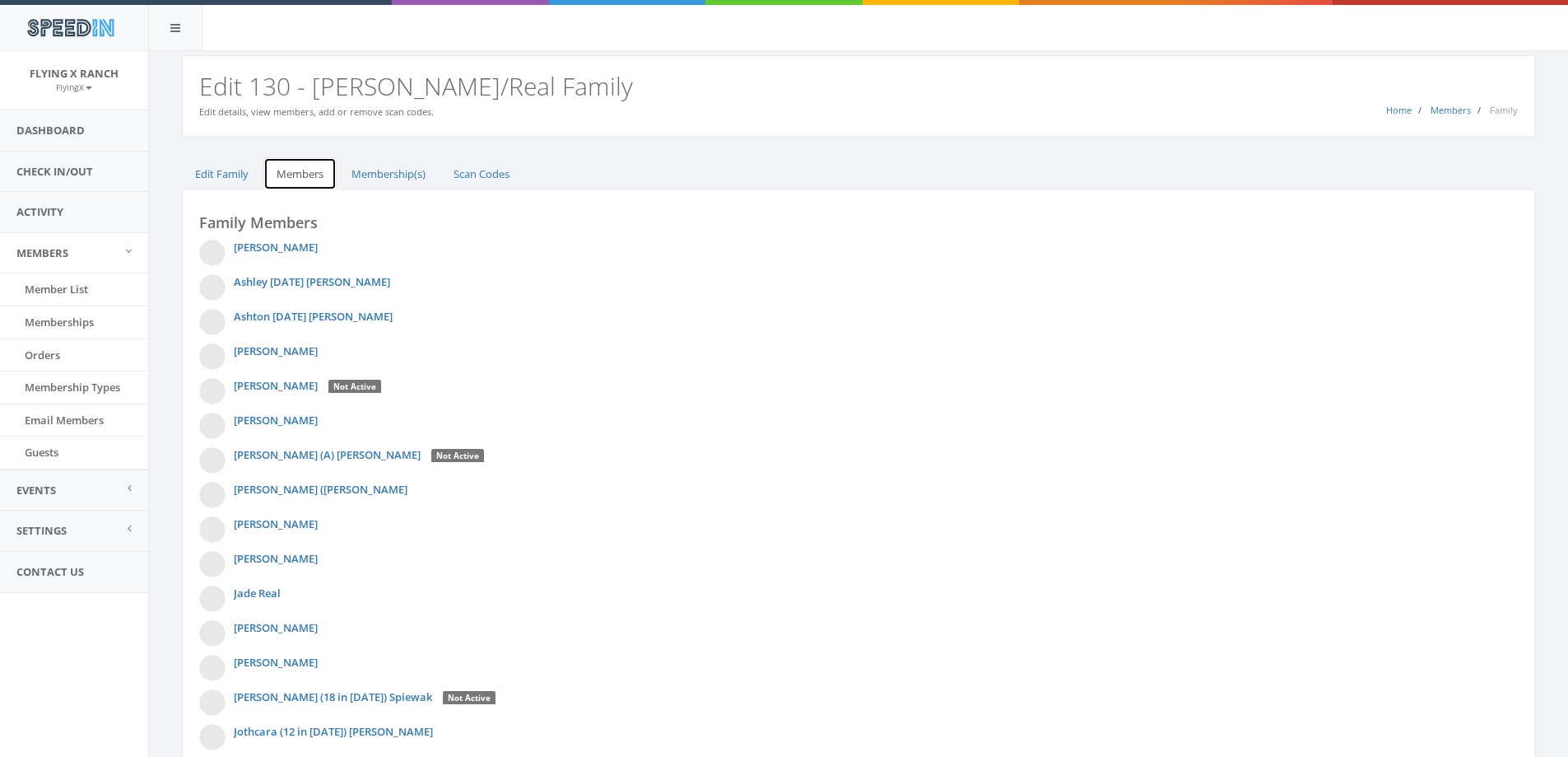
scroll to position [412, 0]
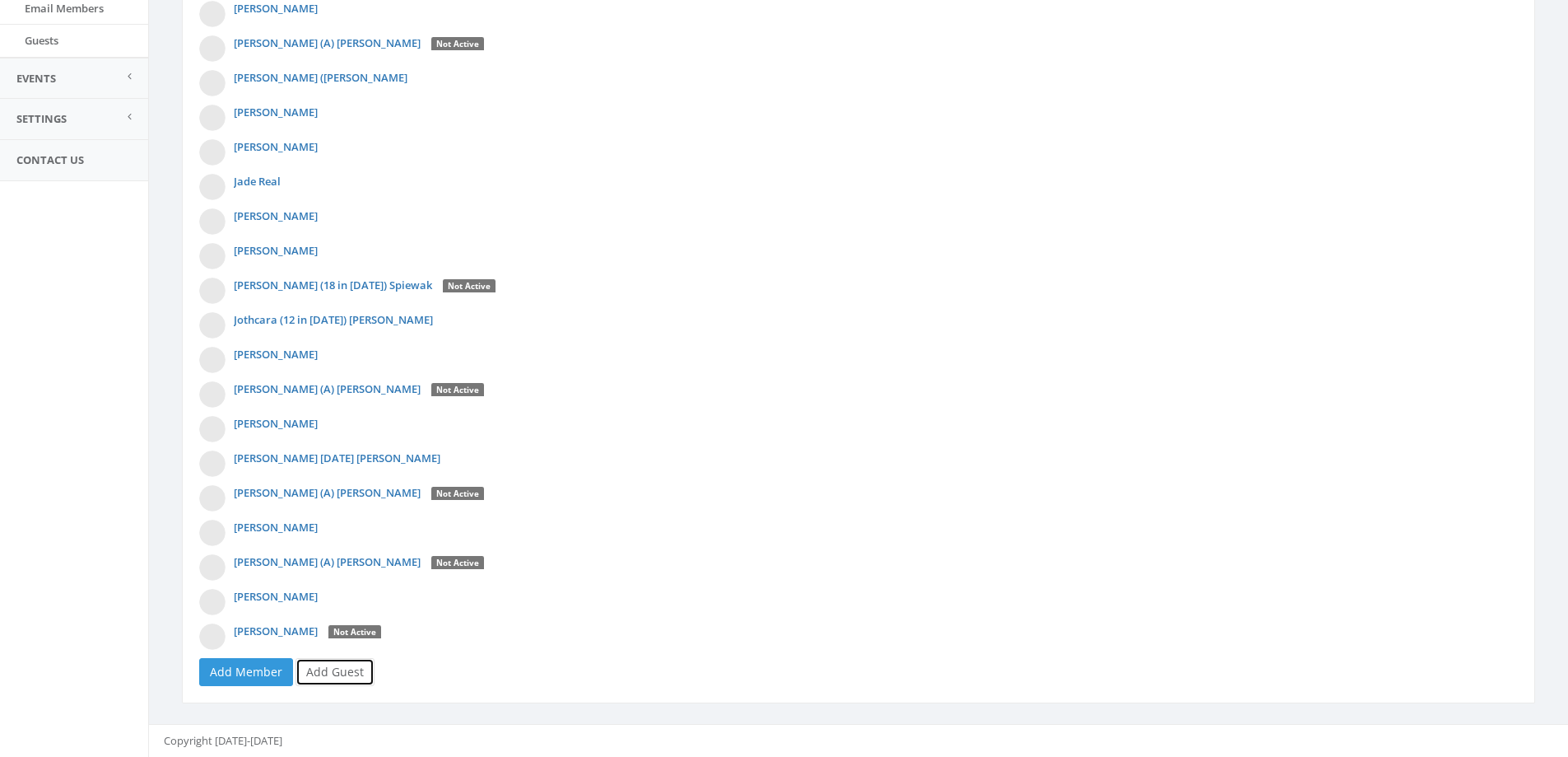
click at [339, 673] on link "Add Guest" at bounding box center [335, 673] width 79 height 28
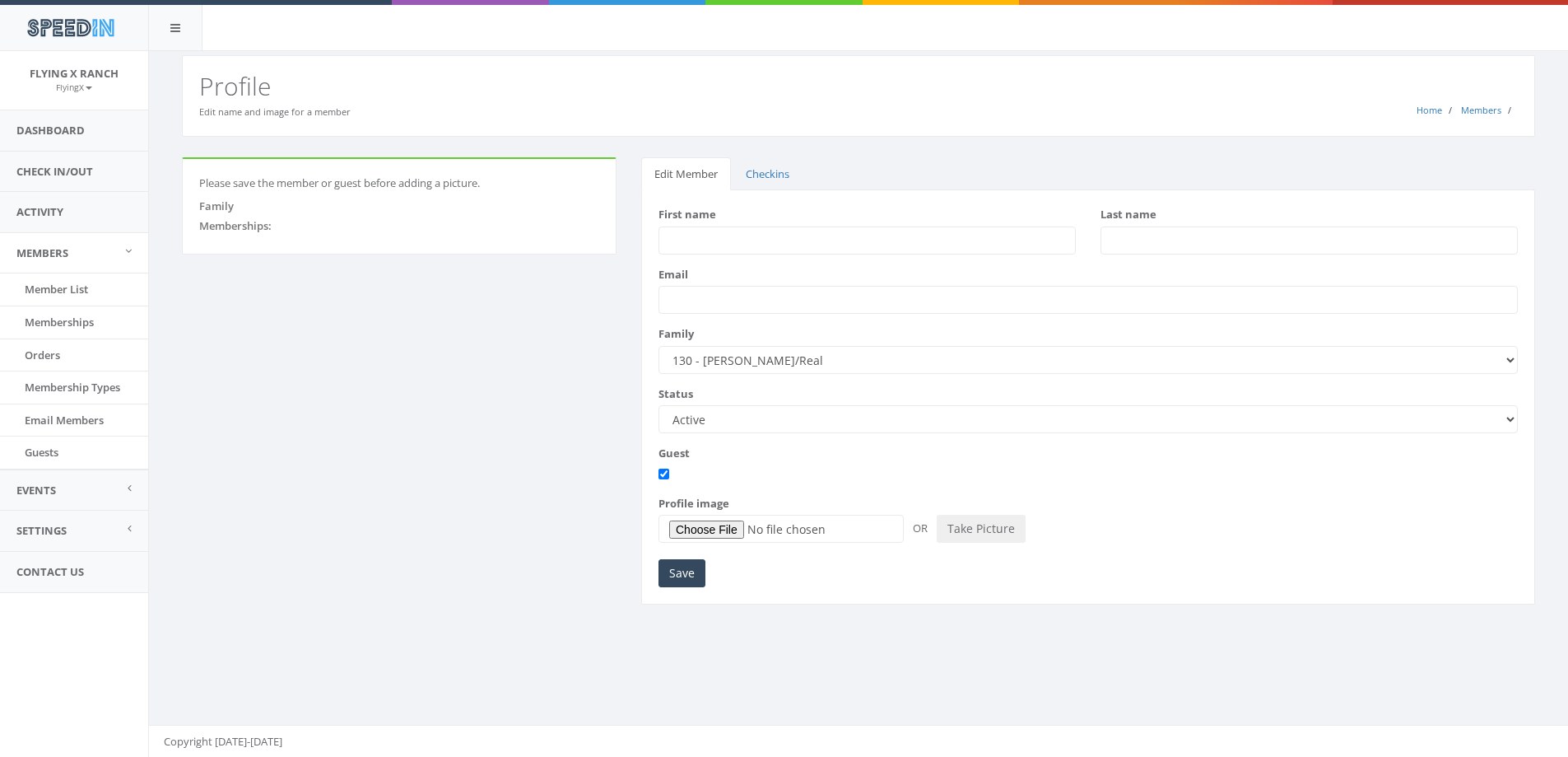
click at [684, 239] on input "First name" at bounding box center [867, 241] width 417 height 28
type input "[PERSON_NAME]"
click at [674, 573] on input "Save" at bounding box center [682, 574] width 46 height 28
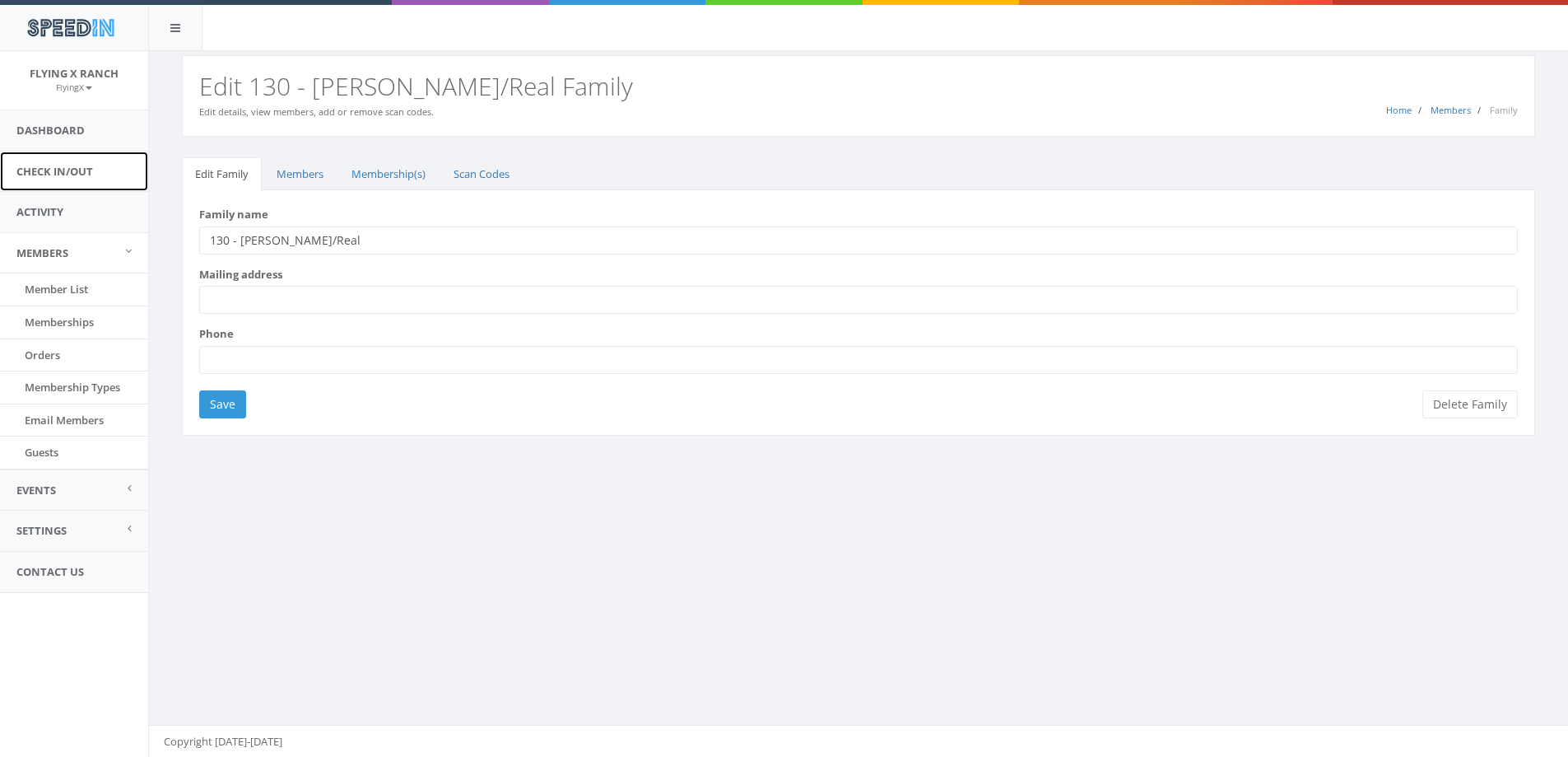
click at [57, 172] on link "Check In/Out" at bounding box center [74, 172] width 148 height 41
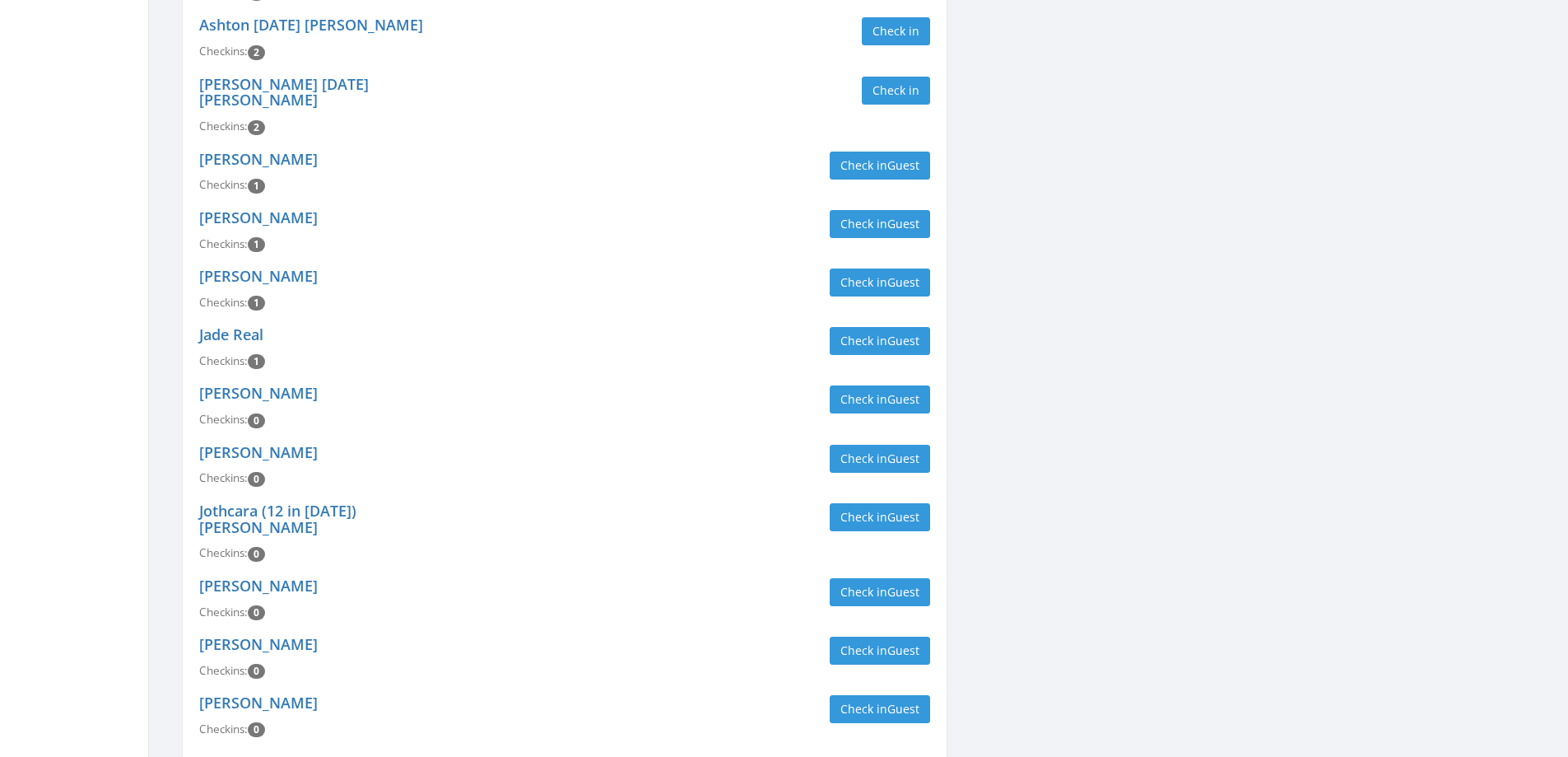
scroll to position [729, 0]
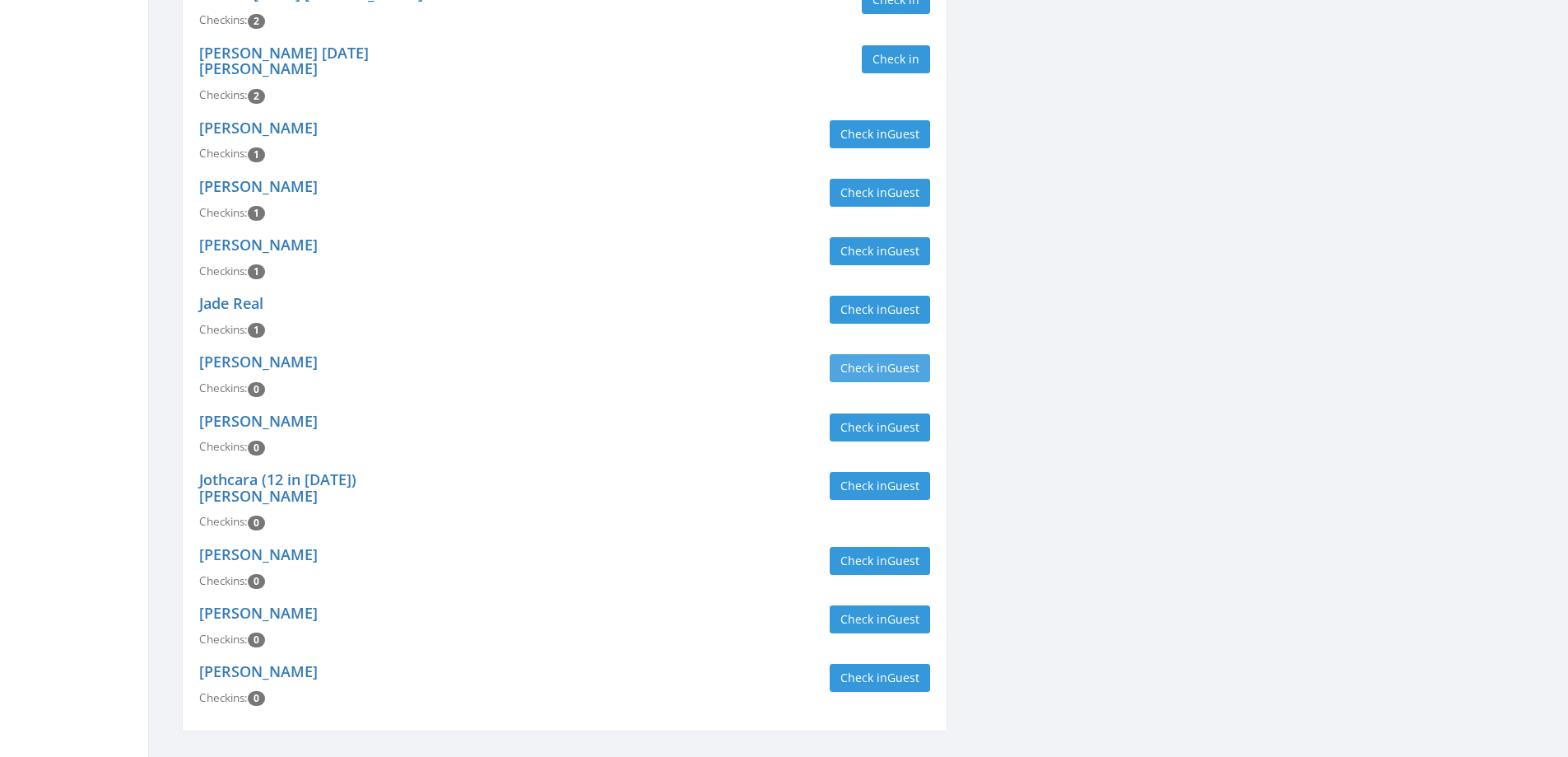
type input "[PERSON_NAME]"
click at [884, 354] on button "Check in Guest" at bounding box center [880, 368] width 100 height 28
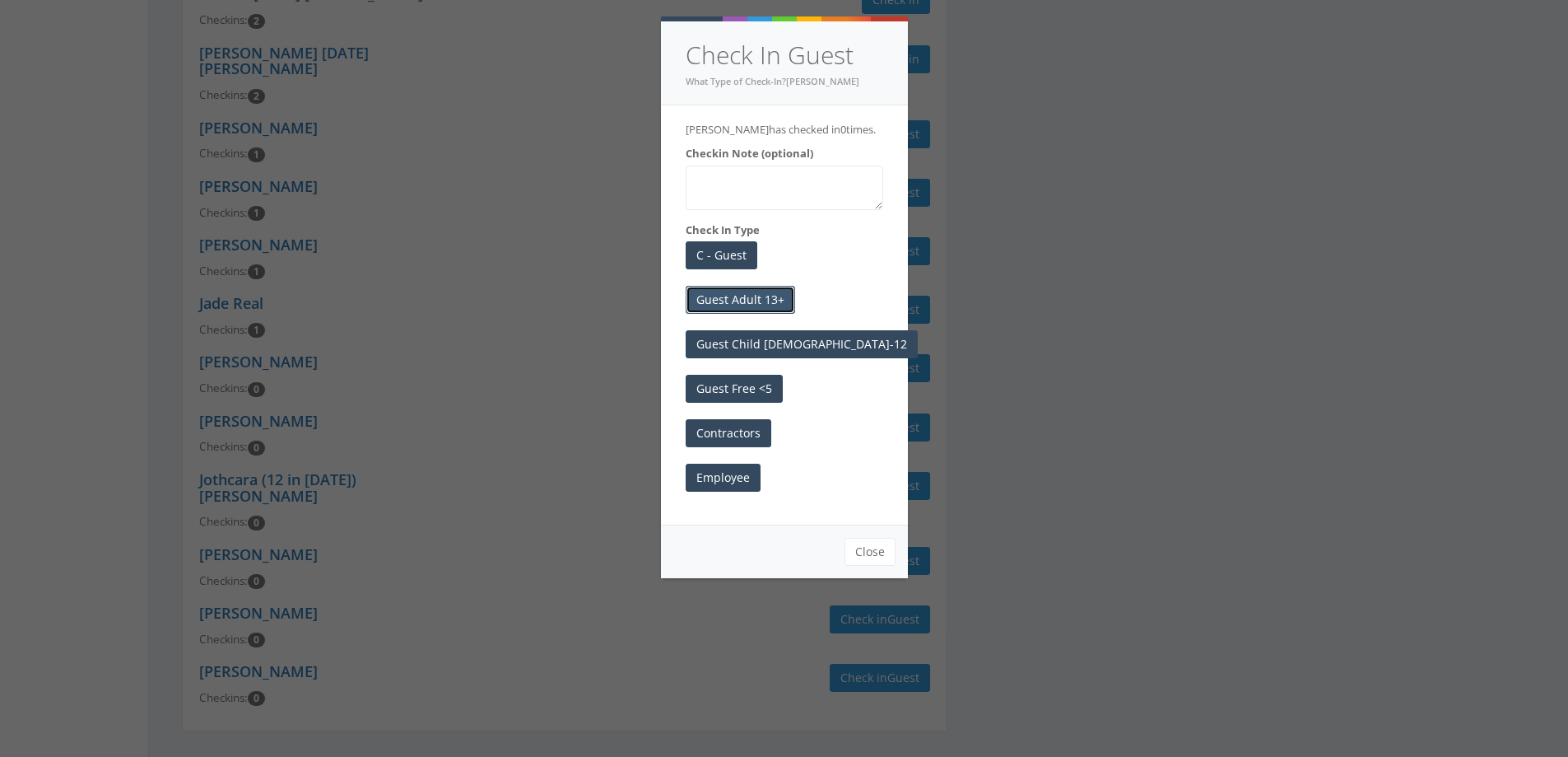
click at [773, 297] on button "Guest Adult 13+" at bounding box center [739, 300] width 109 height 28
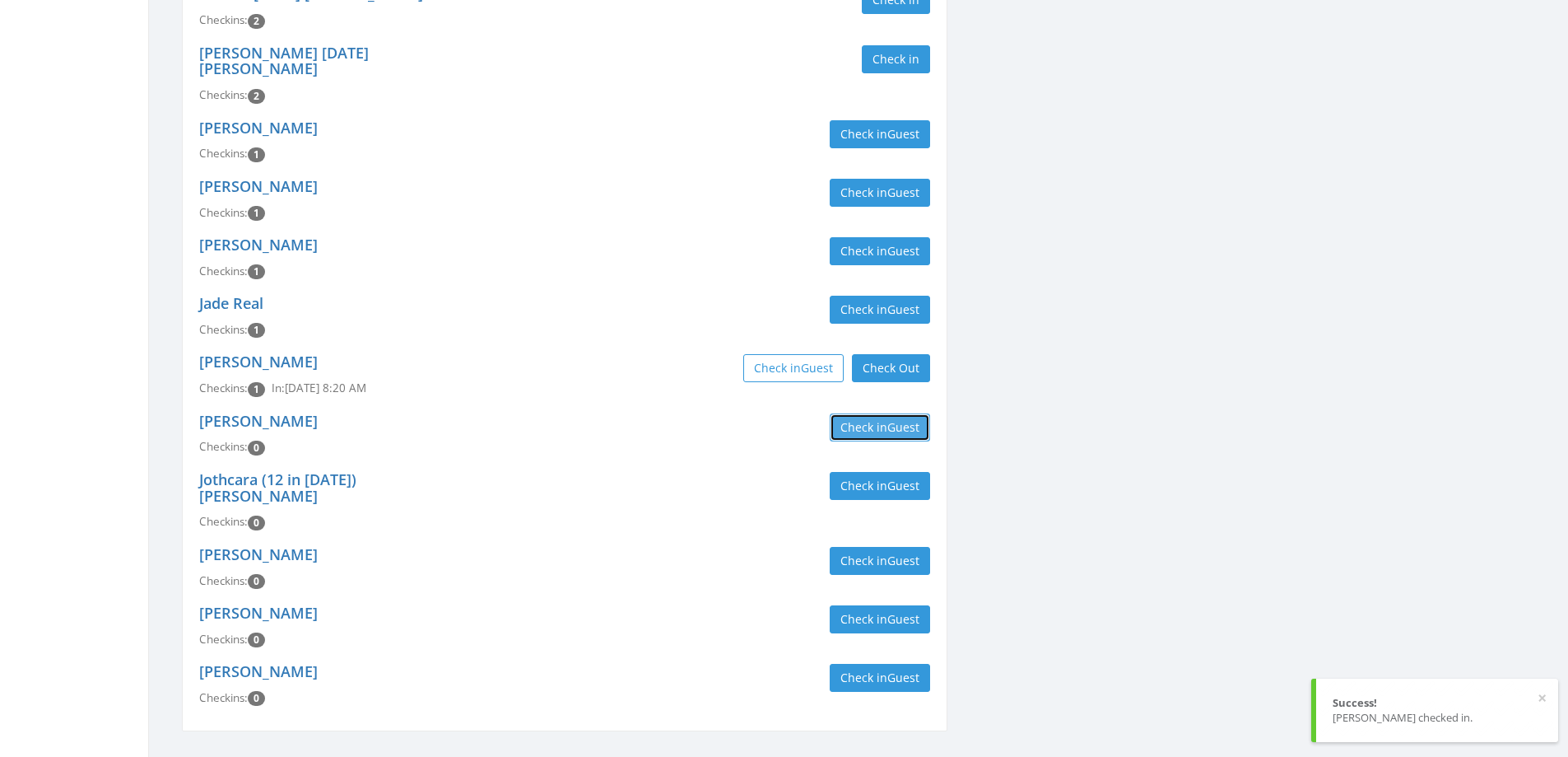
click at [877, 414] on button "Check in Guest" at bounding box center [880, 428] width 100 height 28
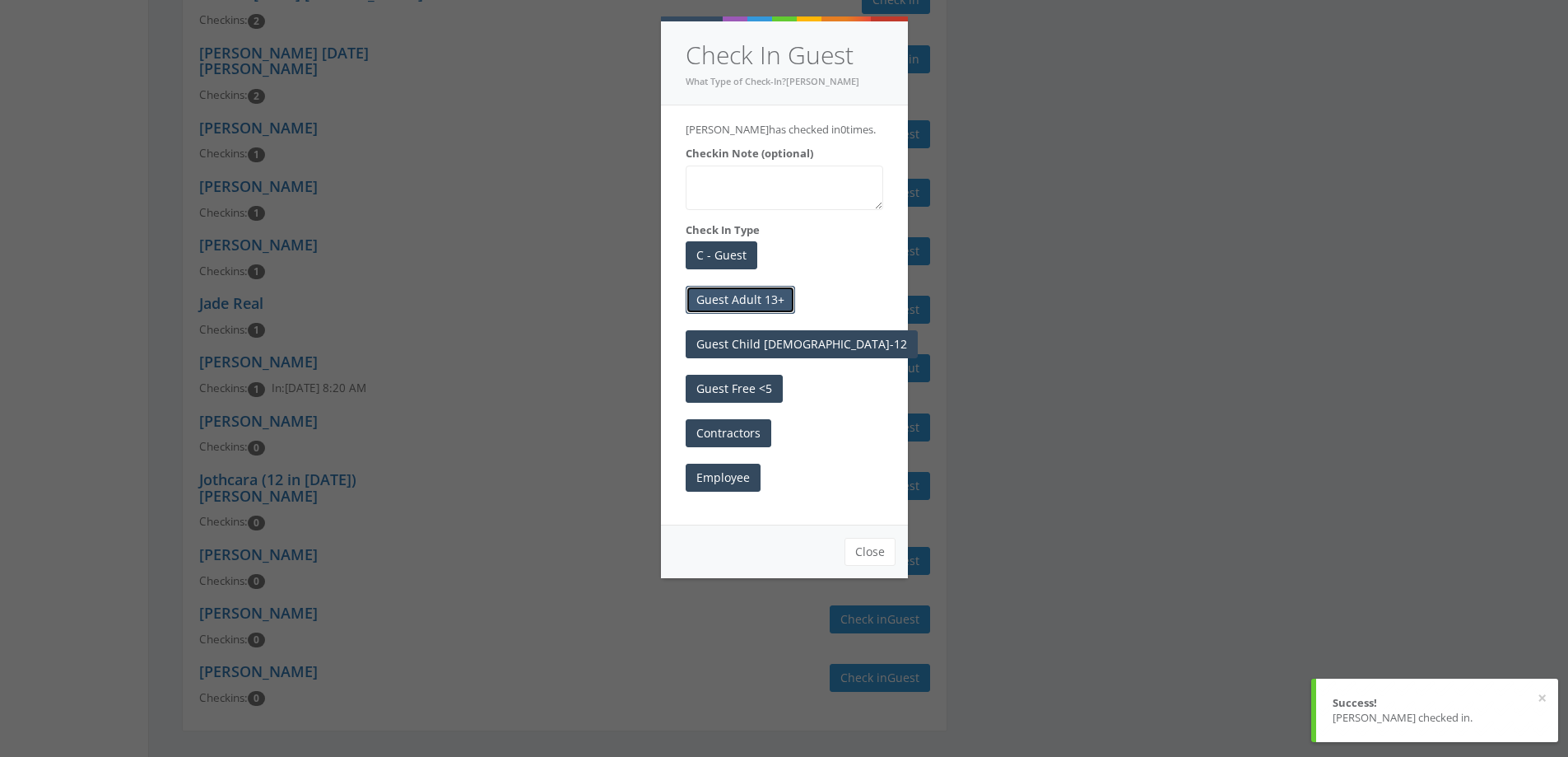
click at [712, 300] on button "Guest Adult 13+" at bounding box center [739, 300] width 109 height 28
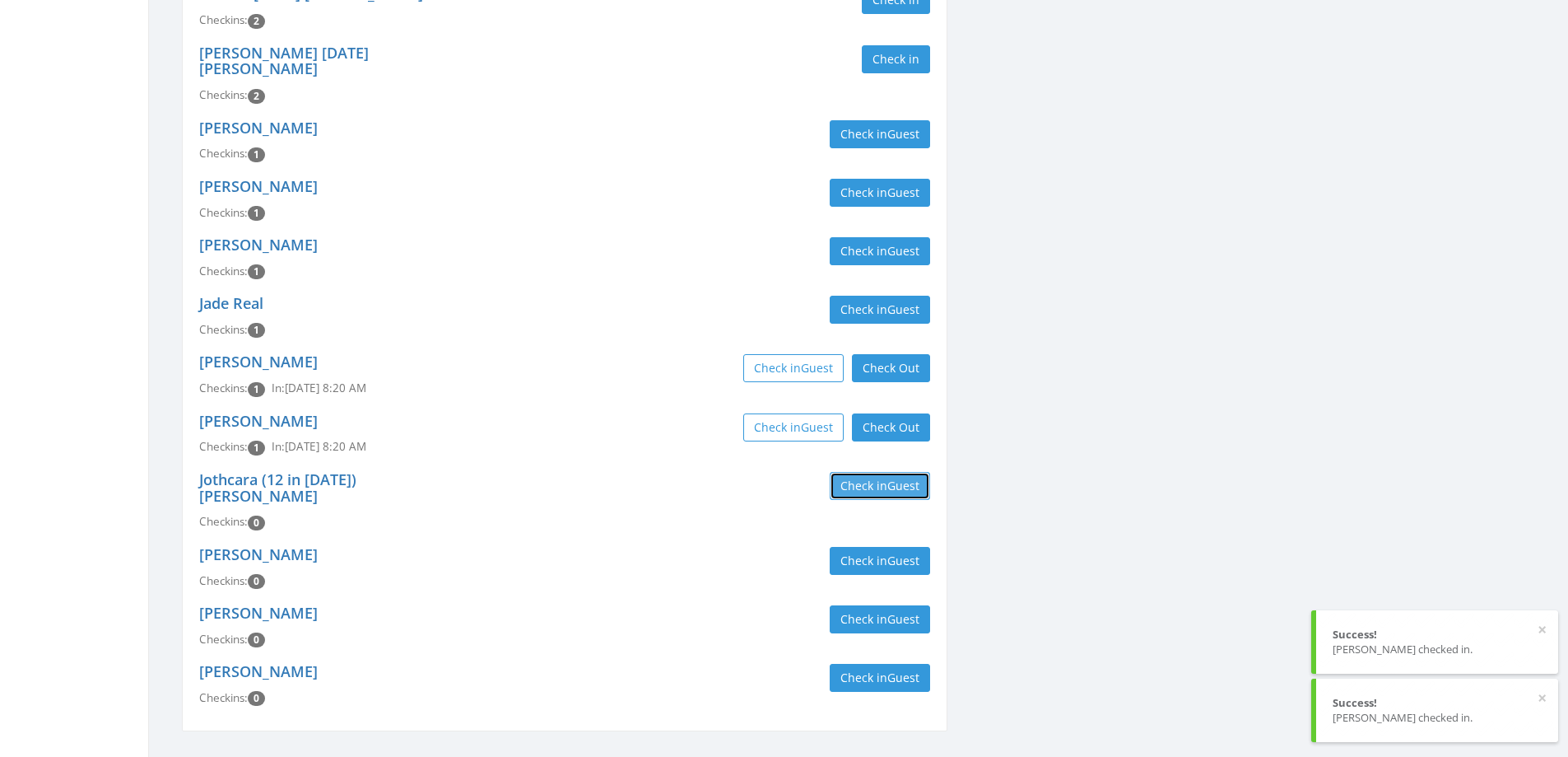
click at [872, 472] on button "Check in Guest" at bounding box center [880, 487] width 100 height 28
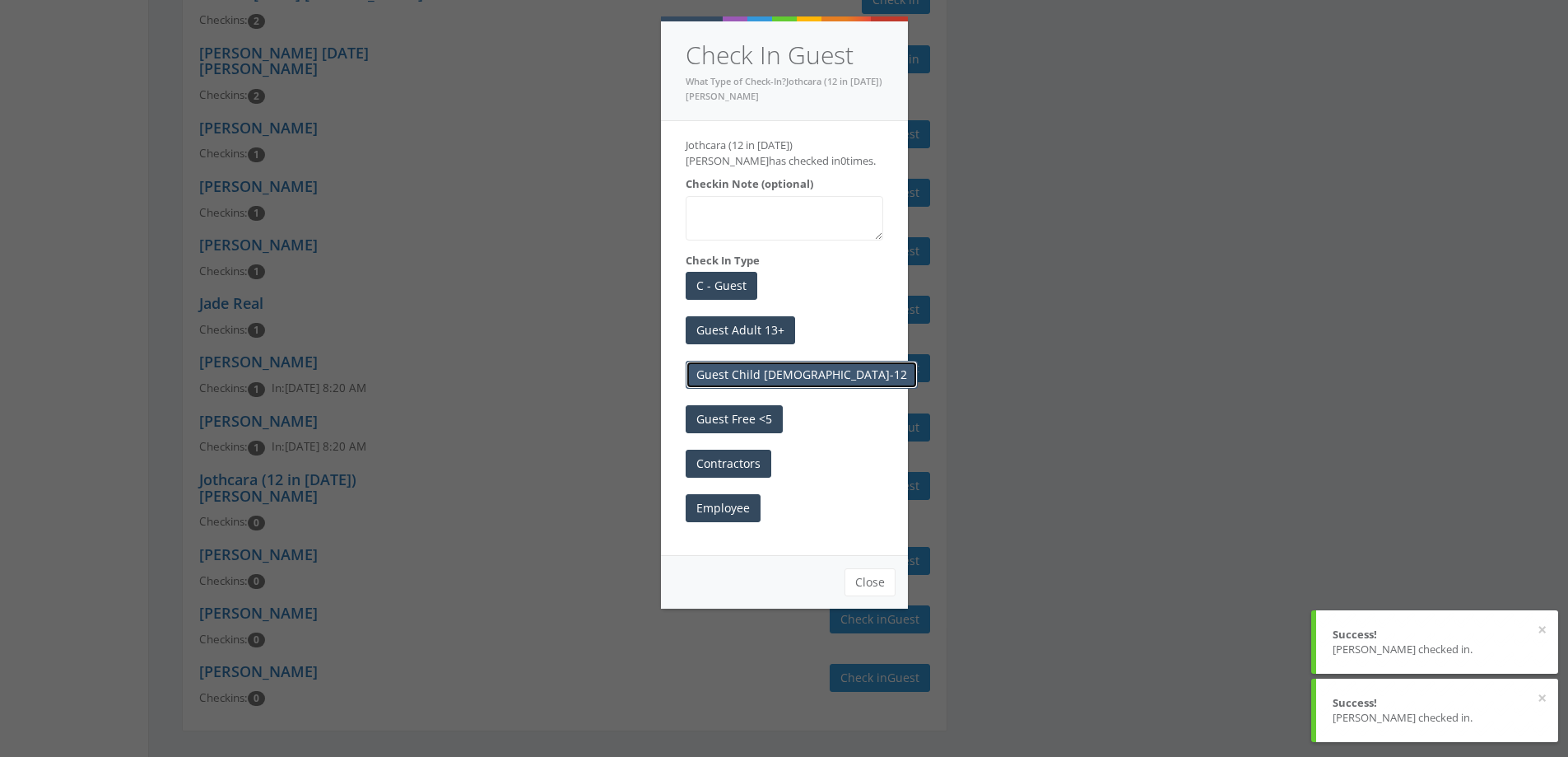
click at [764, 372] on button "Guest Child [DEMOGRAPHIC_DATA]-12" at bounding box center [801, 375] width 232 height 28
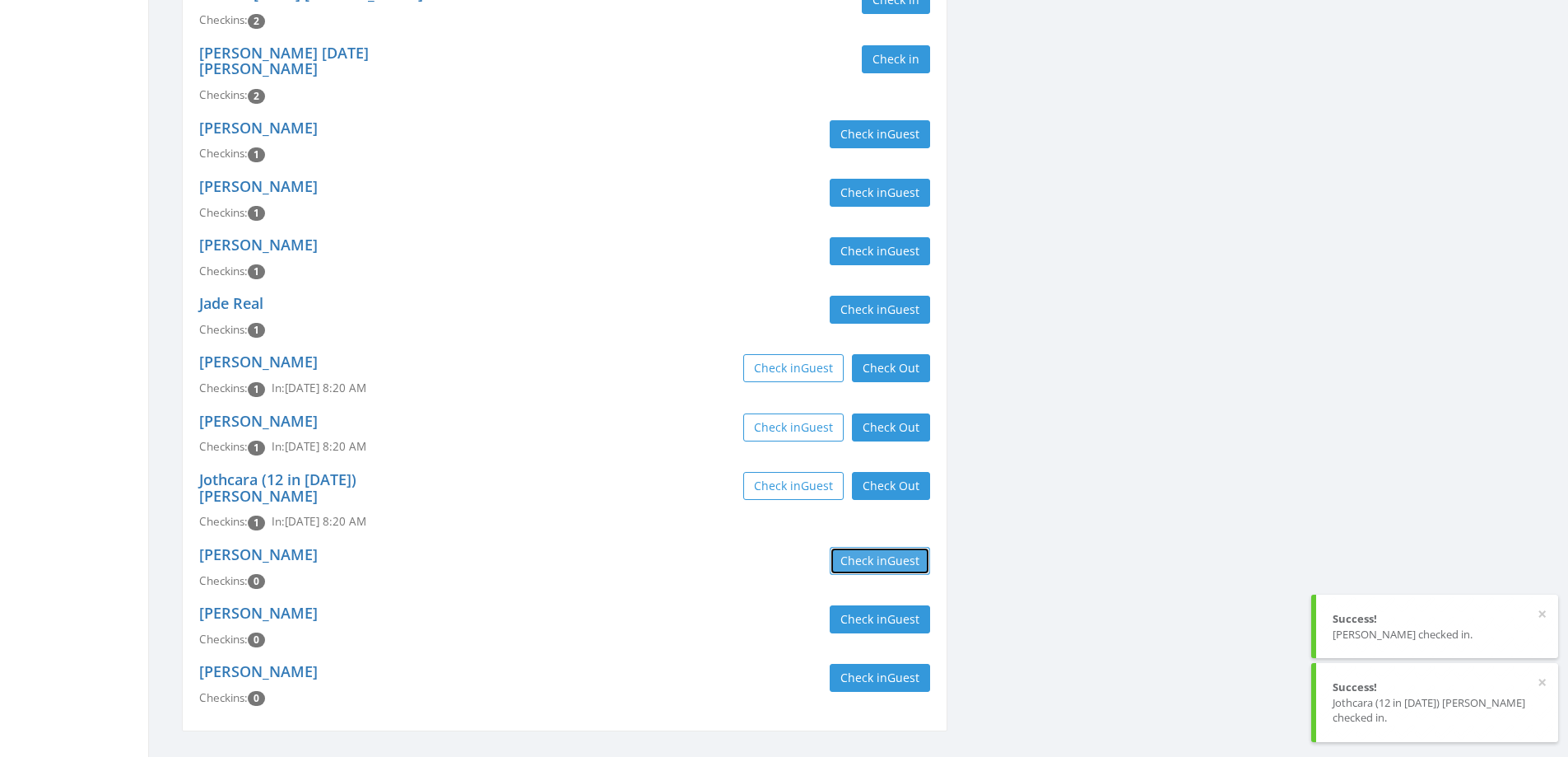
click at [878, 547] on button "Check in Guest" at bounding box center [880, 562] width 100 height 28
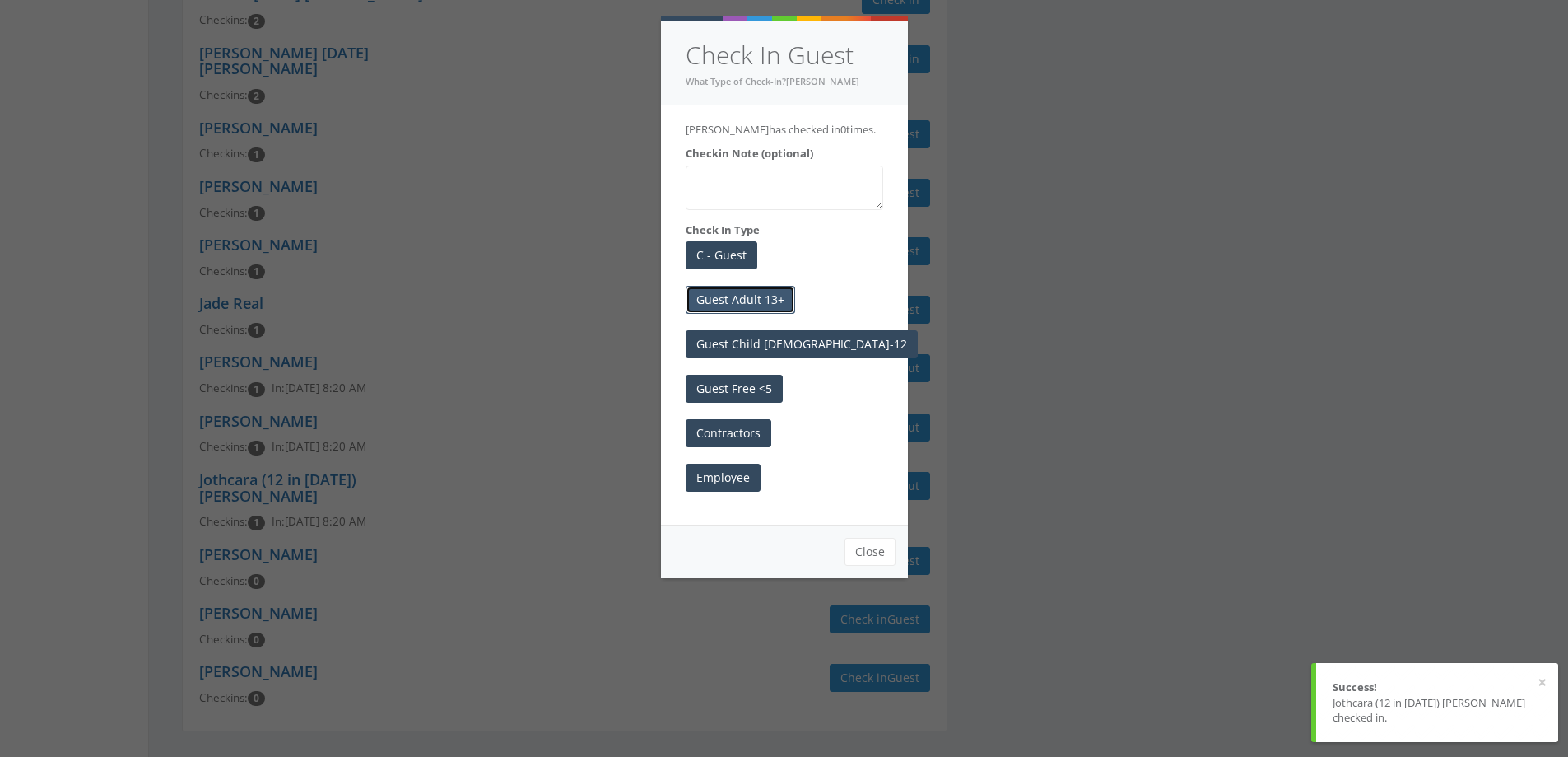
click at [744, 311] on button "Guest Adult 13+" at bounding box center [739, 300] width 109 height 28
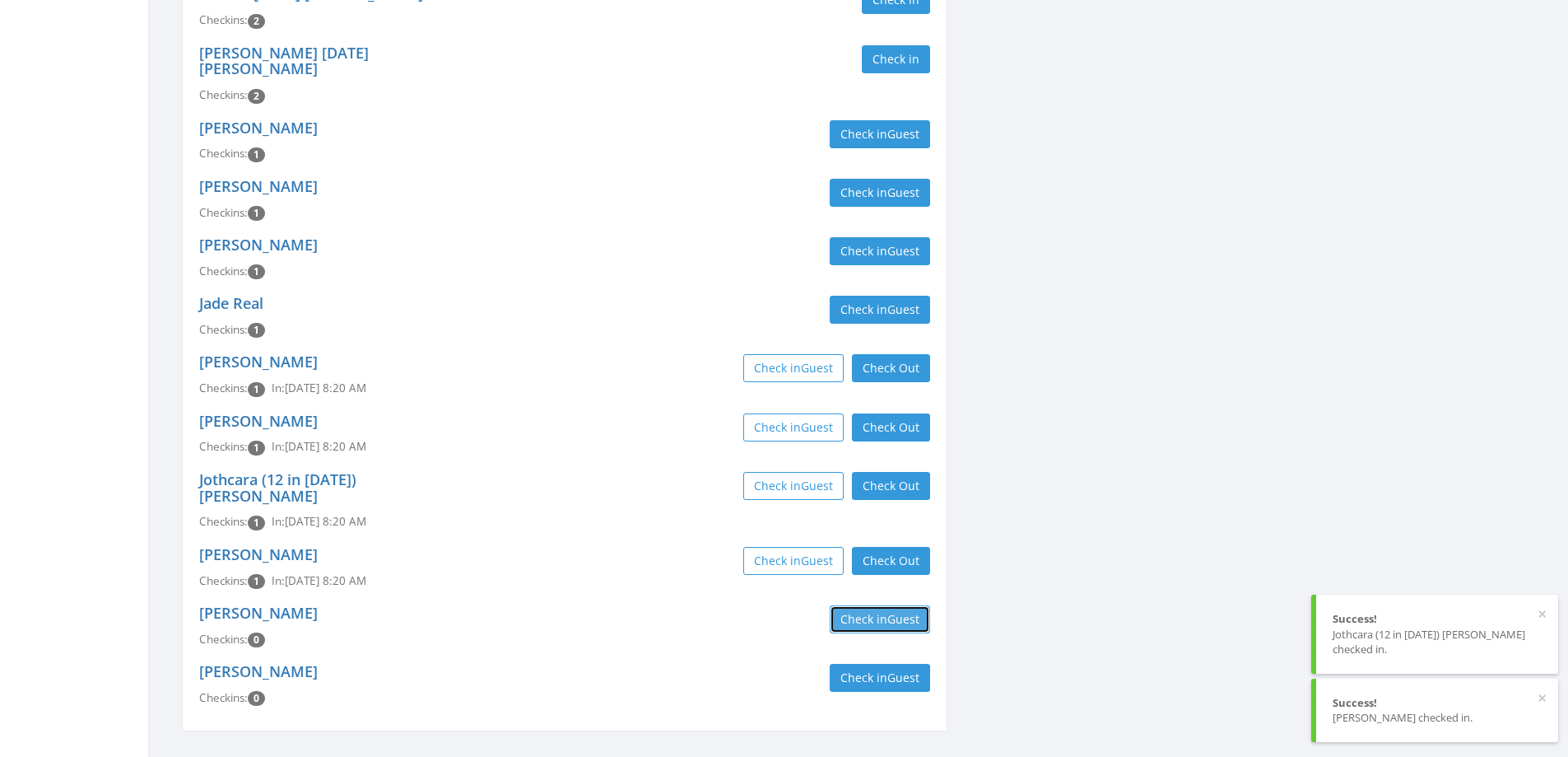
click at [856, 605] on button "Check in Guest" at bounding box center [880, 619] width 100 height 28
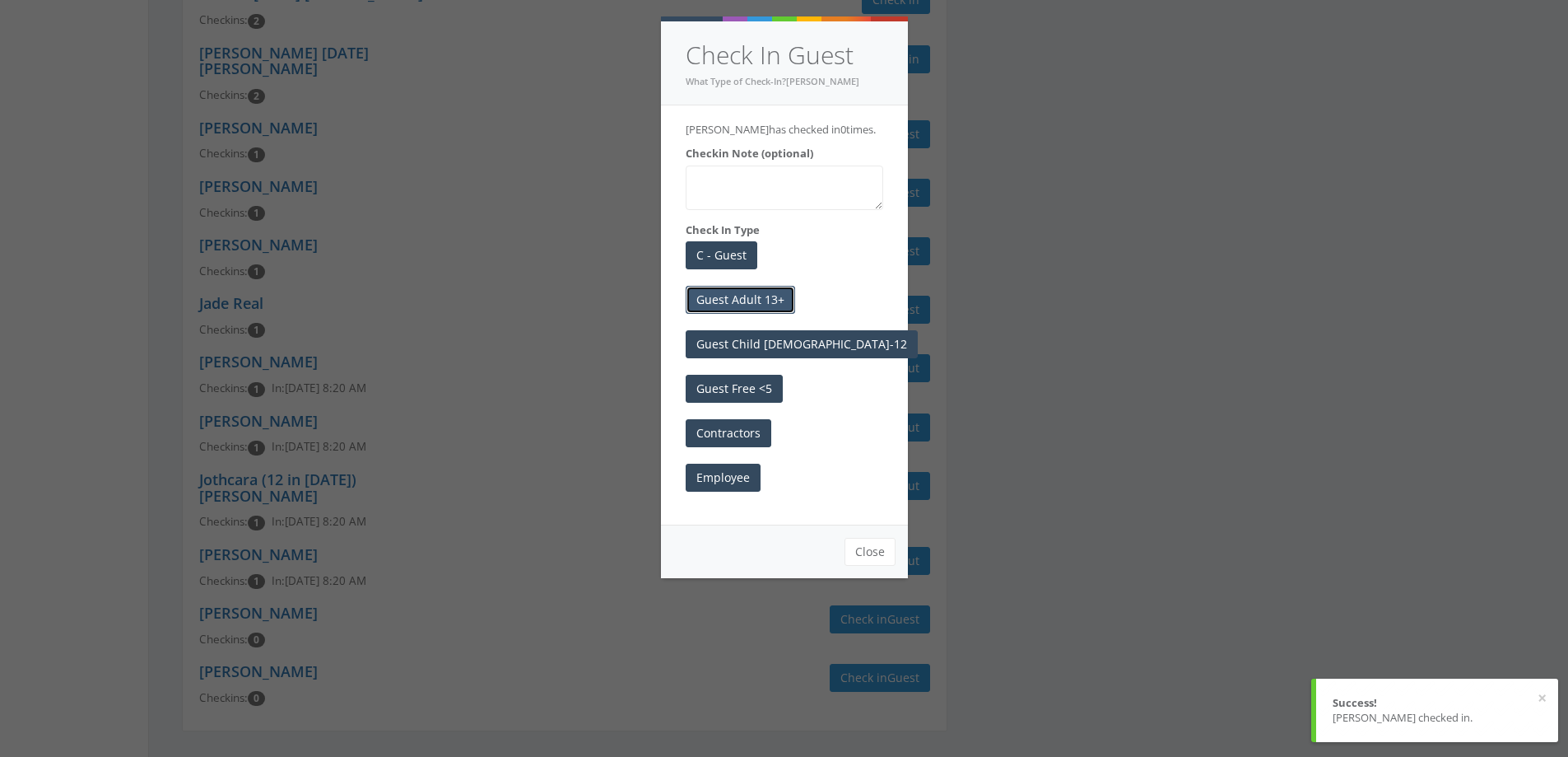
click at [713, 314] on button "Guest Adult 13+" at bounding box center [739, 300] width 109 height 28
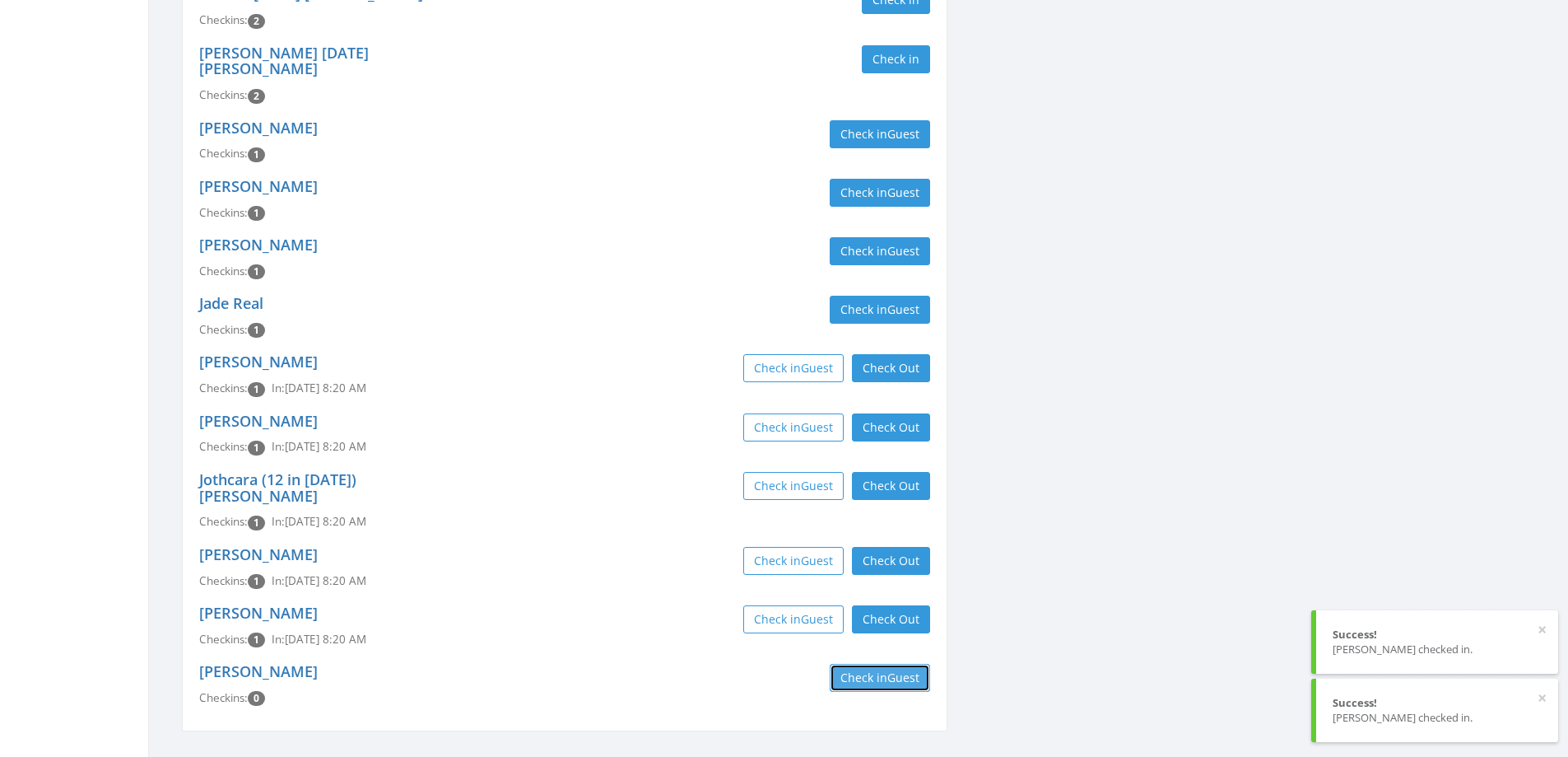
click at [878, 664] on button "Check in Guest" at bounding box center [880, 678] width 100 height 28
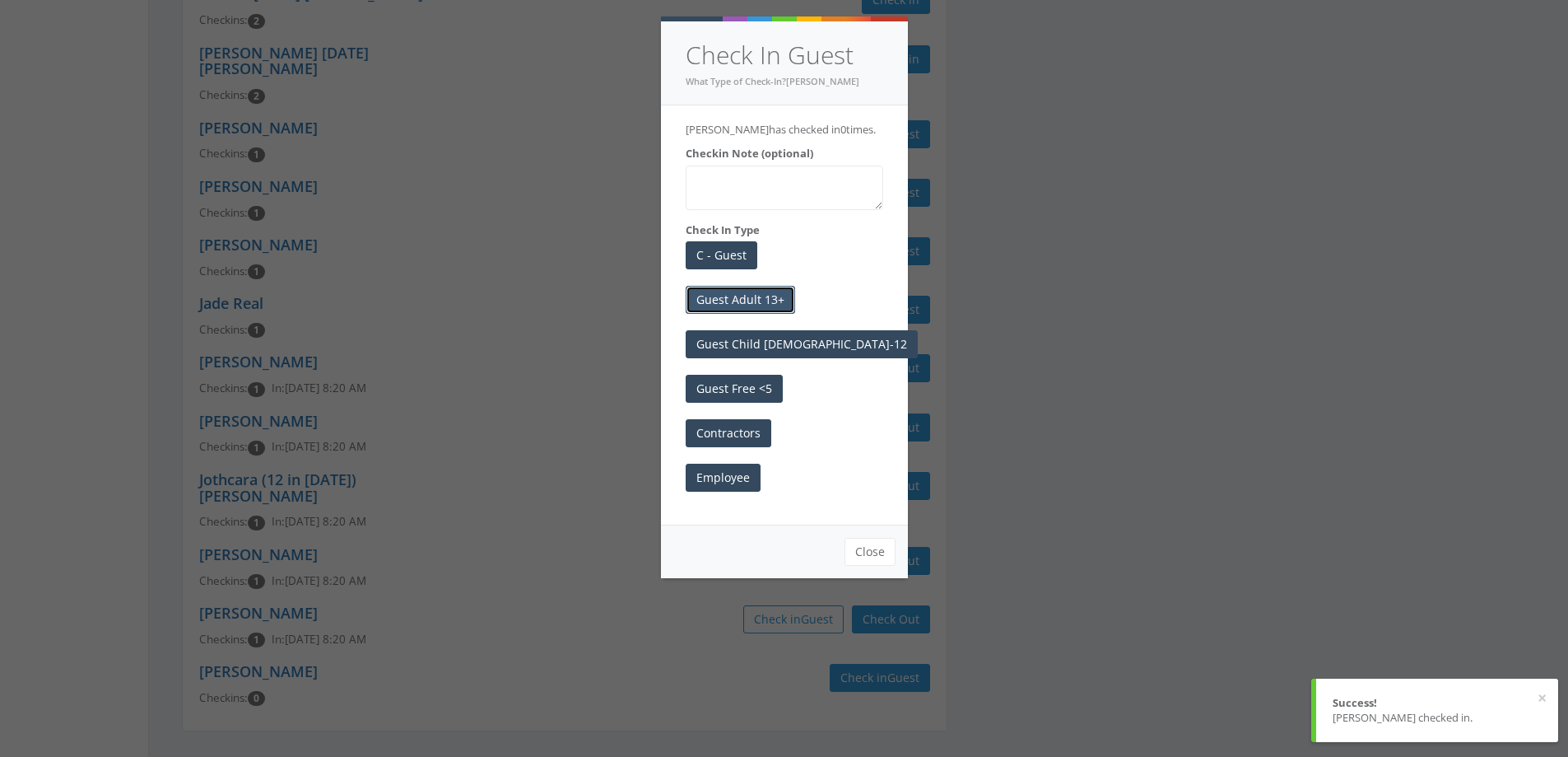
click at [757, 314] on button "Guest Adult 13+" at bounding box center [739, 300] width 109 height 28
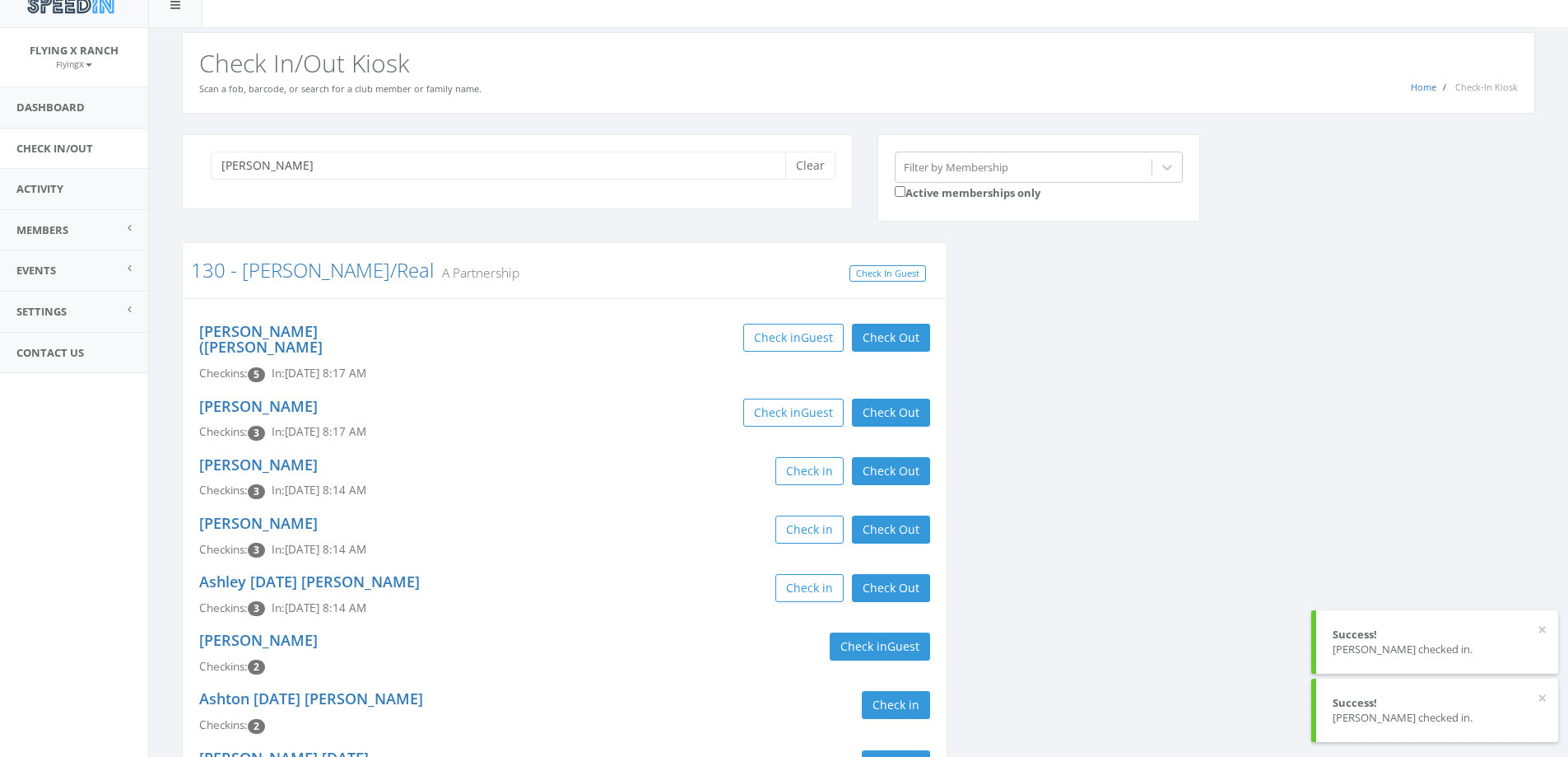
scroll to position [0, 0]
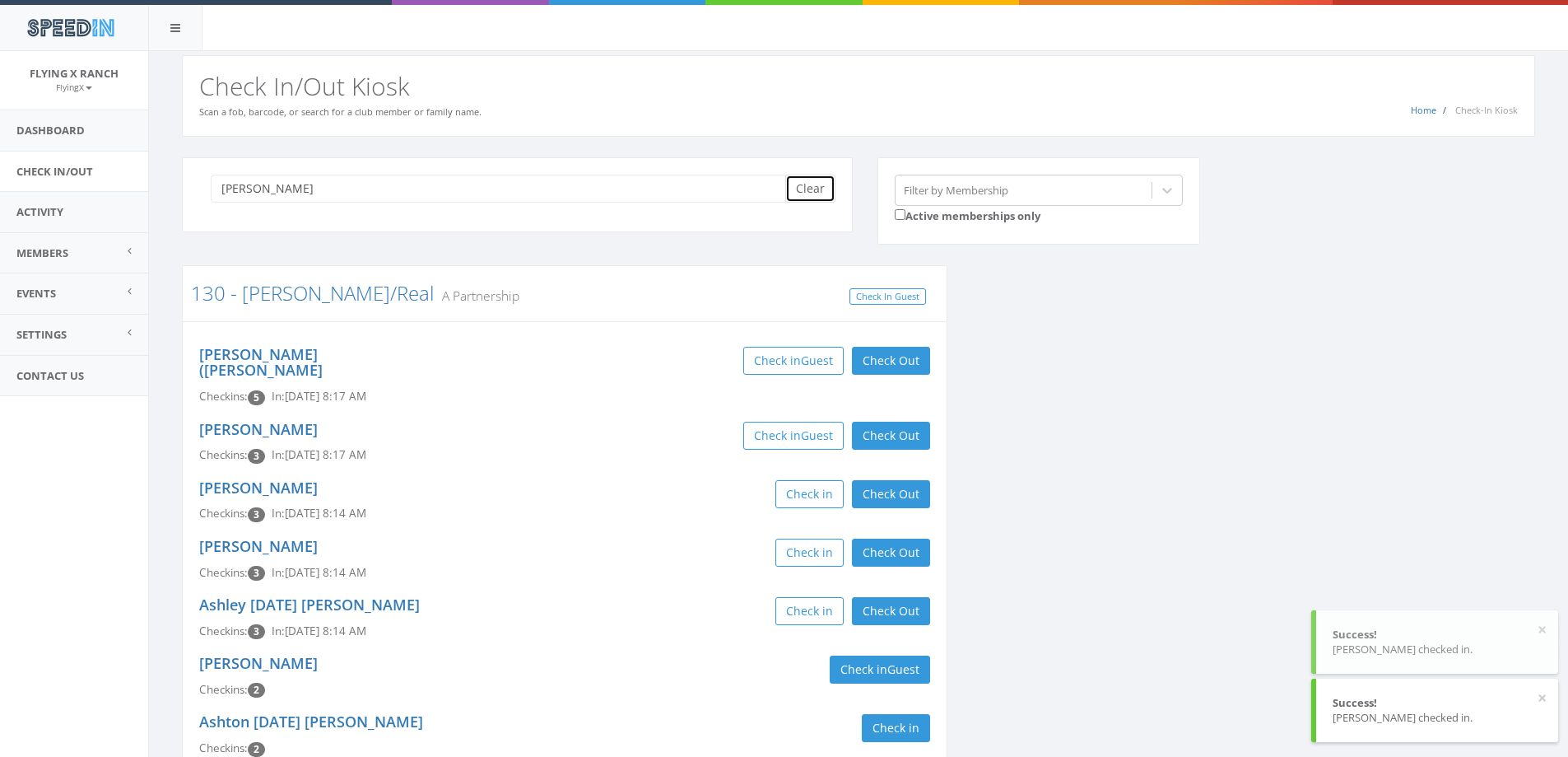
click at [812, 184] on button "Clear" at bounding box center [810, 189] width 50 height 28
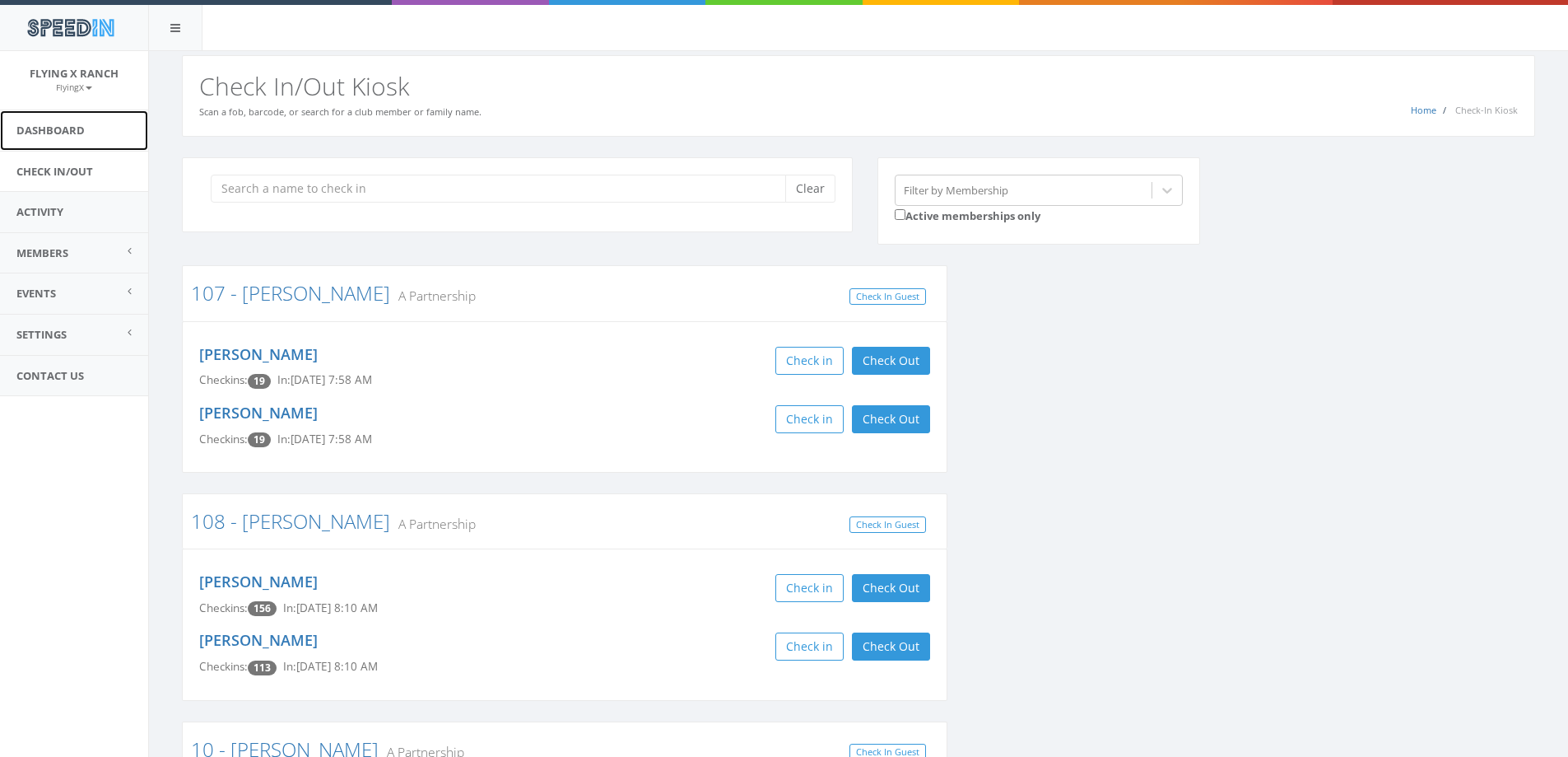
click at [58, 128] on link "Dashboard" at bounding box center [74, 130] width 148 height 41
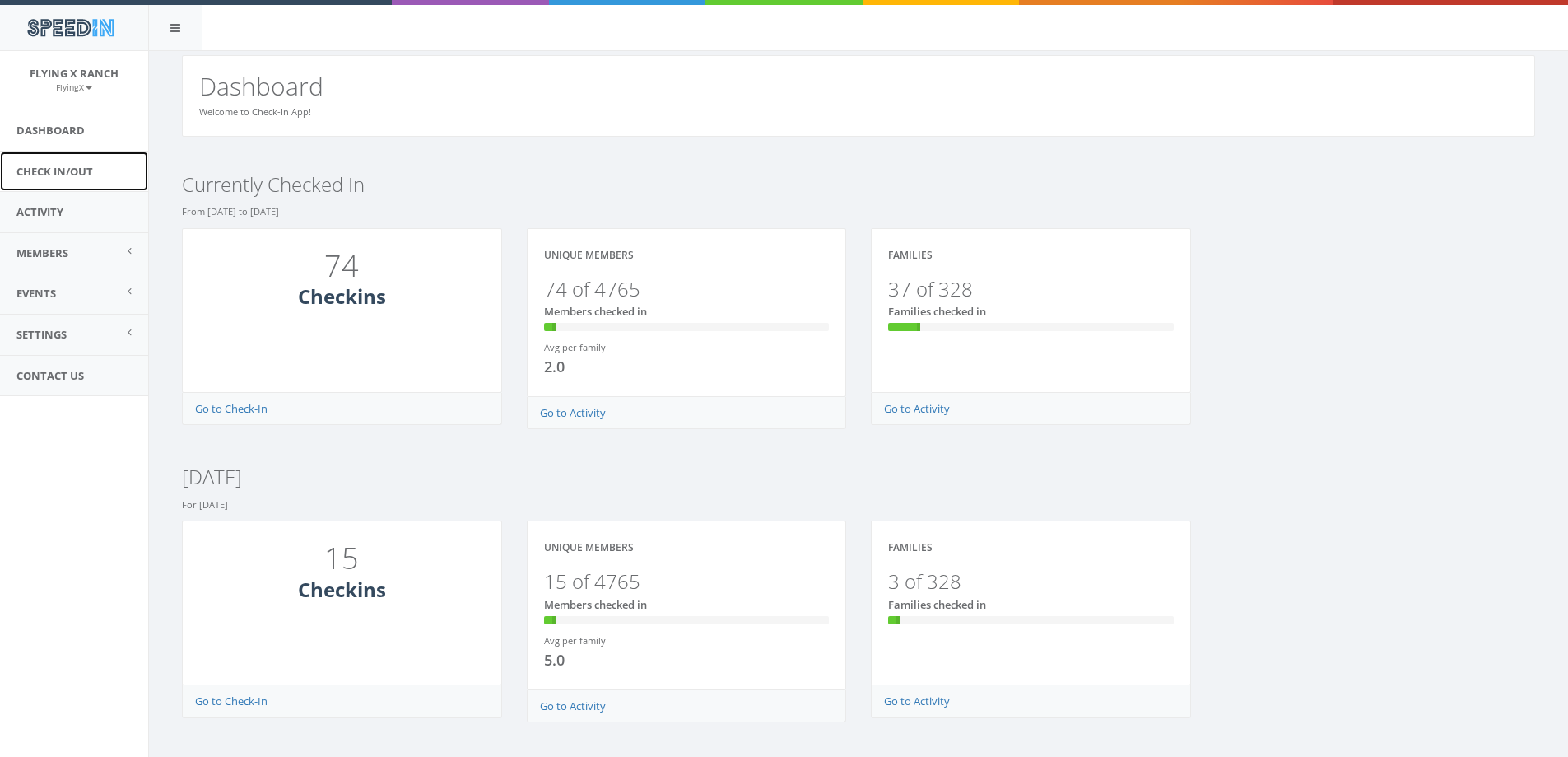
click at [58, 162] on link "Check In/Out" at bounding box center [74, 172] width 148 height 41
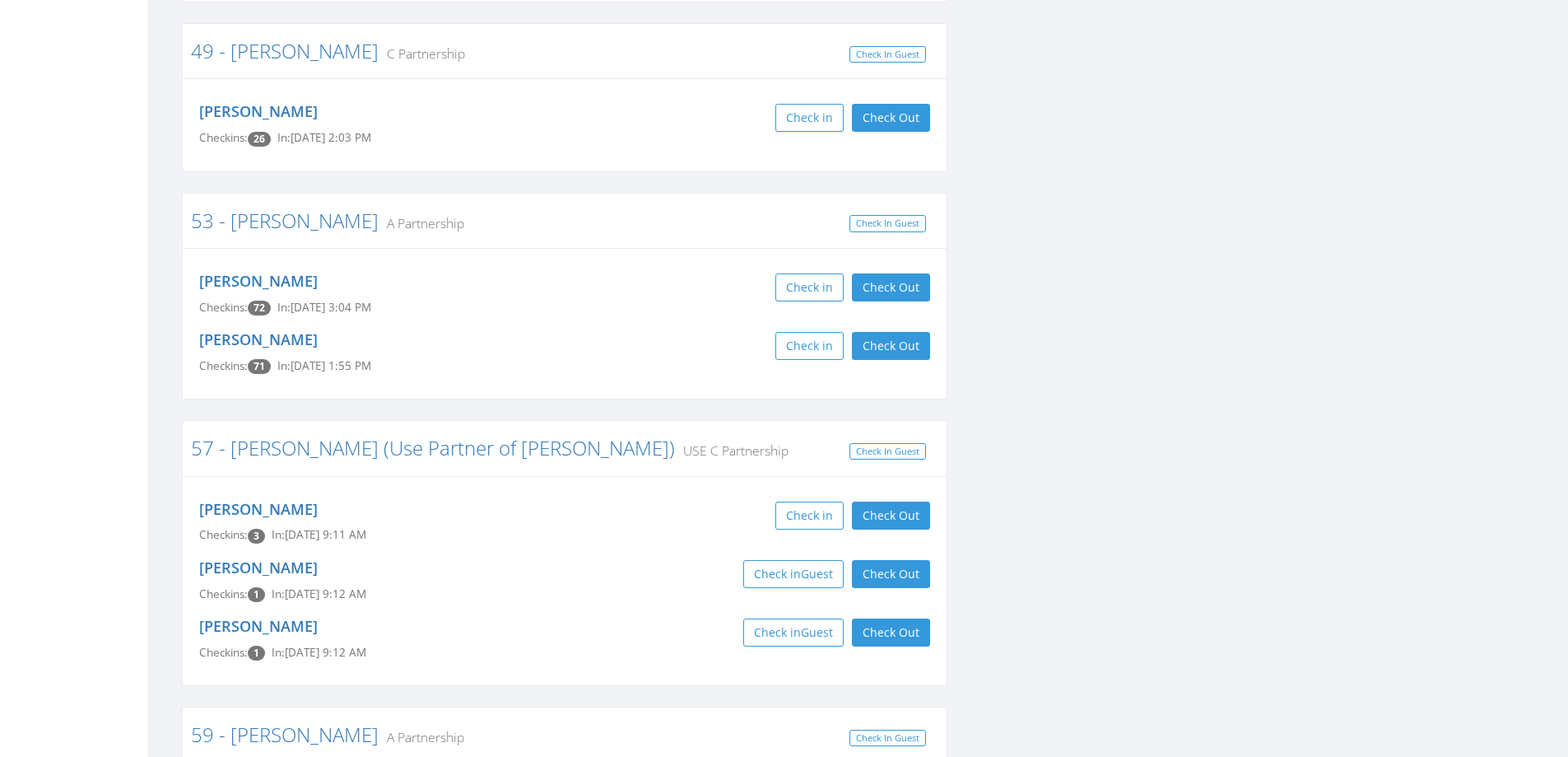
scroll to position [6755, 0]
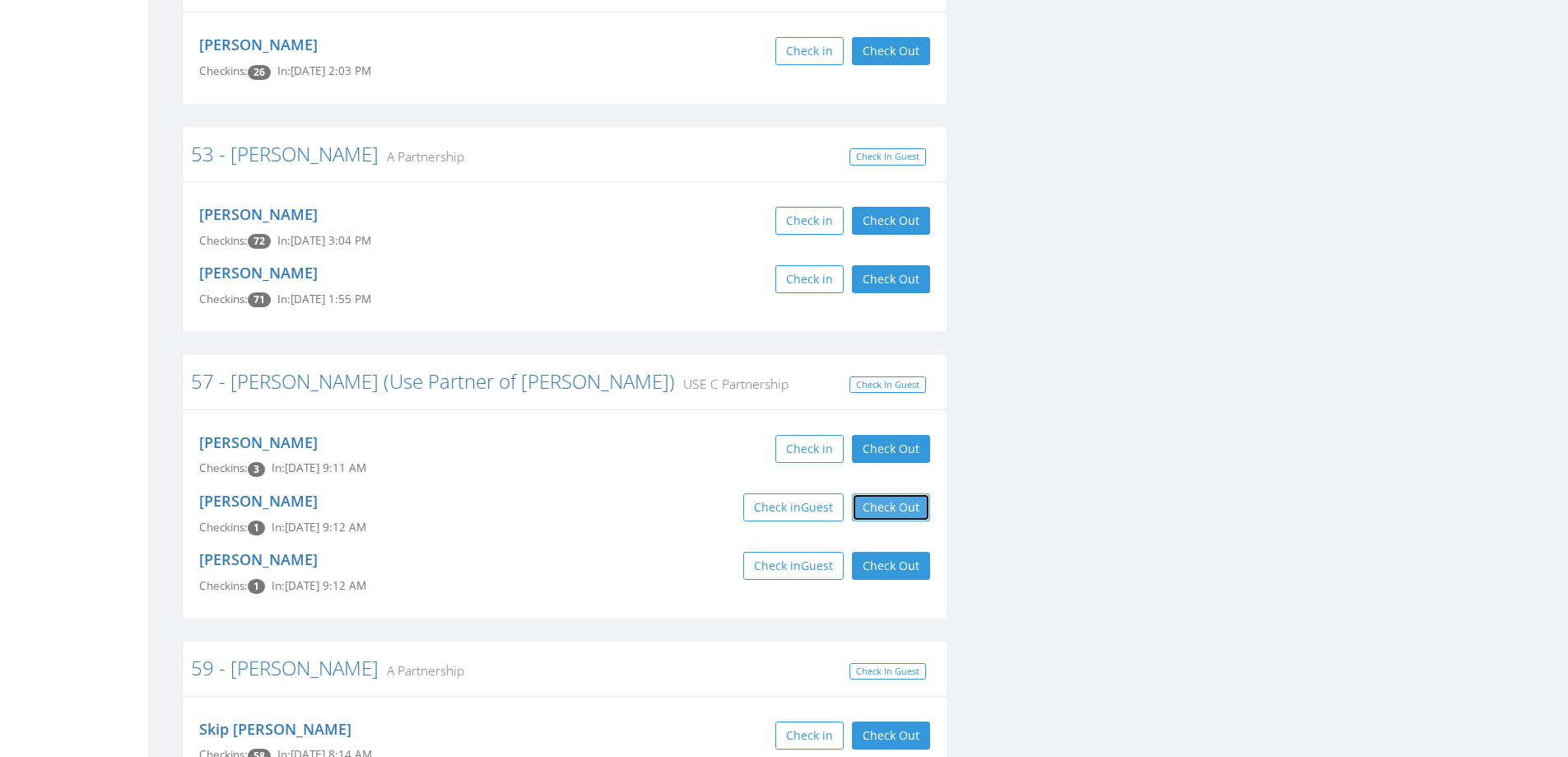
click at [877, 493] on button "Check Out" at bounding box center [891, 508] width 78 height 28
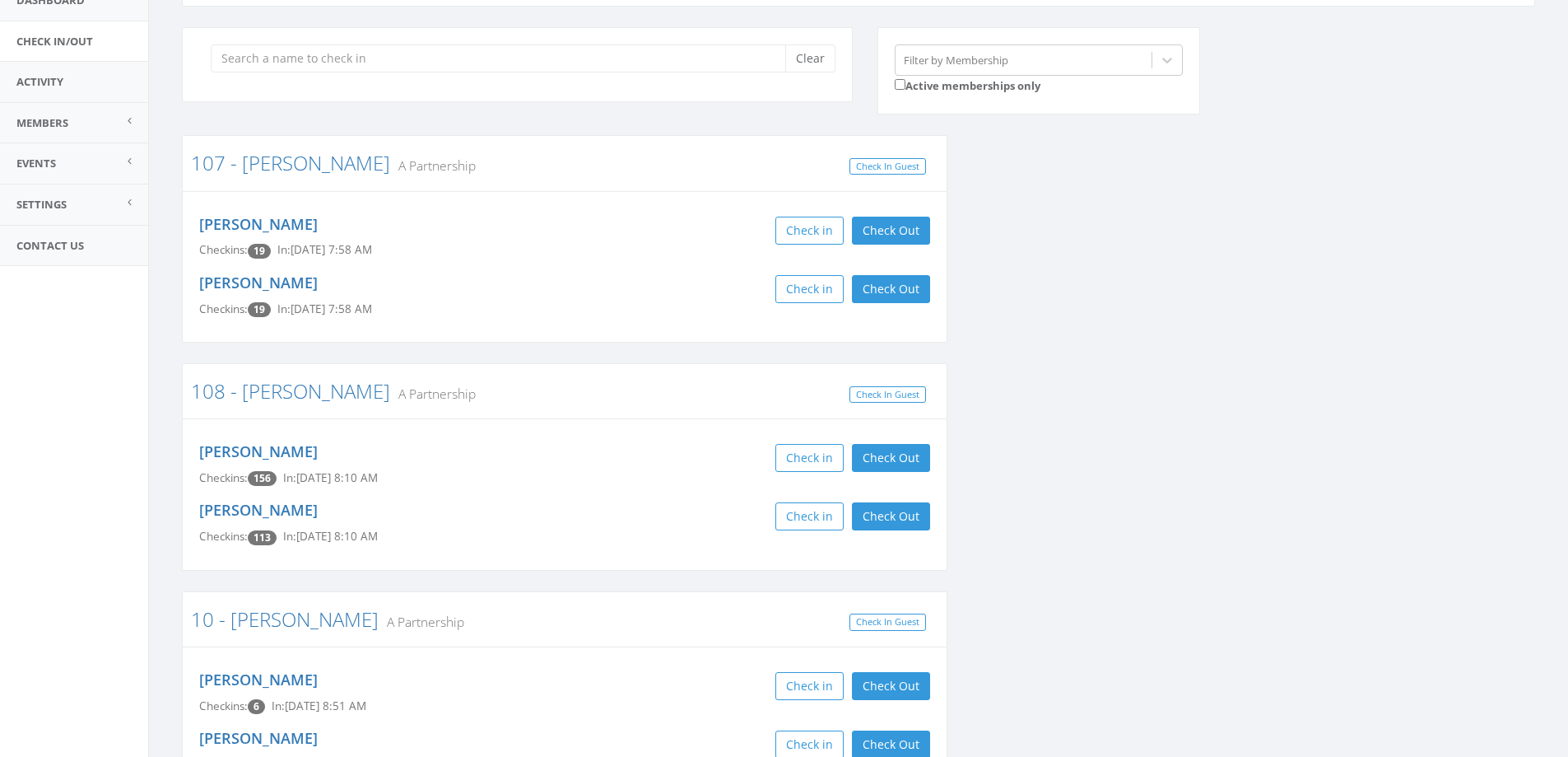
scroll to position [0, 0]
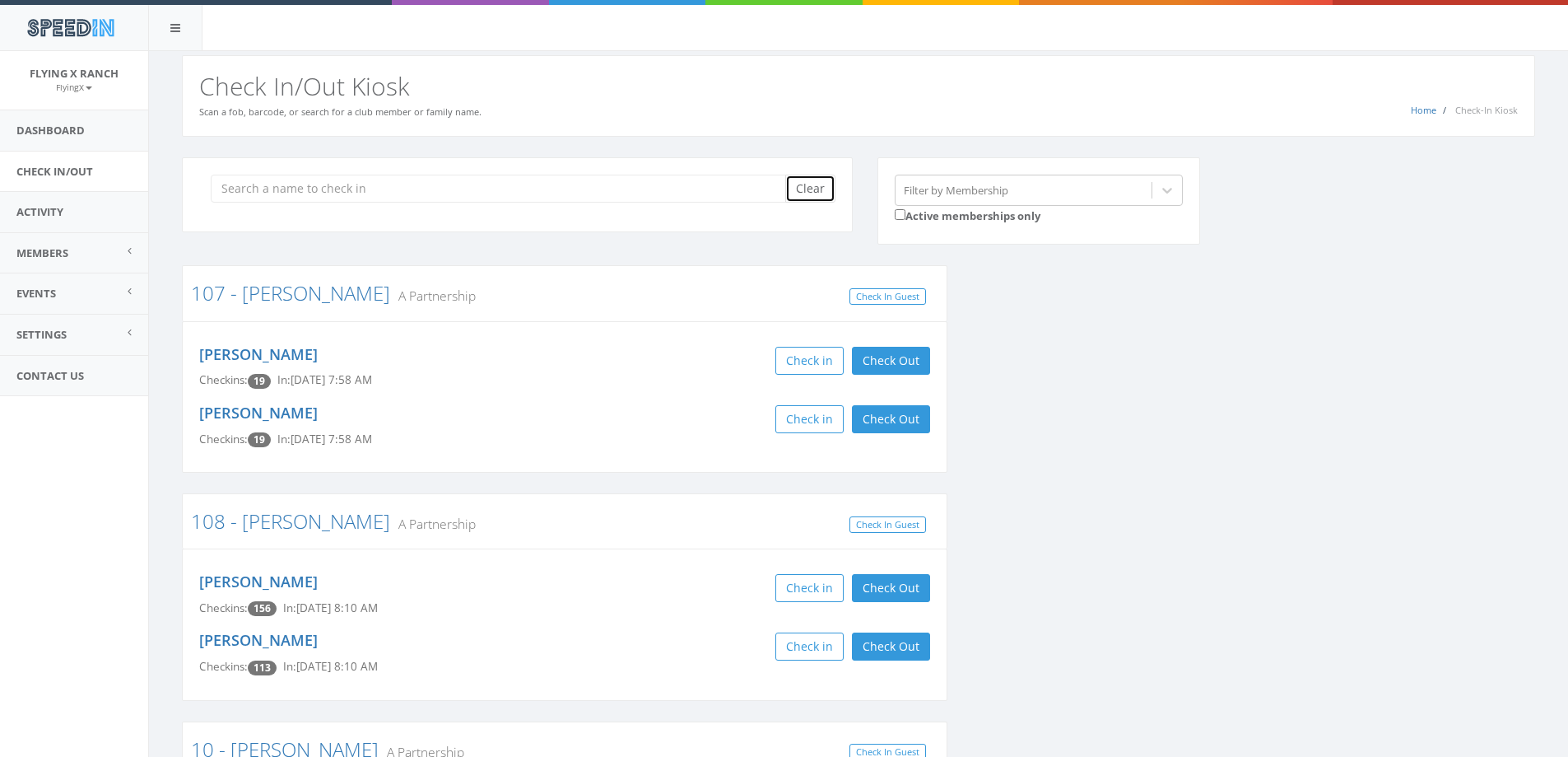
click at [800, 186] on button "Clear" at bounding box center [810, 189] width 50 height 28
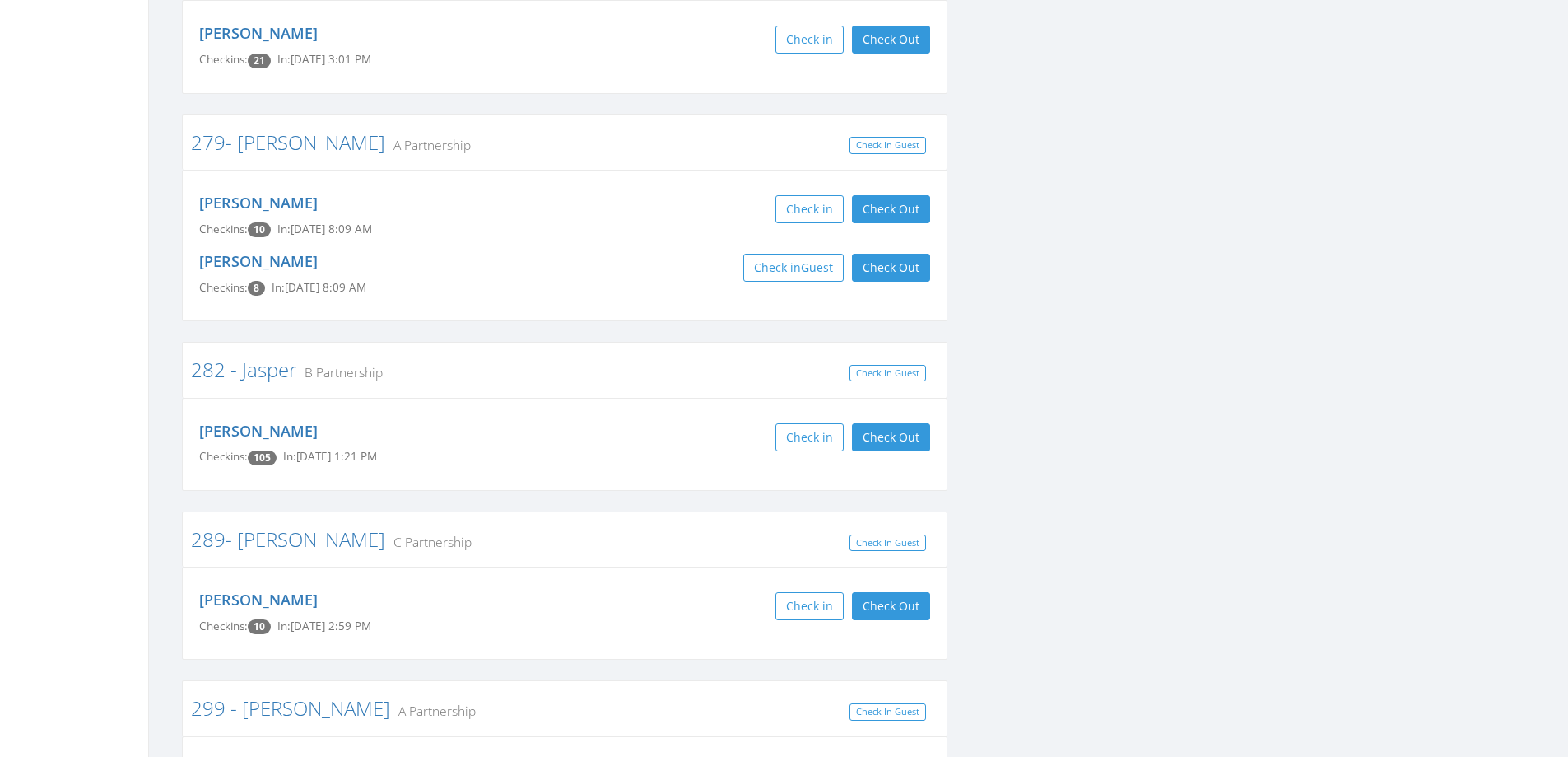
scroll to position [5354, 0]
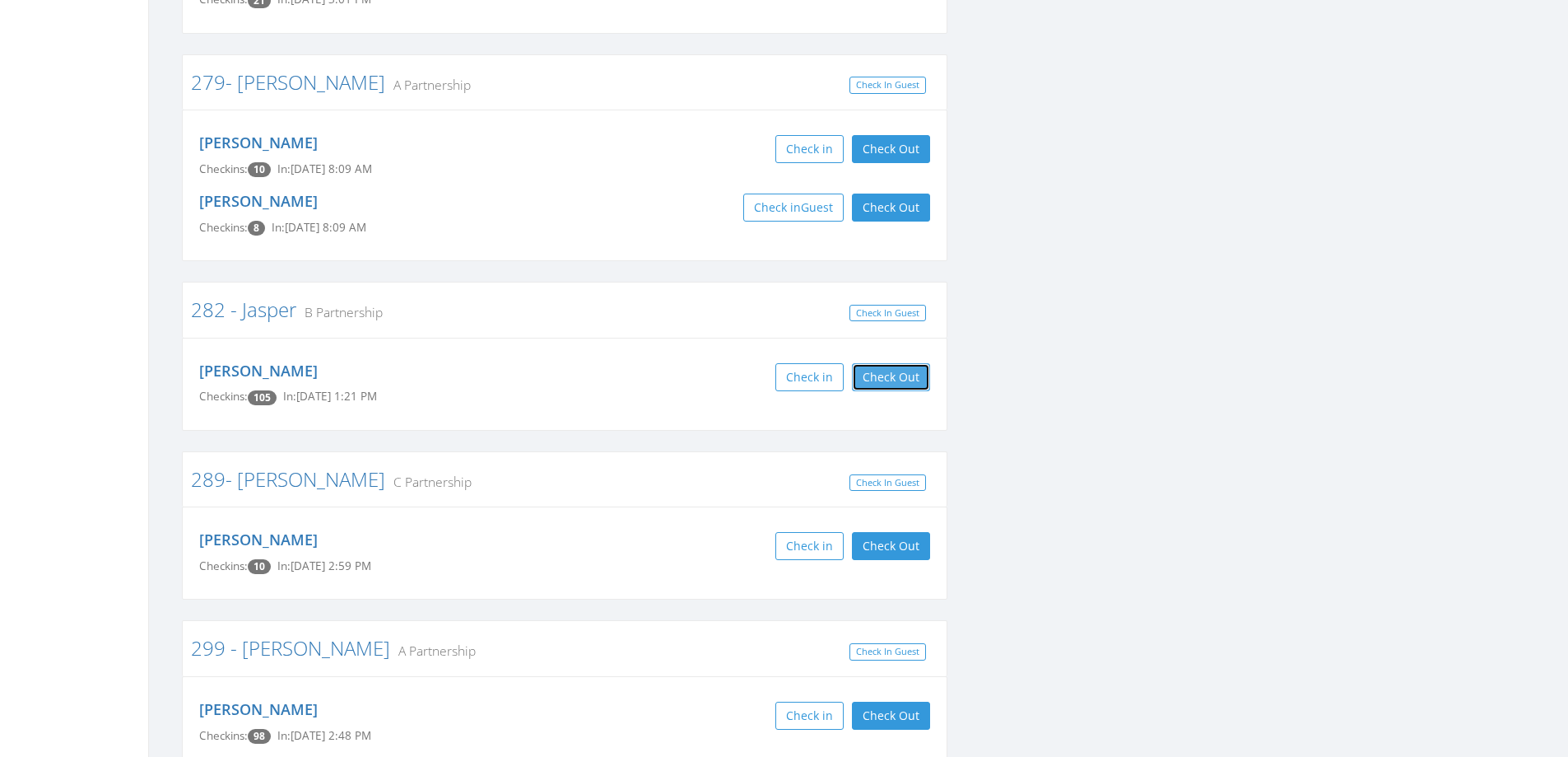
click at [922, 363] on button "Check Out" at bounding box center [891, 378] width 78 height 28
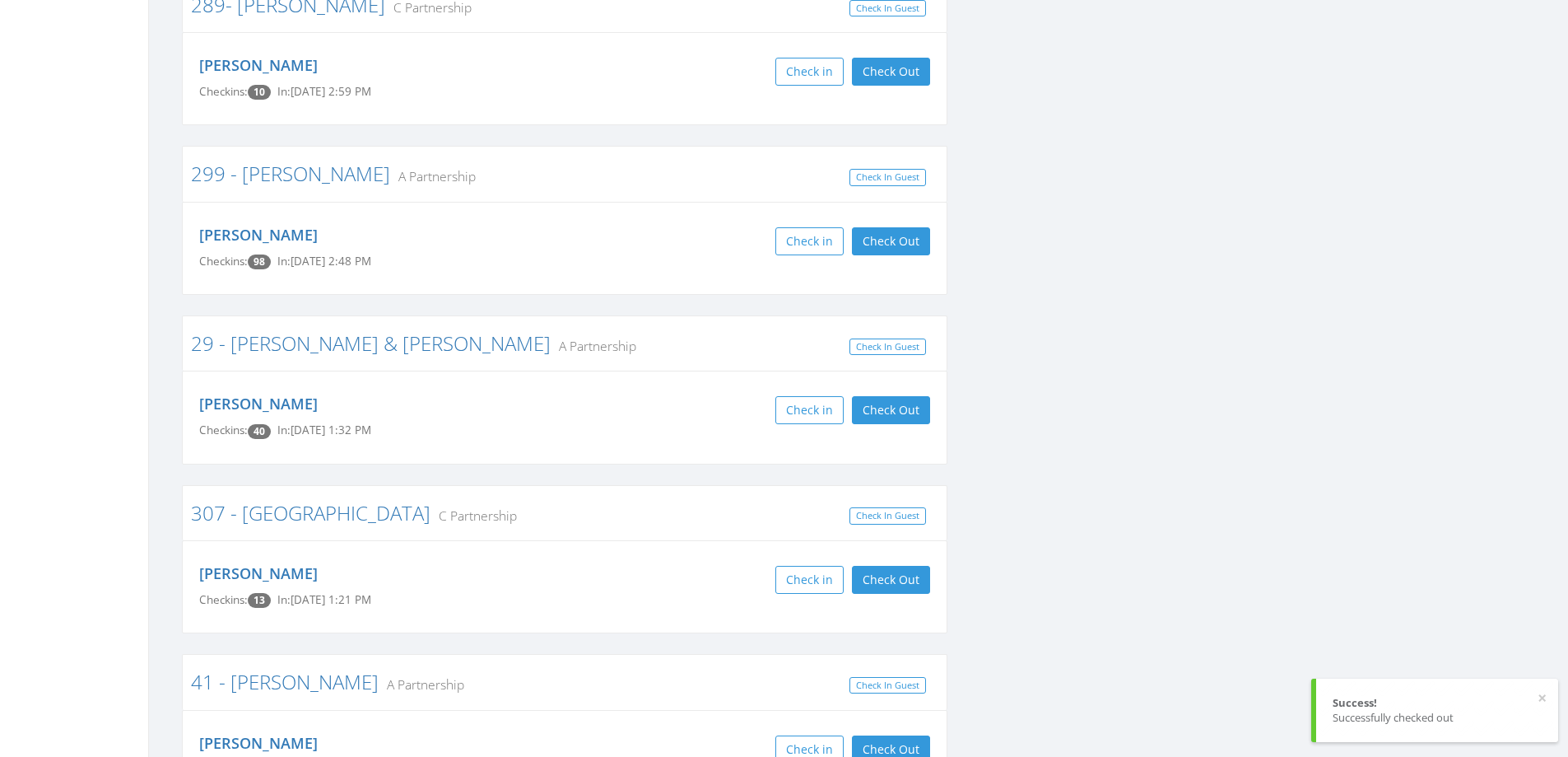
scroll to position [5848, 0]
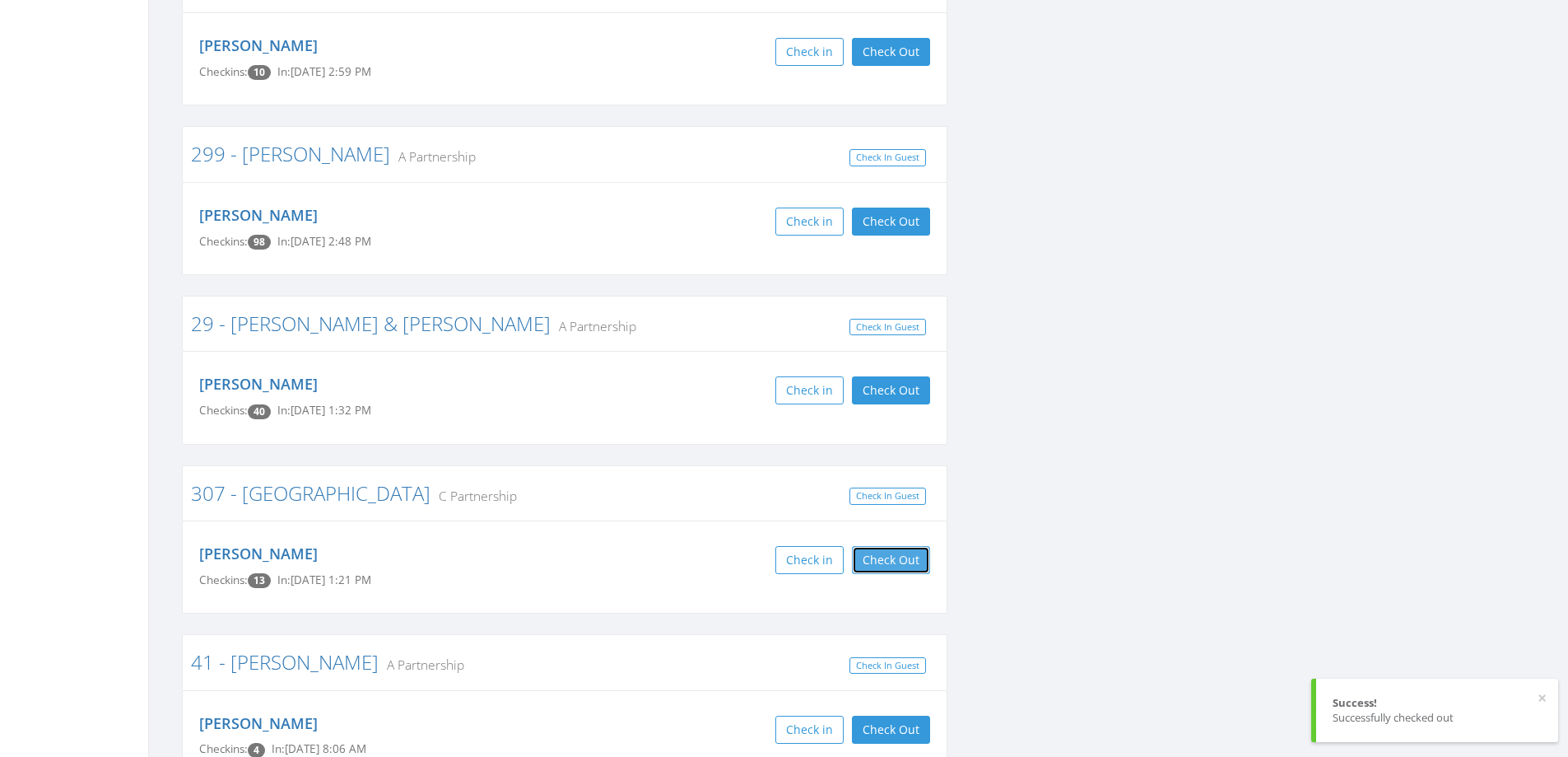
click at [900, 546] on button "Check Out" at bounding box center [891, 561] width 78 height 28
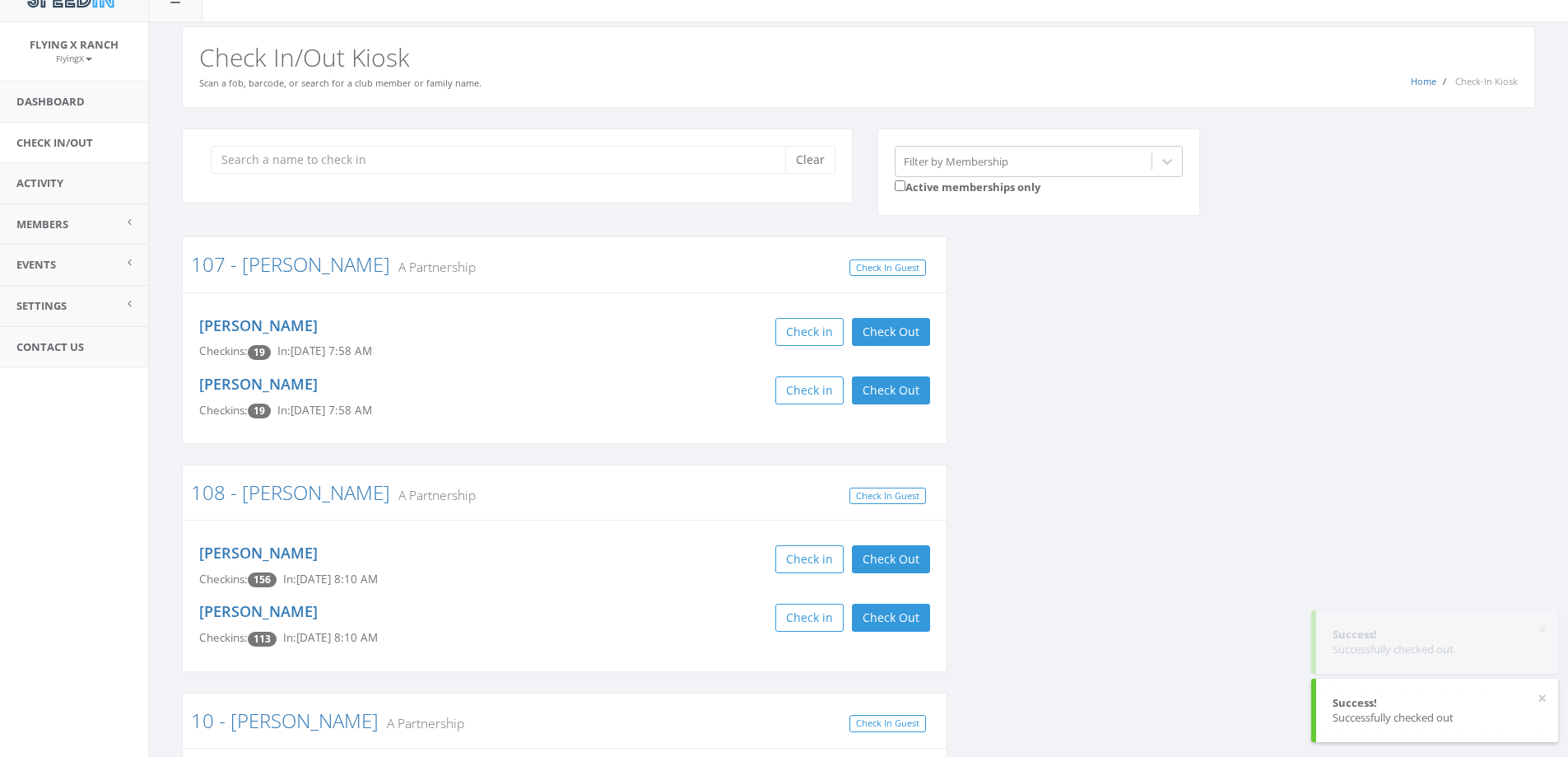
scroll to position [0, 0]
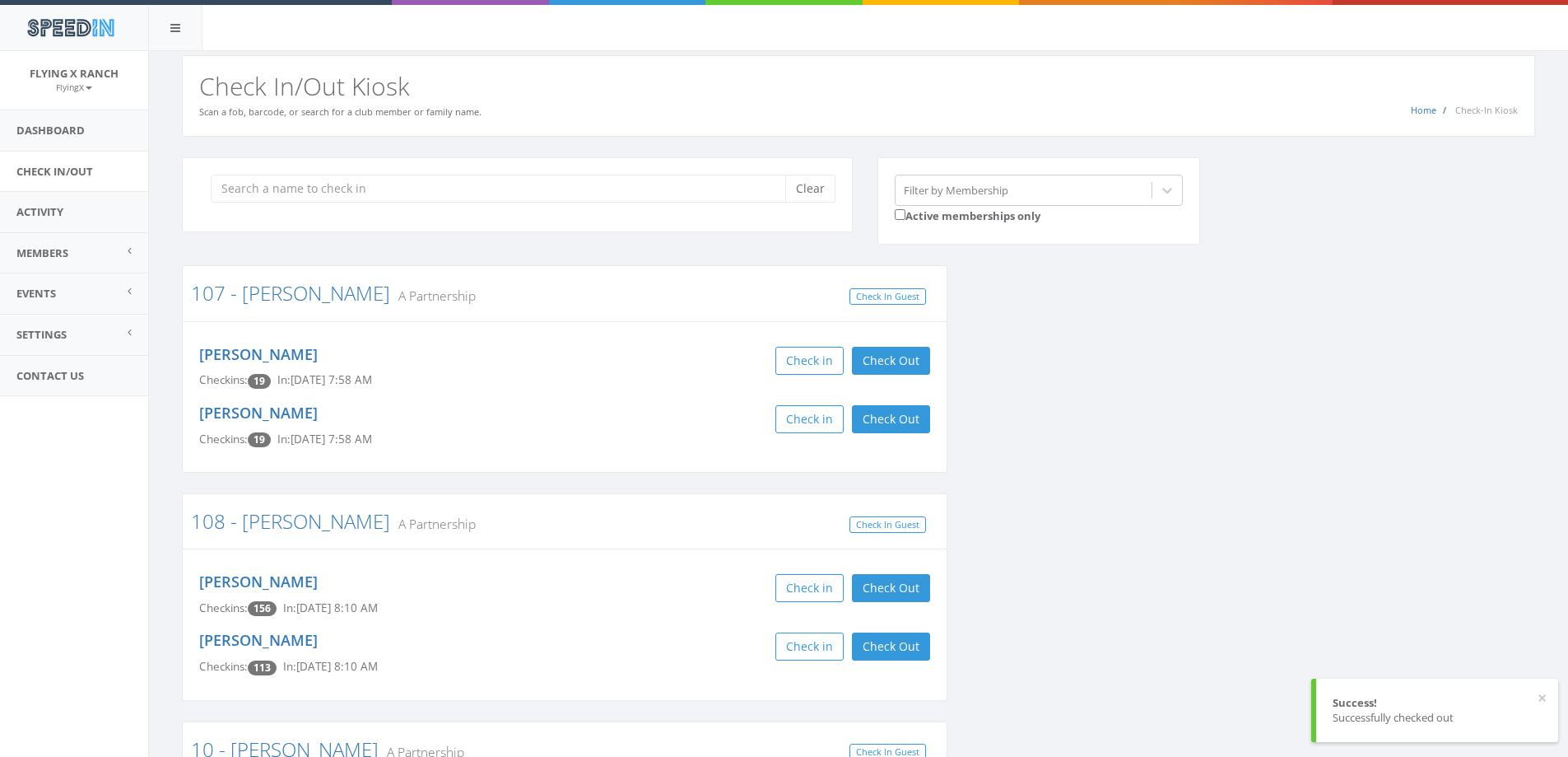
click at [797, 172] on div "Clear" at bounding box center [518, 194] width 671 height 75
click at [814, 197] on button "Clear" at bounding box center [810, 189] width 50 height 28
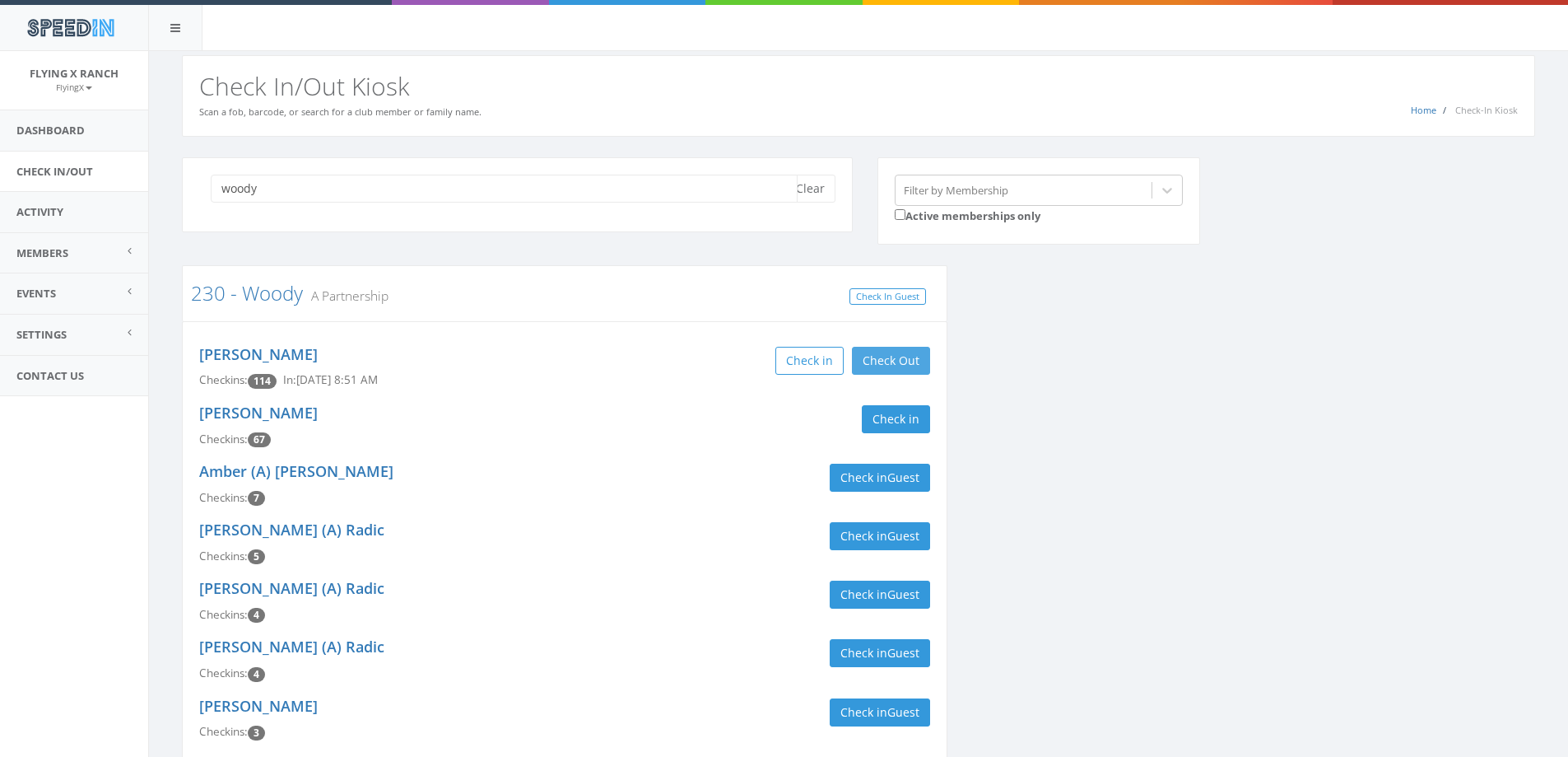
type input "woody"
click at [885, 358] on button "Check Out" at bounding box center [891, 361] width 78 height 28
click at [813, 186] on button "Clear" at bounding box center [810, 189] width 50 height 28
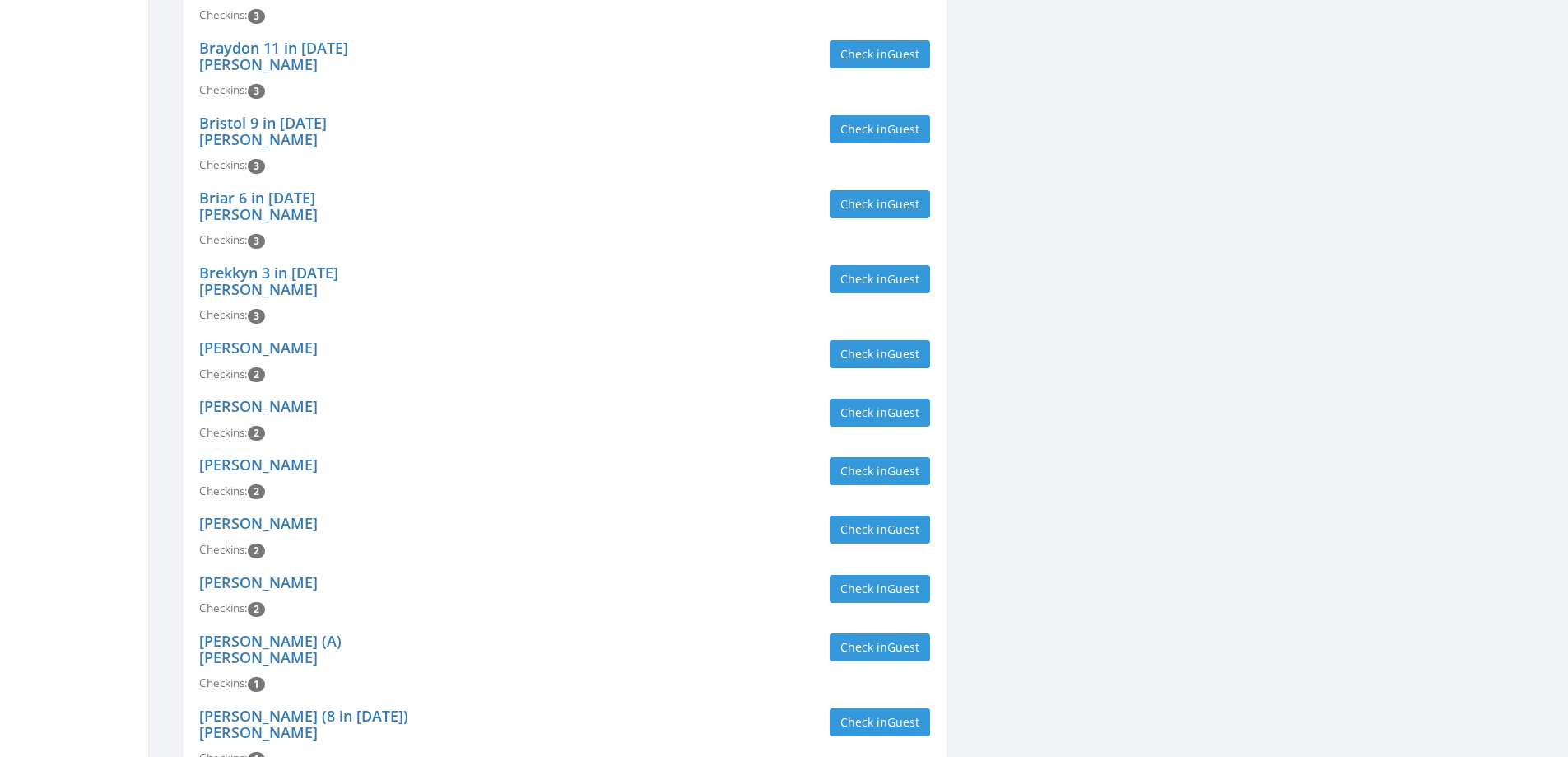
scroll to position [3823, 0]
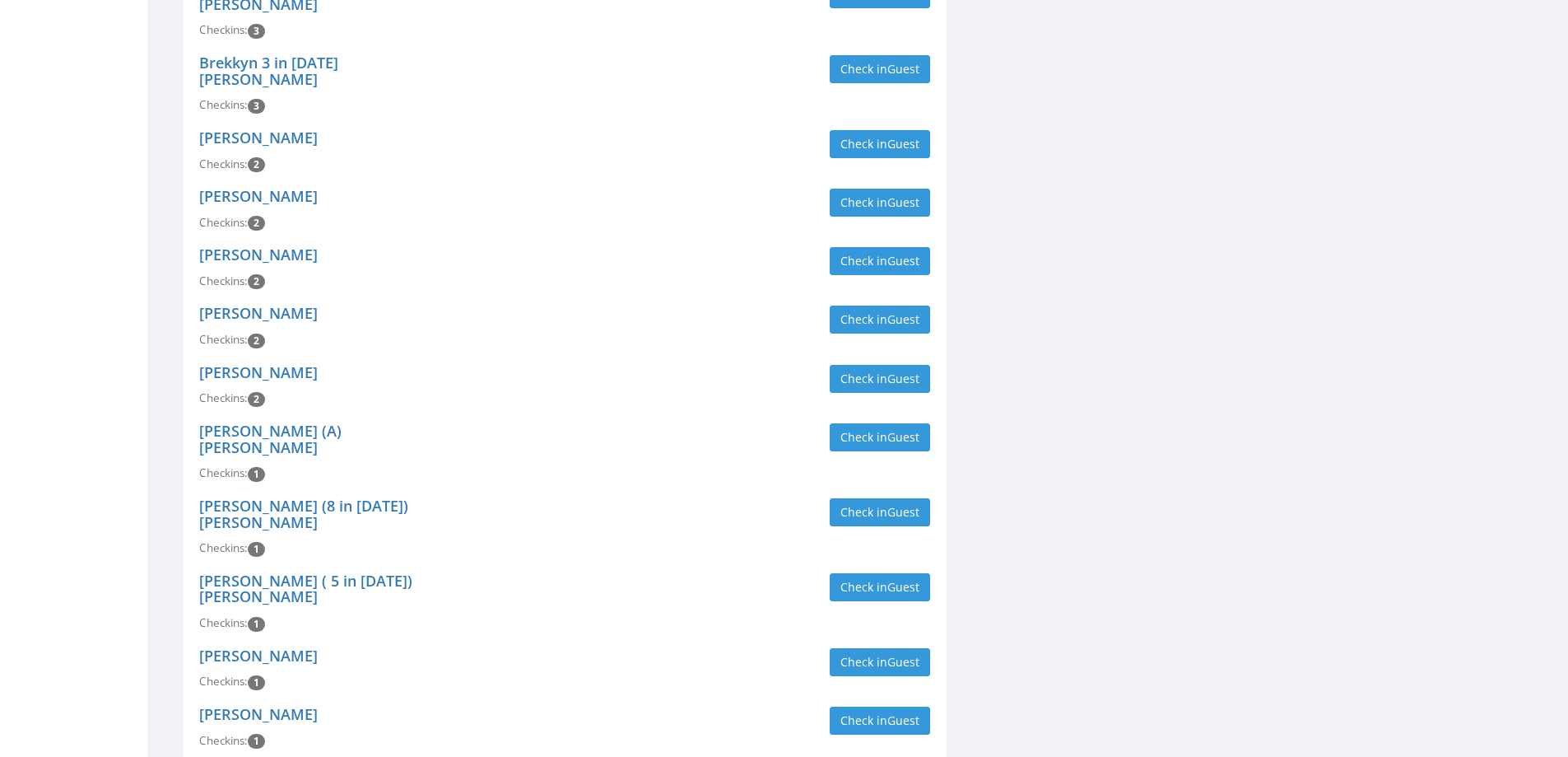
type input "vanze"
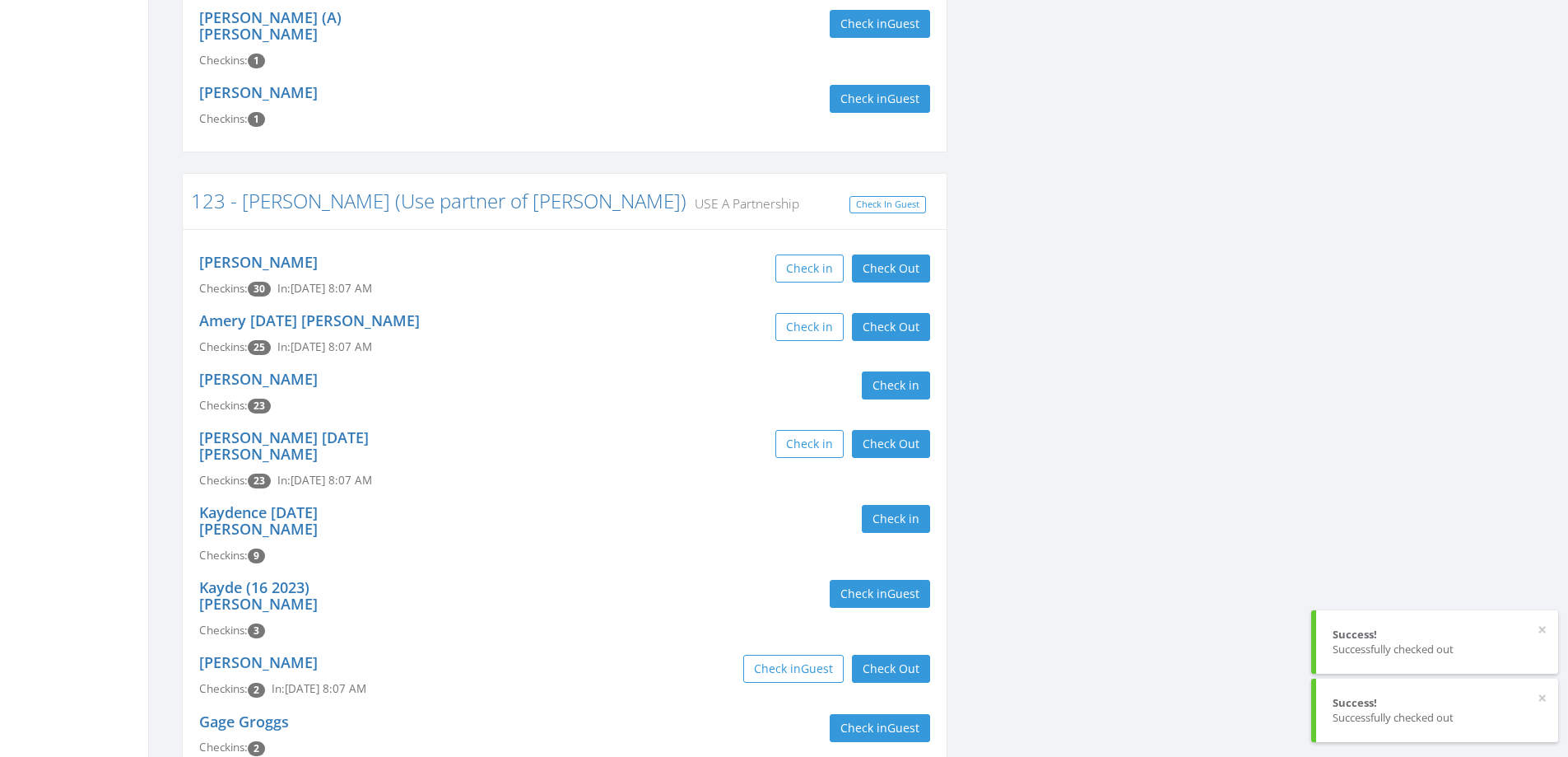
scroll to position [692, 0]
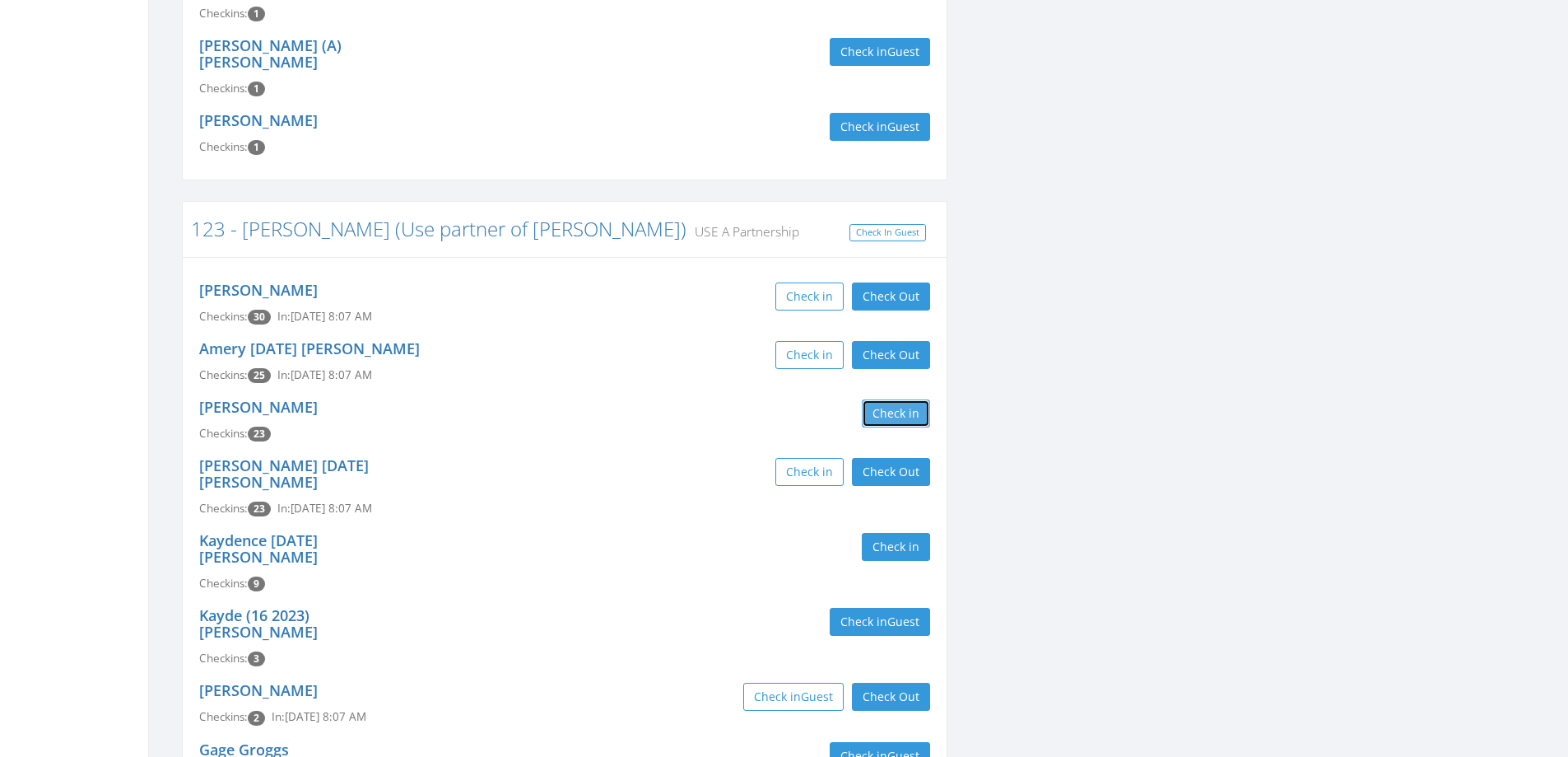
click at [894, 399] on button "Check in" at bounding box center [896, 414] width 68 height 28
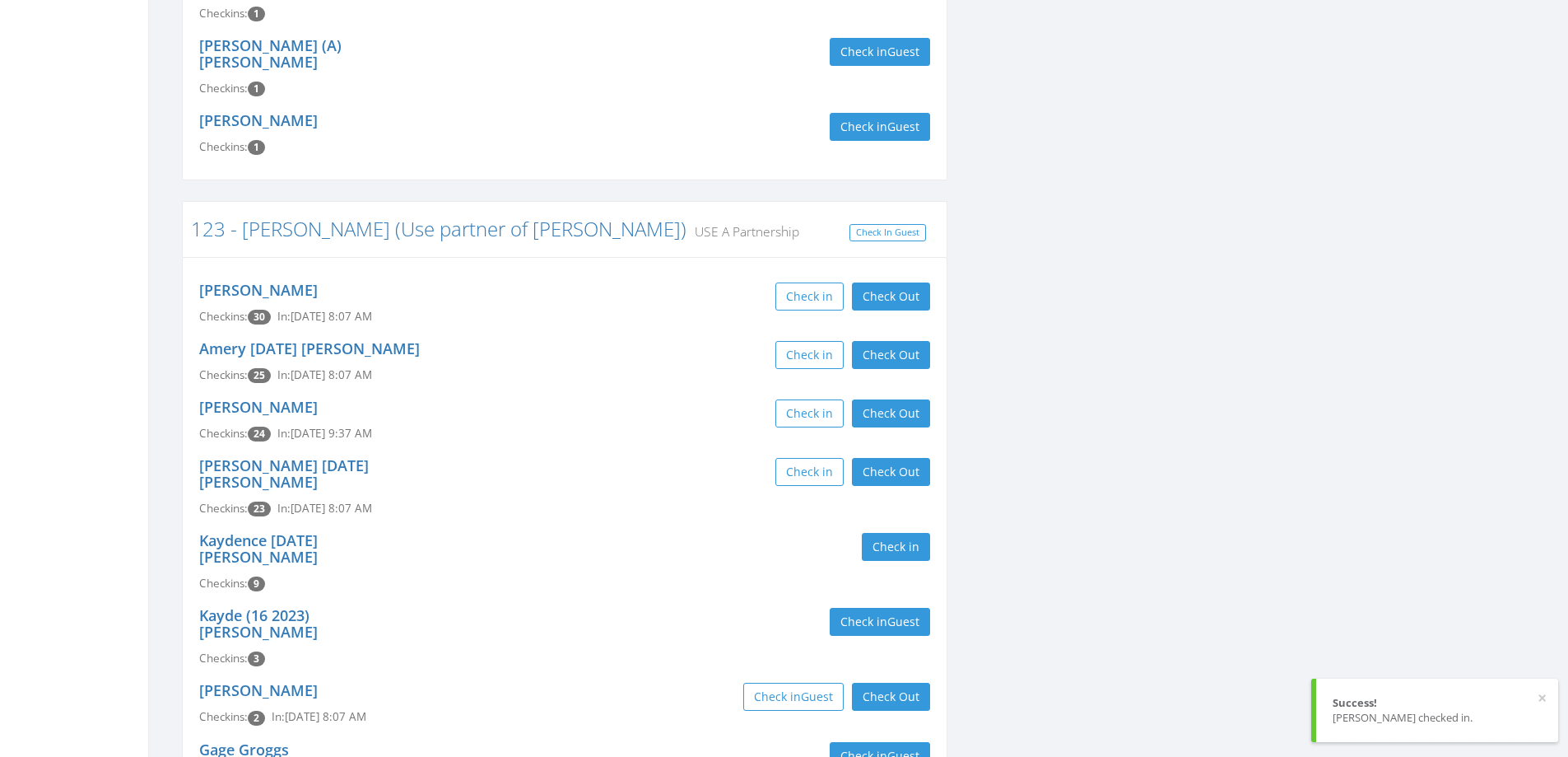
click at [688, 391] on div "Norma VanZee Checkins: 24 In: Sep 28, 9:37 AM Check in Check Out Check Out" at bounding box center [564, 420] width 756 height 59
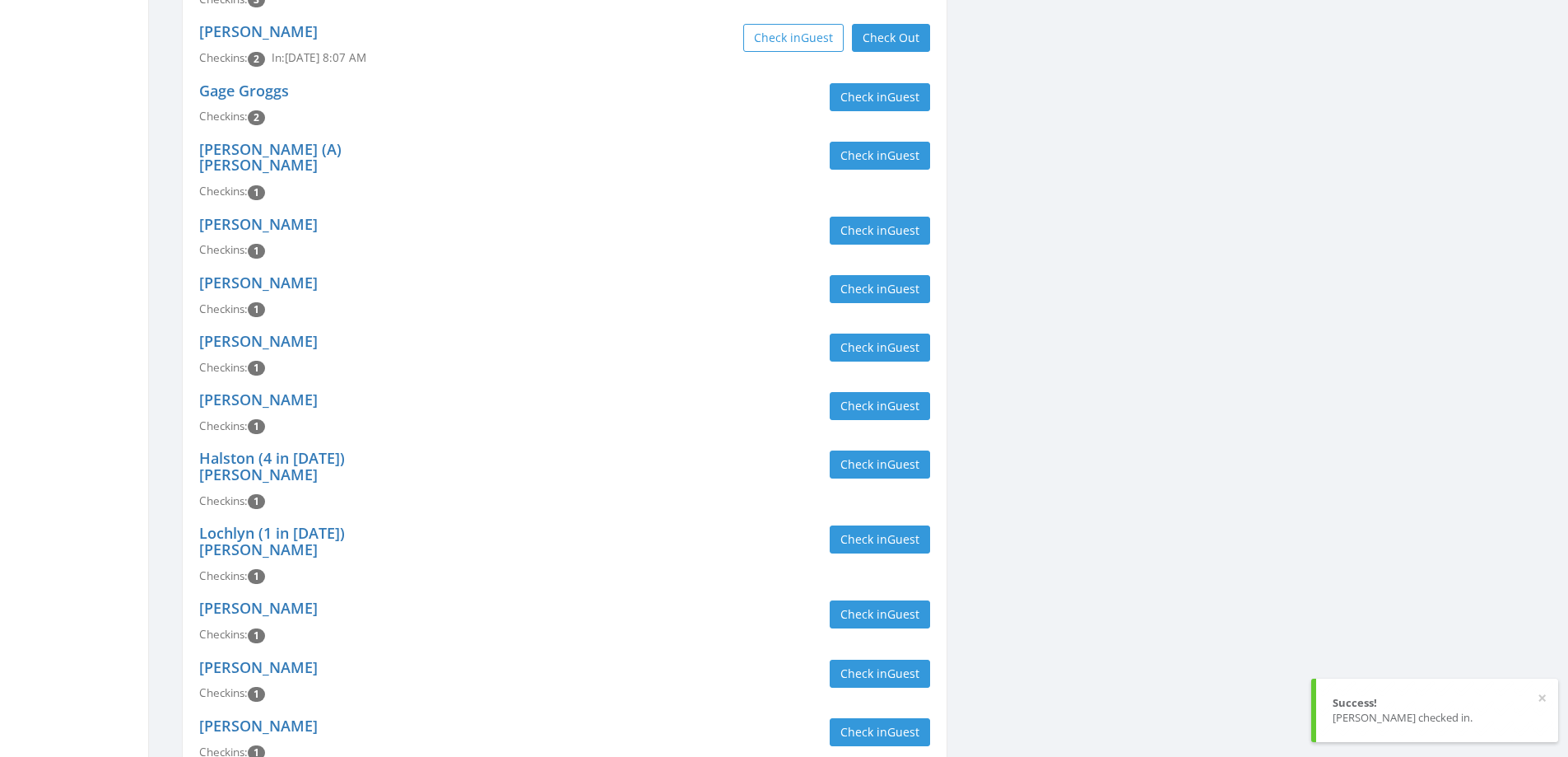
scroll to position [1929, 0]
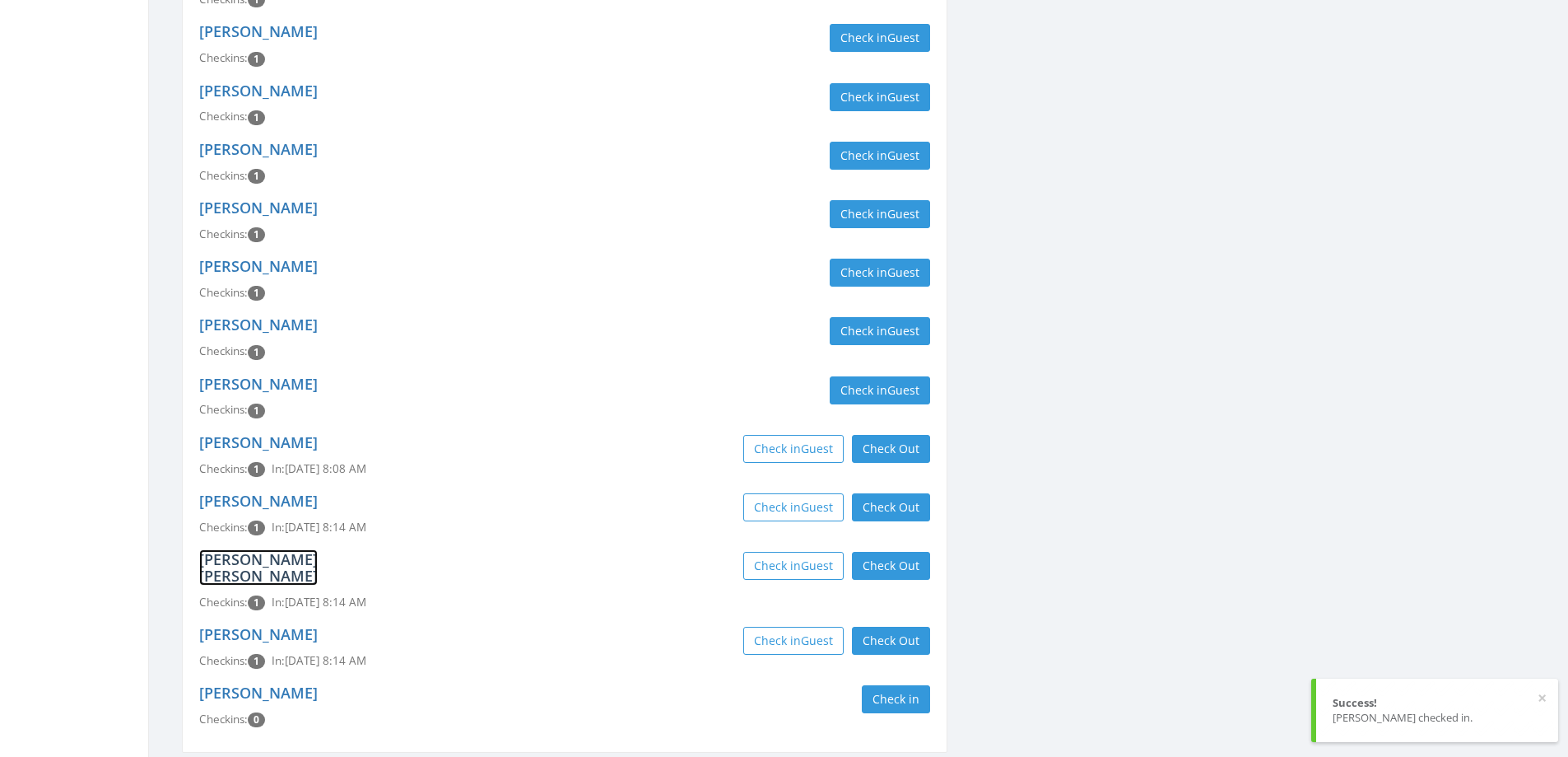
click at [303, 549] on link "Bowen Goodrich" at bounding box center [258, 567] width 119 height 36
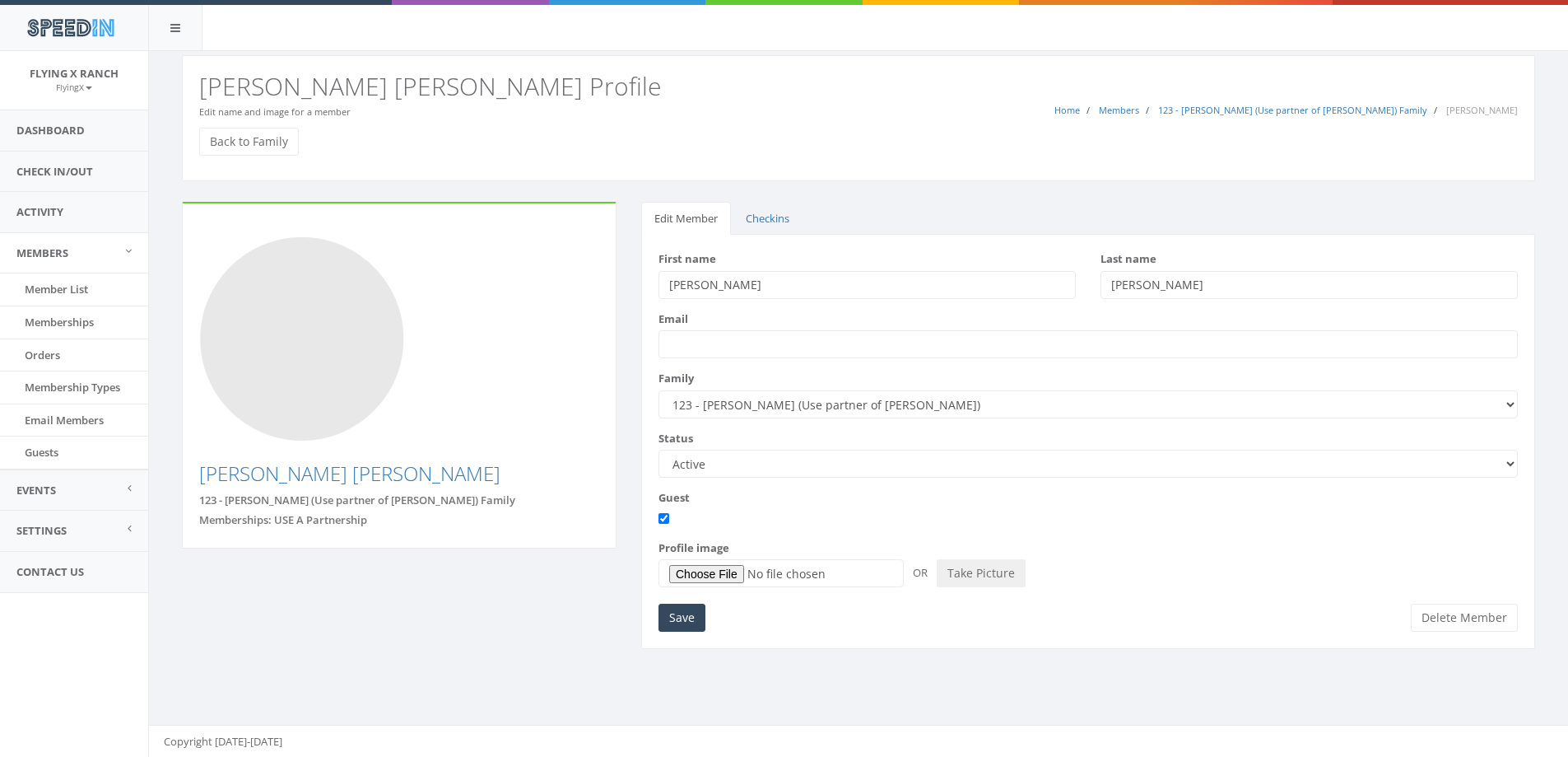
click at [718, 292] on input "[PERSON_NAME]" at bounding box center [867, 286] width 417 height 28
type input "[PERSON_NAME] 3.5 in [DATE]"
click at [690, 619] on input "Save" at bounding box center [682, 619] width 46 height 28
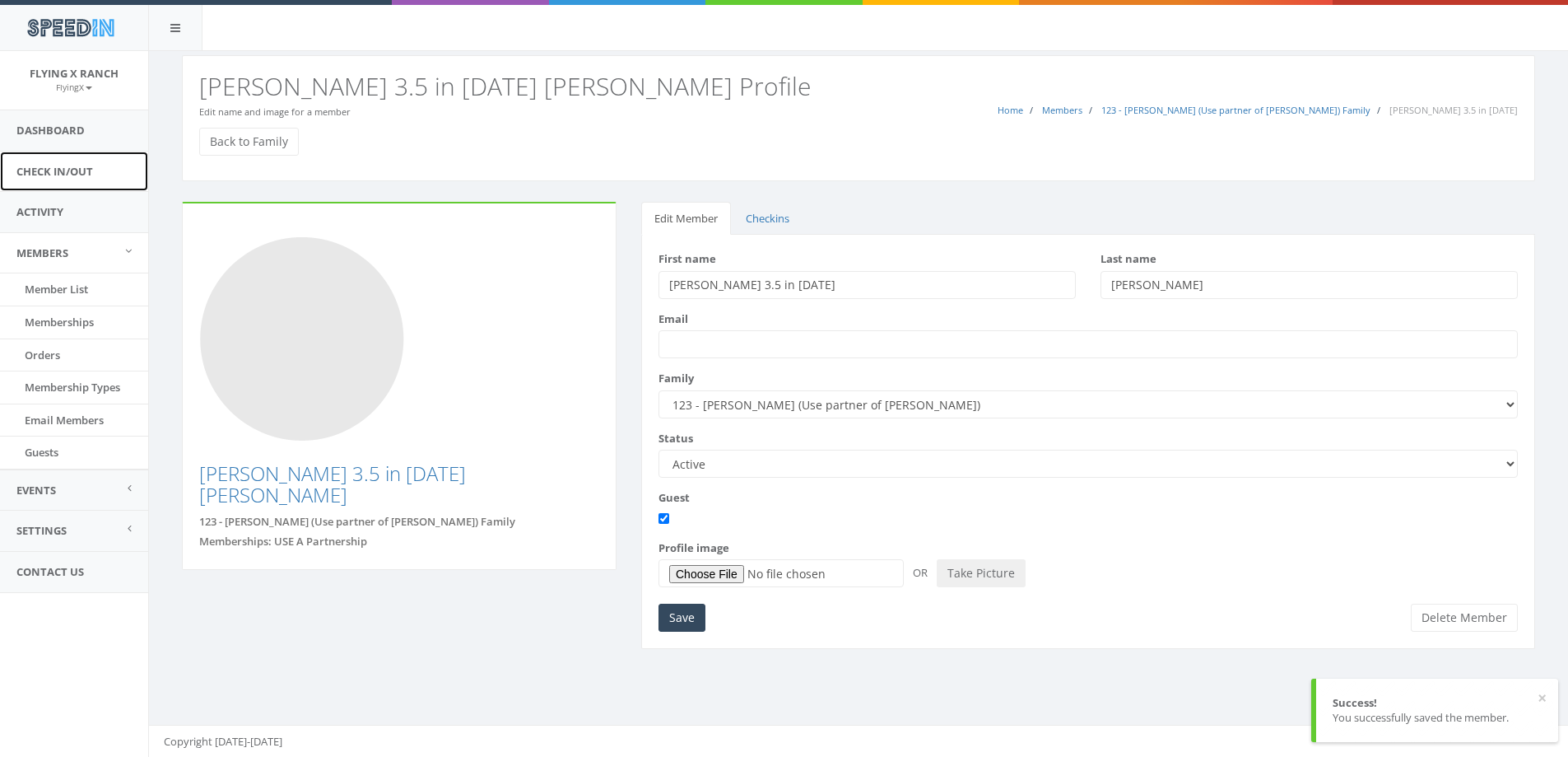
click at [69, 168] on link "Check In/Out" at bounding box center [74, 172] width 148 height 41
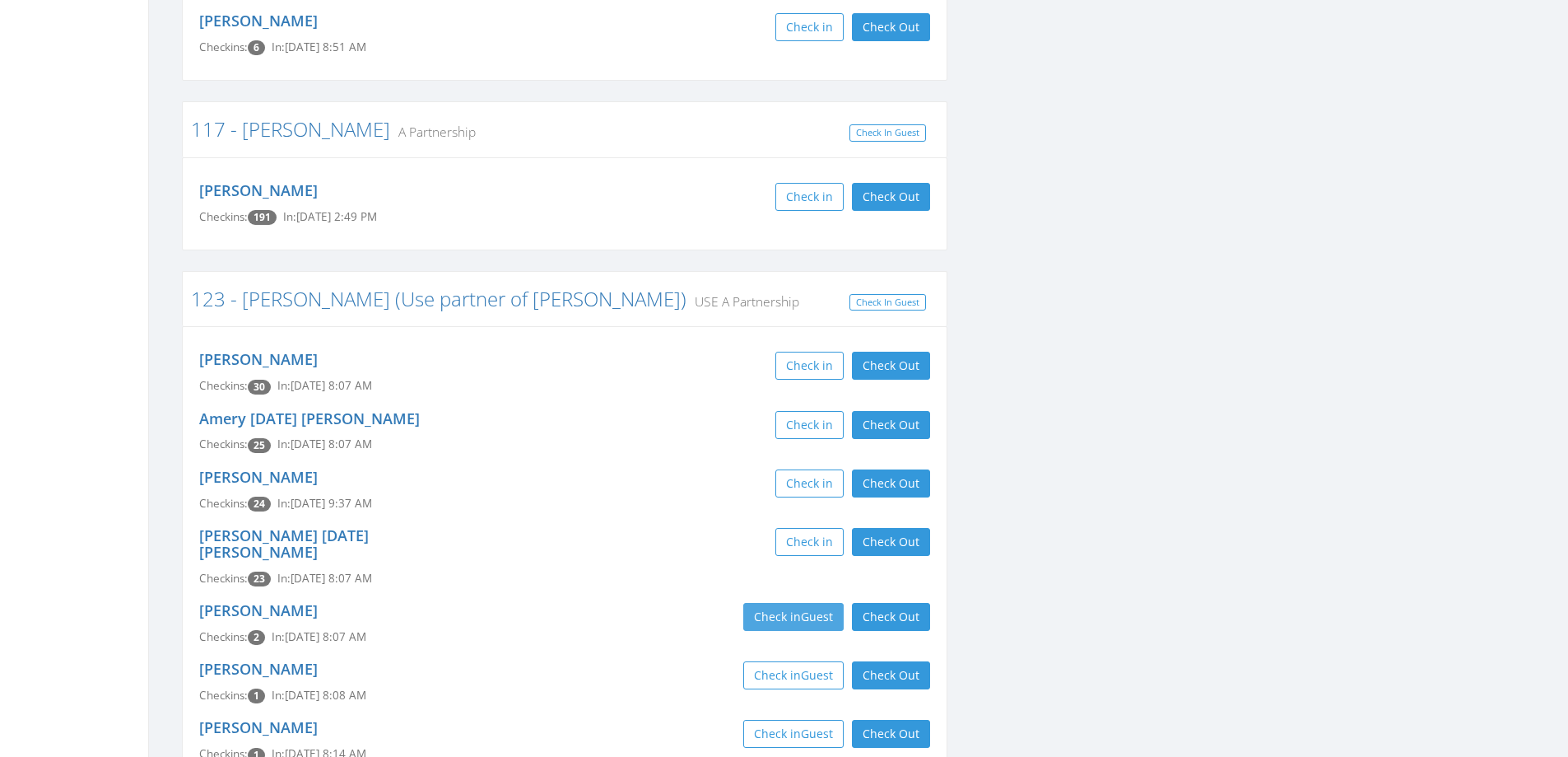
scroll to position [1318, 0]
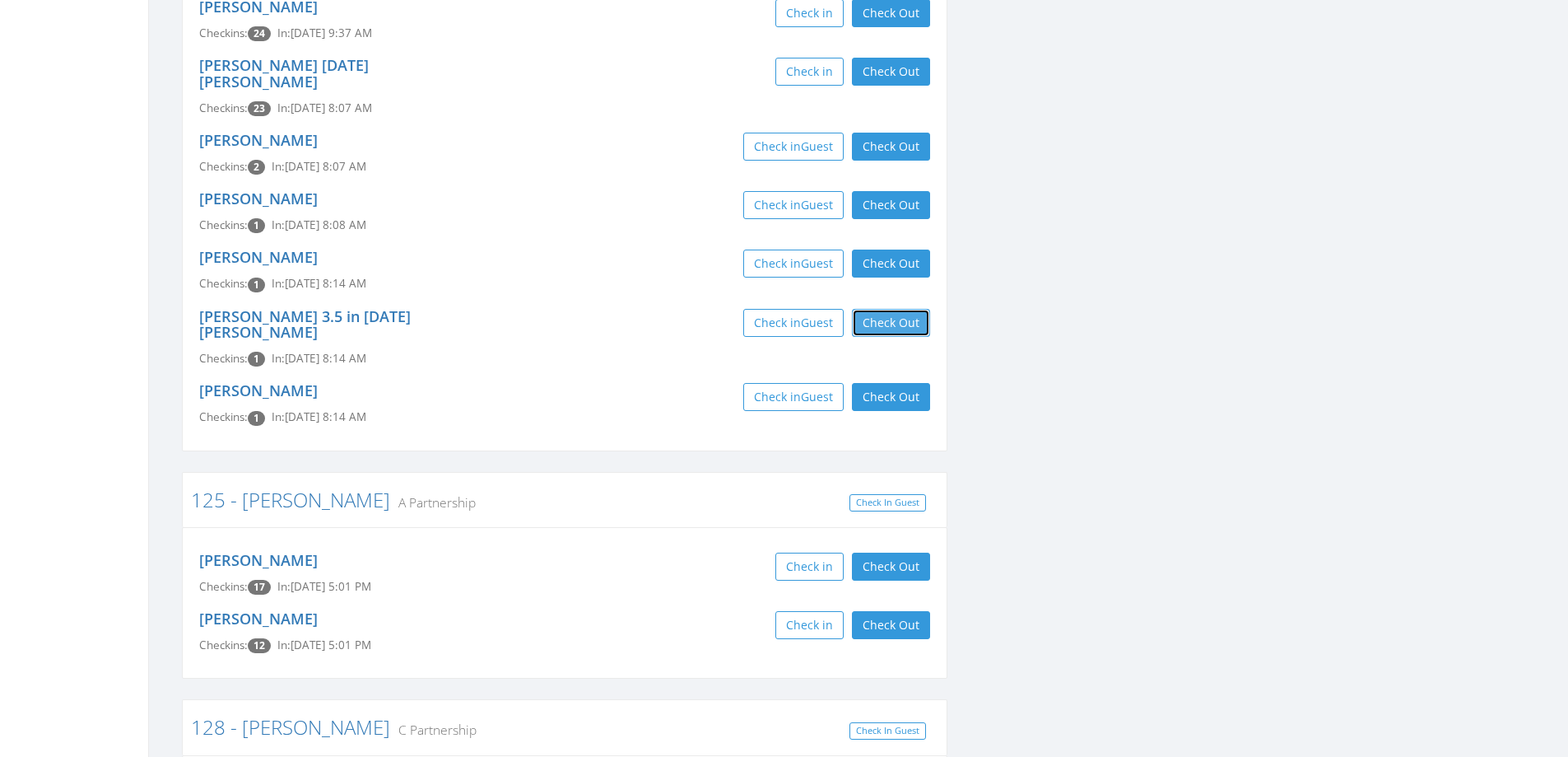
click at [913, 309] on button "Check Out" at bounding box center [891, 323] width 78 height 28
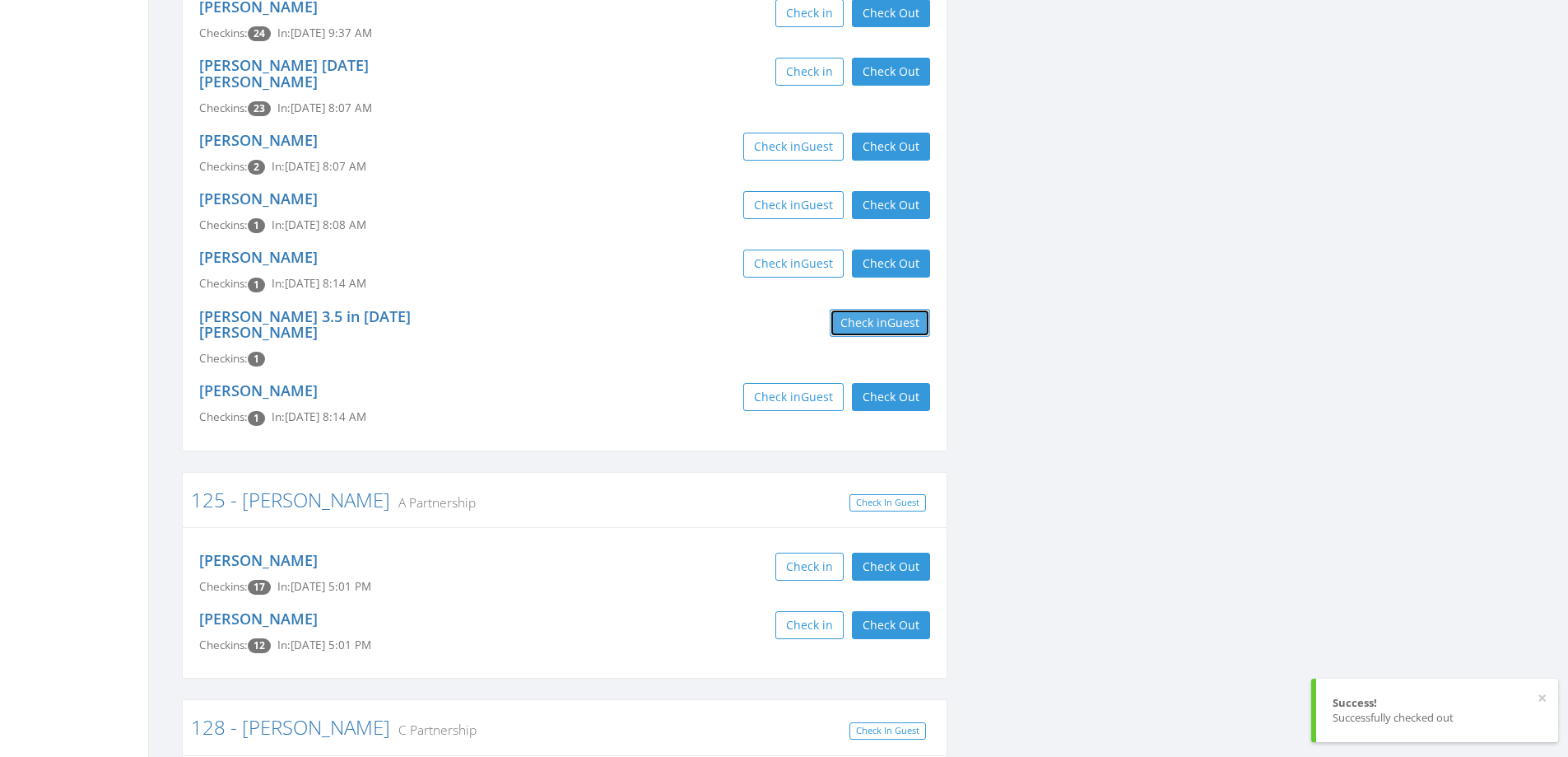
click at [913, 315] on span "Guest" at bounding box center [903, 323] width 32 height 15
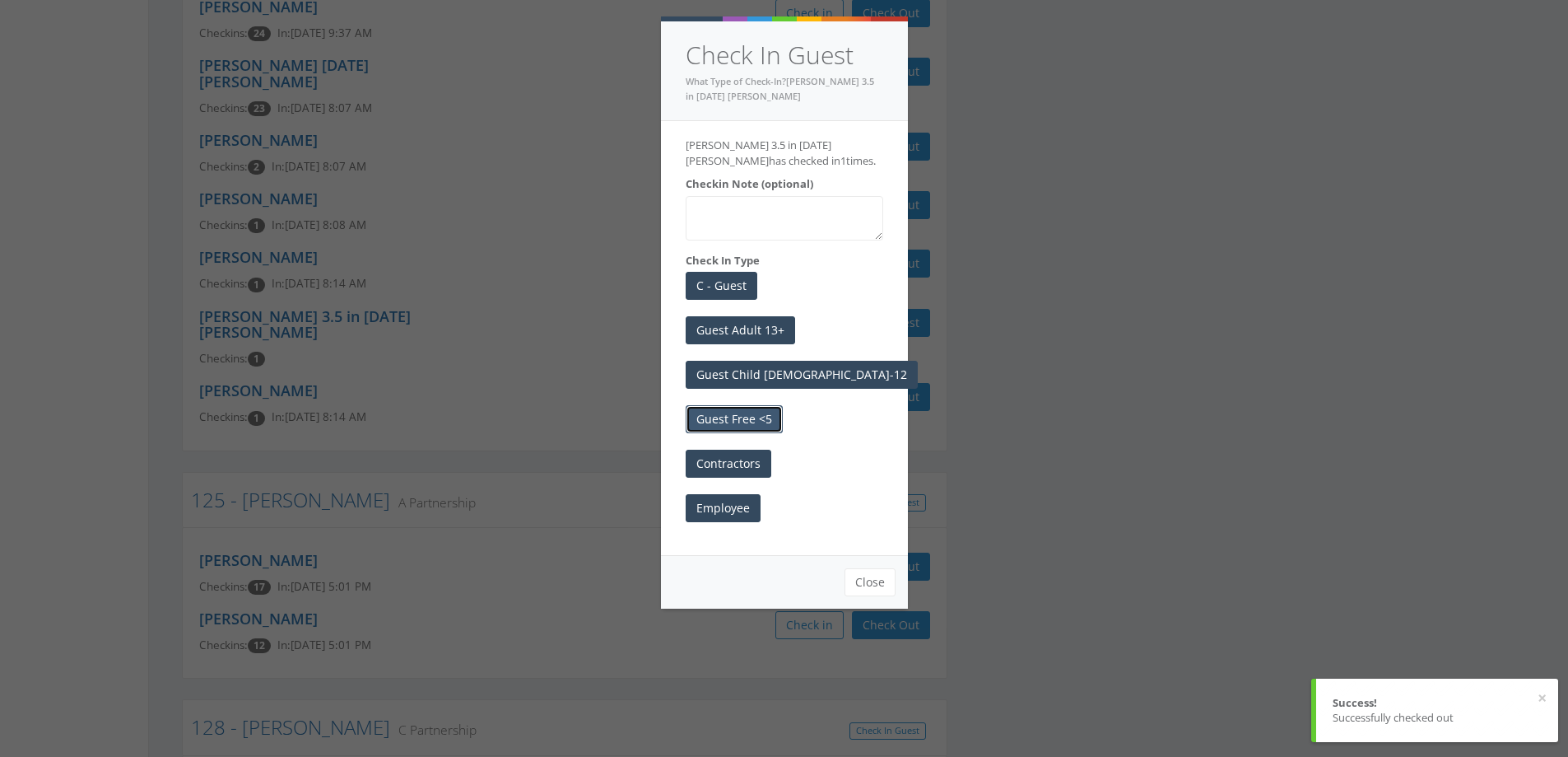
click at [734, 416] on button "Guest Free <5" at bounding box center [734, 419] width 97 height 28
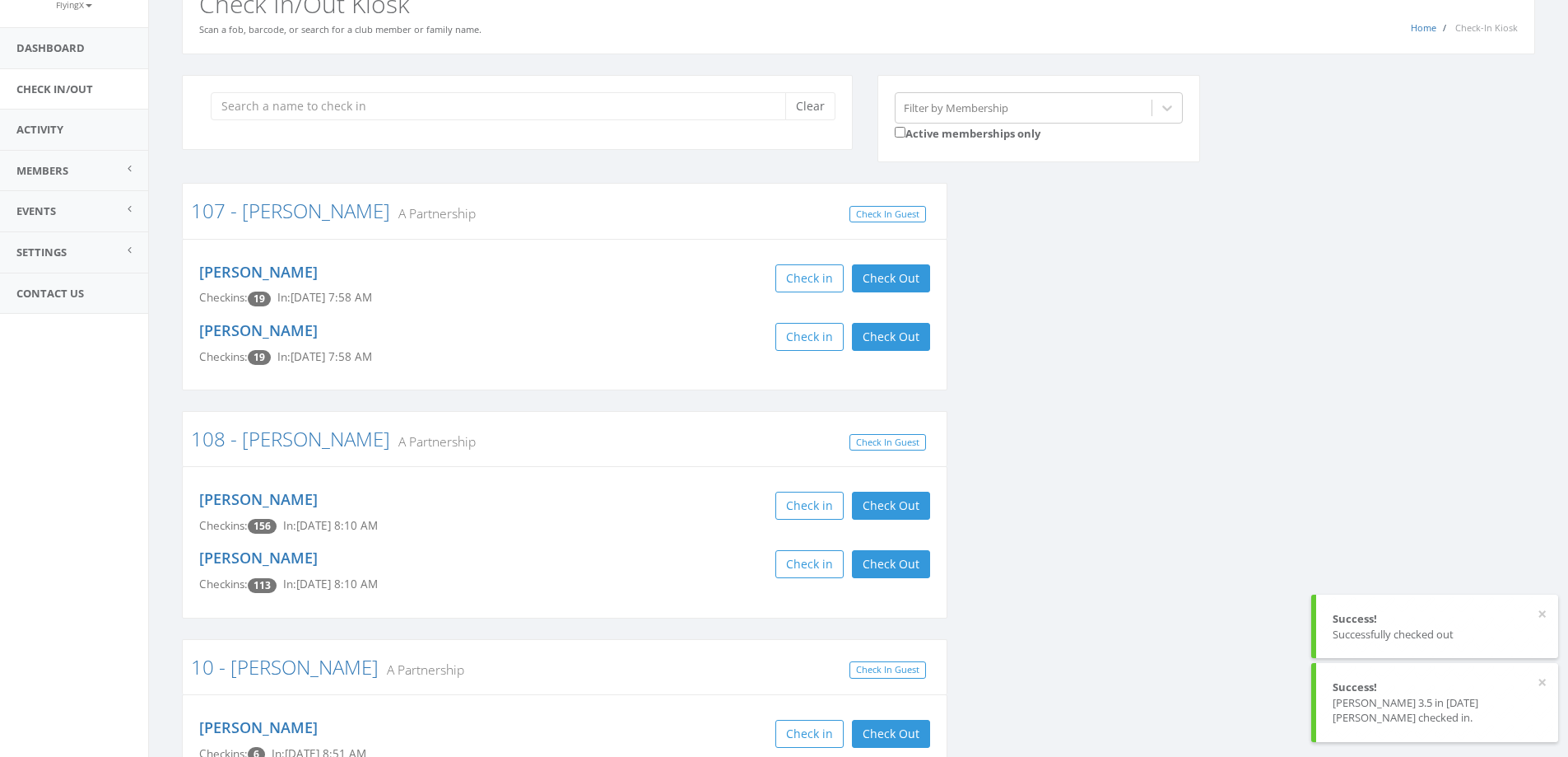
scroll to position [0, 0]
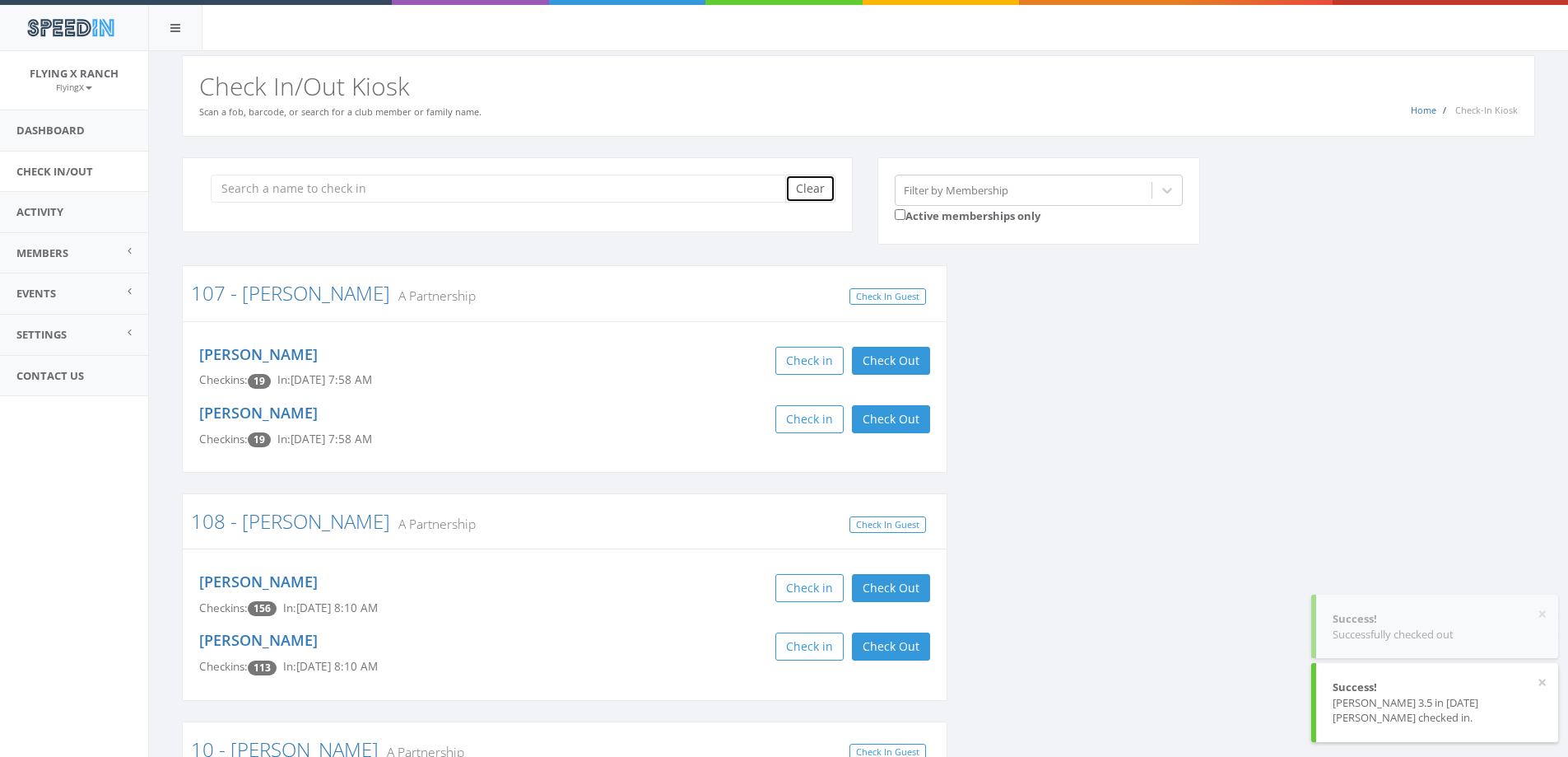
click at [810, 191] on button "Clear" at bounding box center [810, 189] width 50 height 28
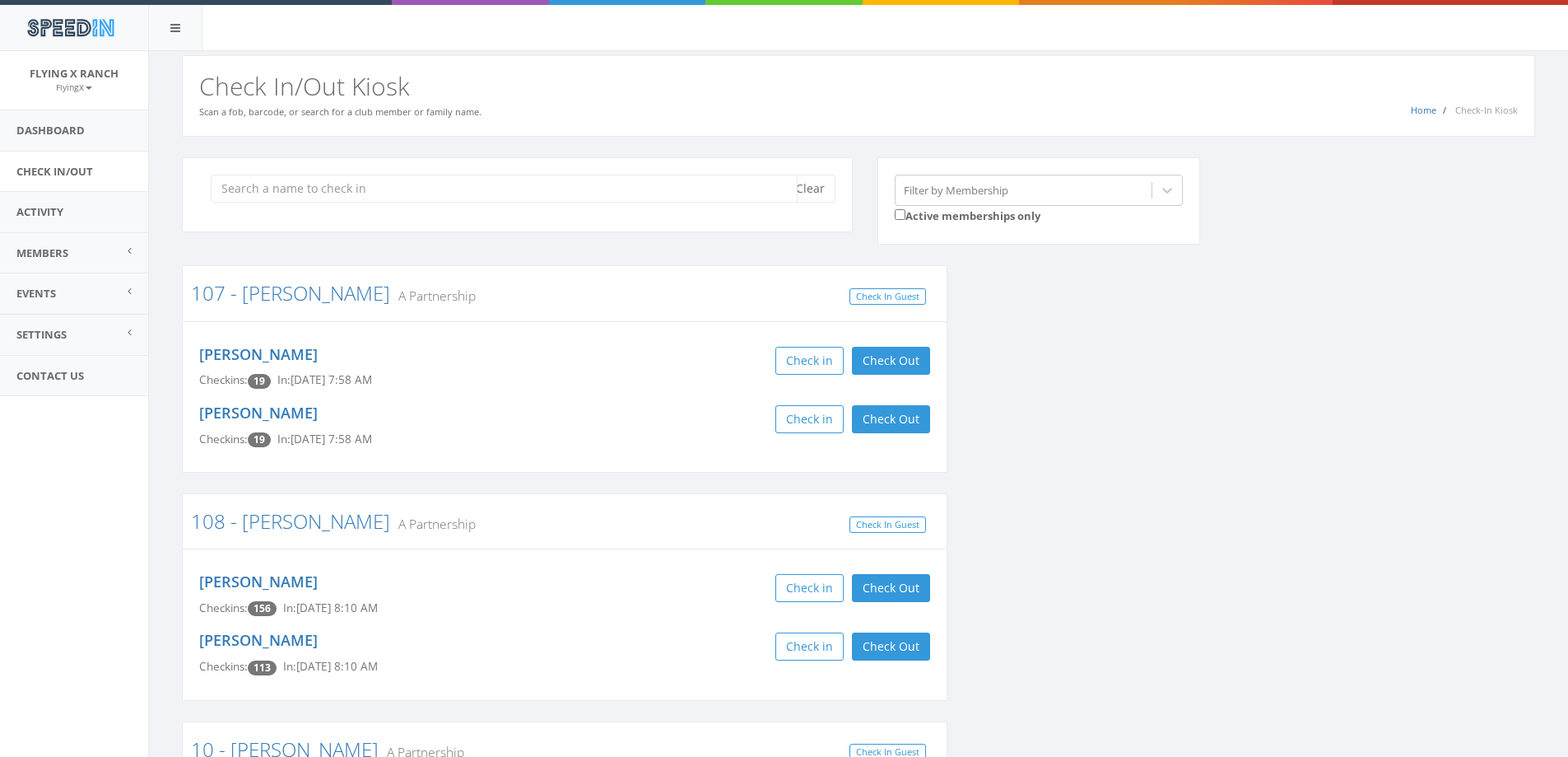
click at [649, 191] on input "search" at bounding box center [503, 189] width 587 height 28
